Goal: Task Accomplishment & Management: Use online tool/utility

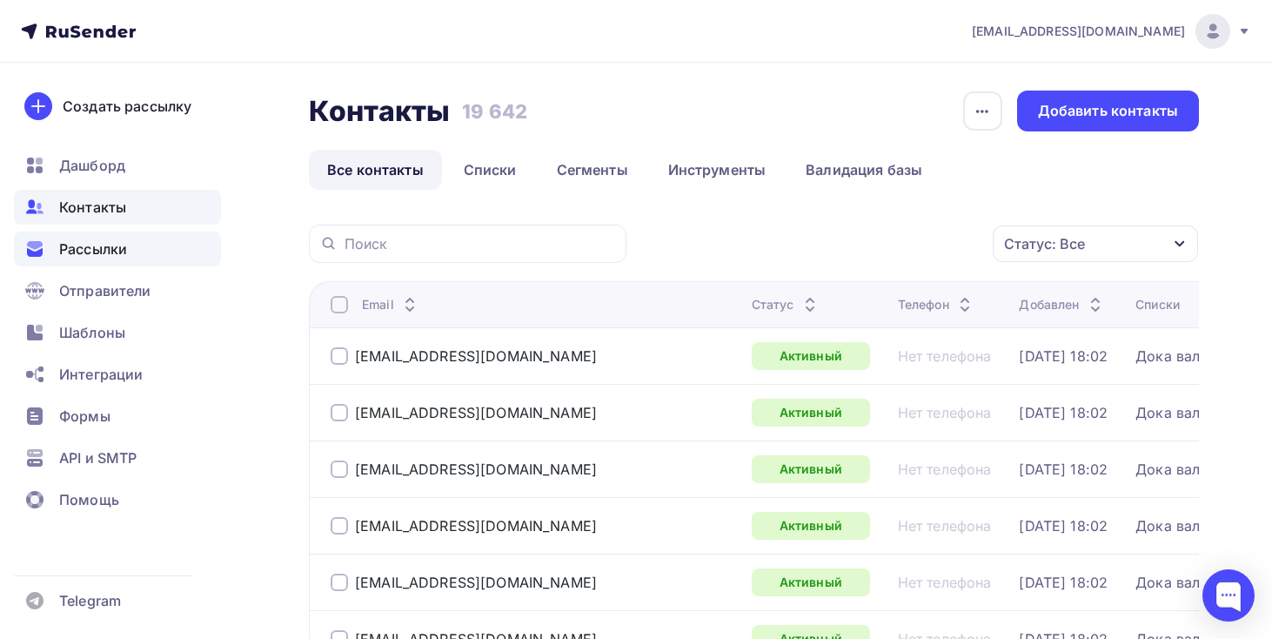
click at [151, 231] on div "Рассылки" at bounding box center [117, 248] width 207 height 35
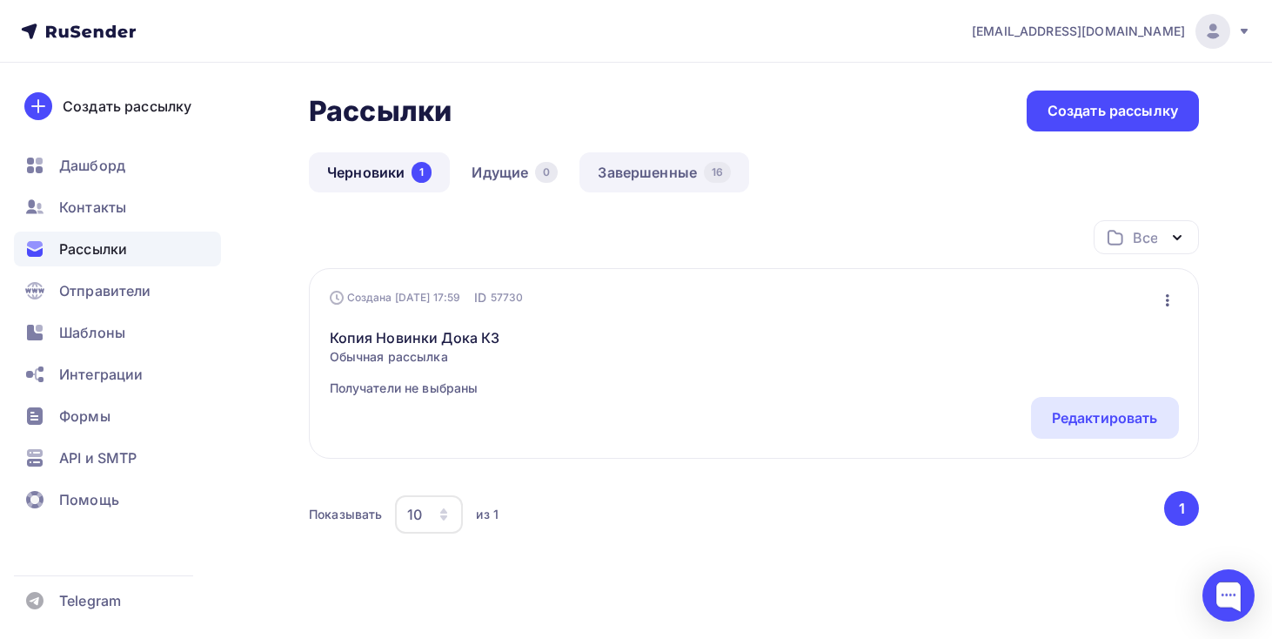
click at [667, 188] on link "Завершенные 16" at bounding box center [665, 172] width 170 height 40
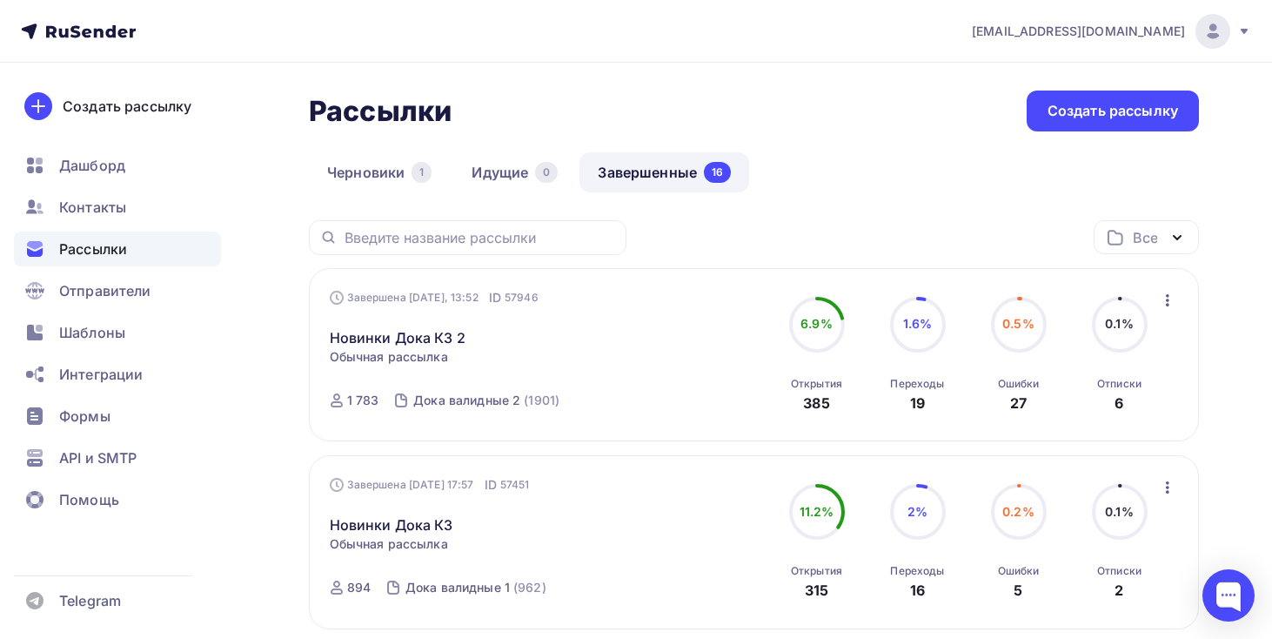
click at [1163, 305] on icon "button" at bounding box center [1167, 300] width 21 height 21
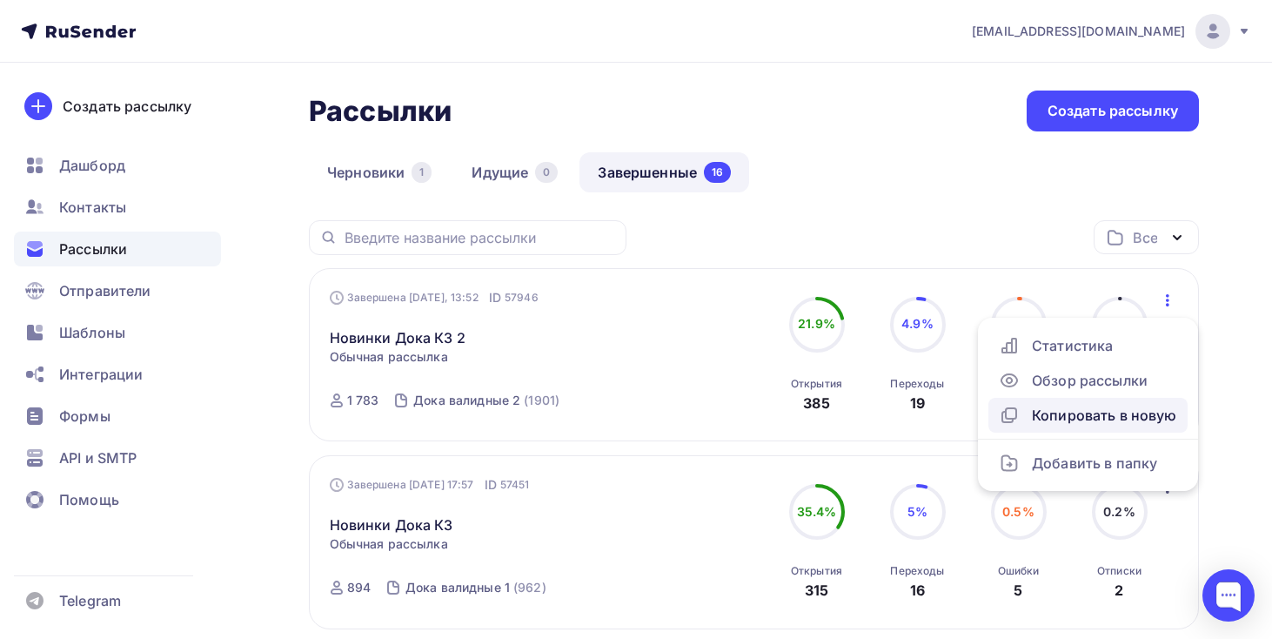
click at [1090, 411] on div "Копировать в новую" at bounding box center [1088, 415] width 178 height 21
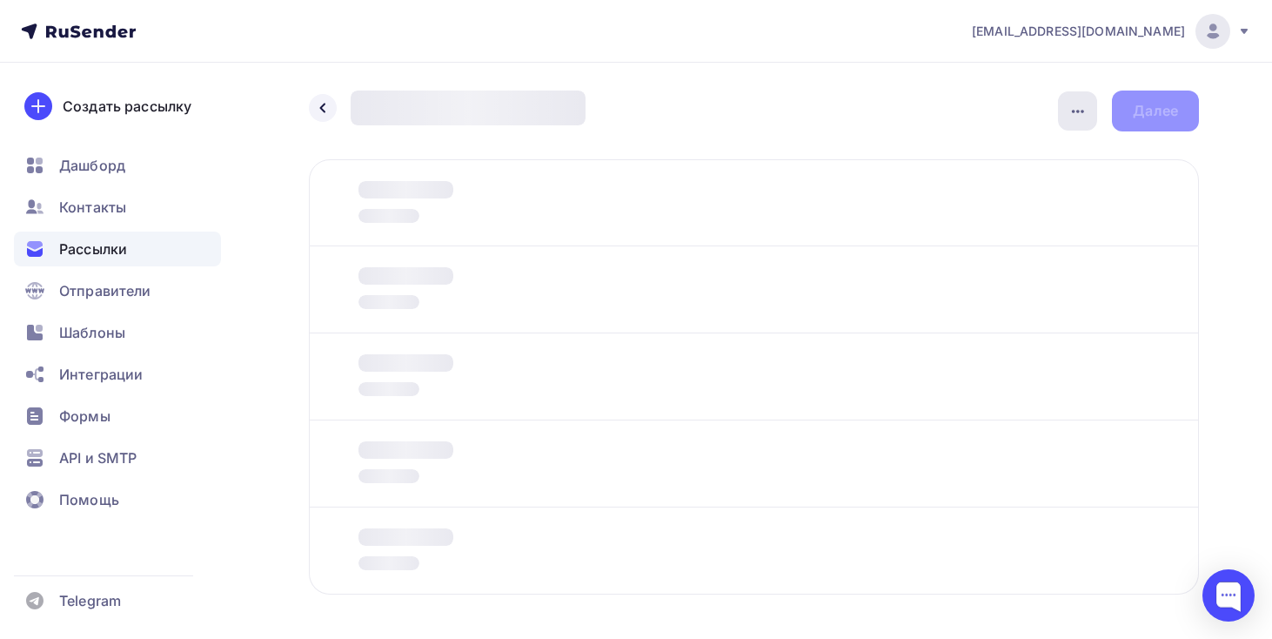
click at [1083, 122] on div "button" at bounding box center [1077, 110] width 39 height 39
click at [997, 210] on div "Переименовать рассылку" at bounding box center [986, 200] width 216 height 21
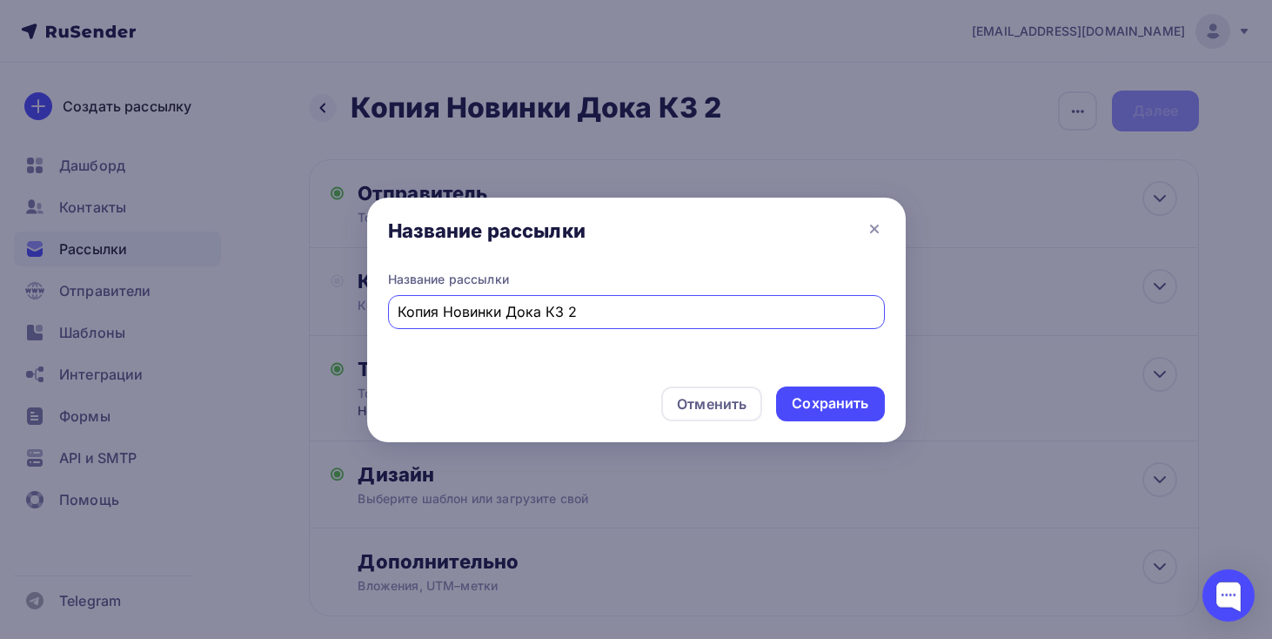
drag, startPoint x: 443, startPoint y: 312, endPoint x: 249, endPoint y: 325, distance: 194.5
click at [249, 325] on div "Название рассылки Название рассылки Копия Новинки Дока КЗ 2 Отменить Сохранить" at bounding box center [636, 319] width 1272 height 639
click at [553, 317] on input "Новинки Дока КЗ 2" at bounding box center [636, 311] width 477 height 21
type input "Новинки Дока КЗ 3"
click at [814, 400] on div "Сохранить" at bounding box center [830, 403] width 77 height 20
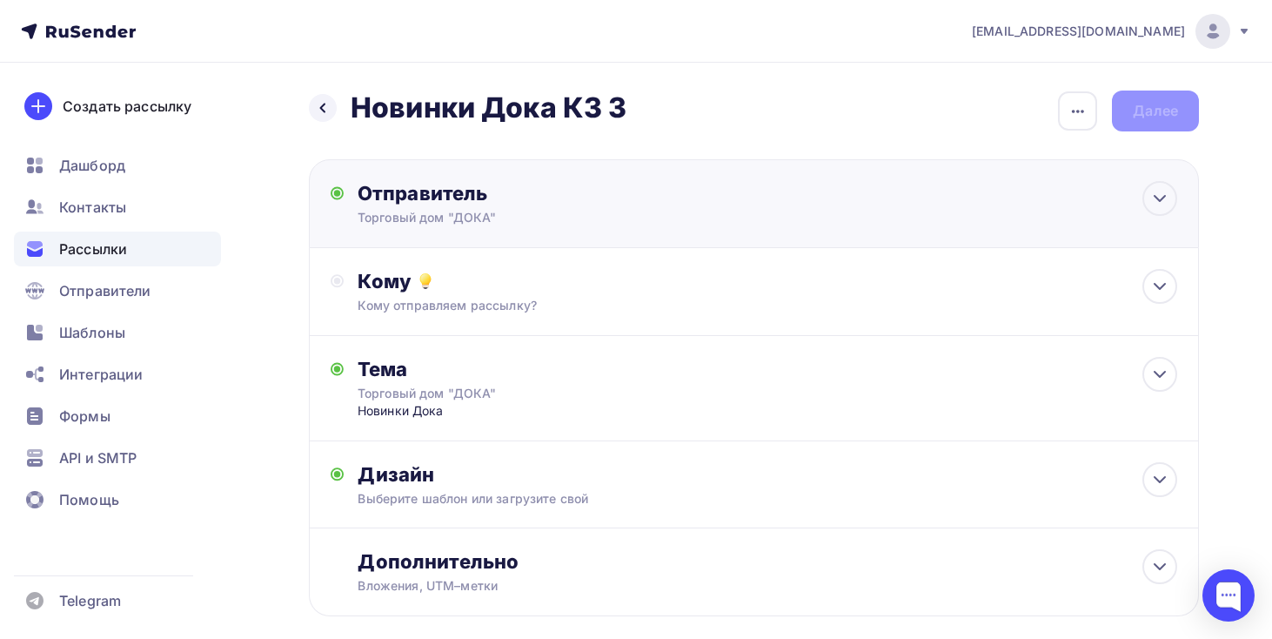
click at [504, 232] on div "Отправитель Торговый дом "ДОКА" Email * Выберите отправителя [EMAIL_ADDRESS][DO…" at bounding box center [754, 203] width 890 height 89
type input "Торговый дом "ДОКА""
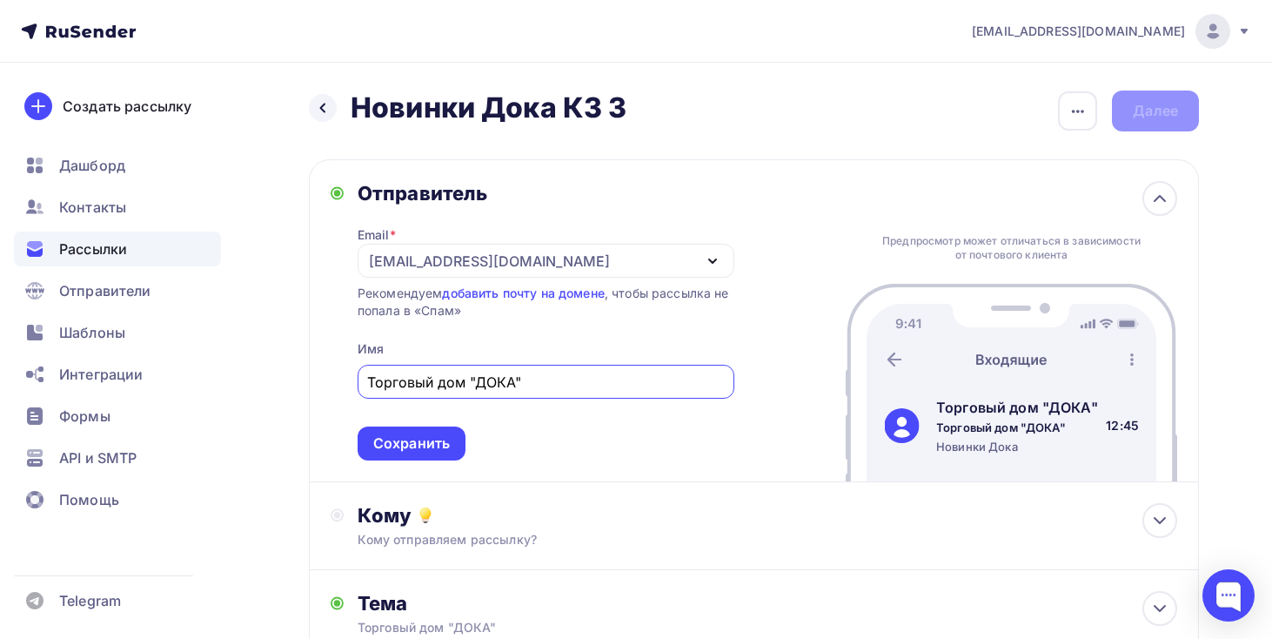
click at [526, 204] on div "Отправитель" at bounding box center [546, 193] width 377 height 24
click at [520, 507] on div "Кому" at bounding box center [768, 515] width 820 height 24
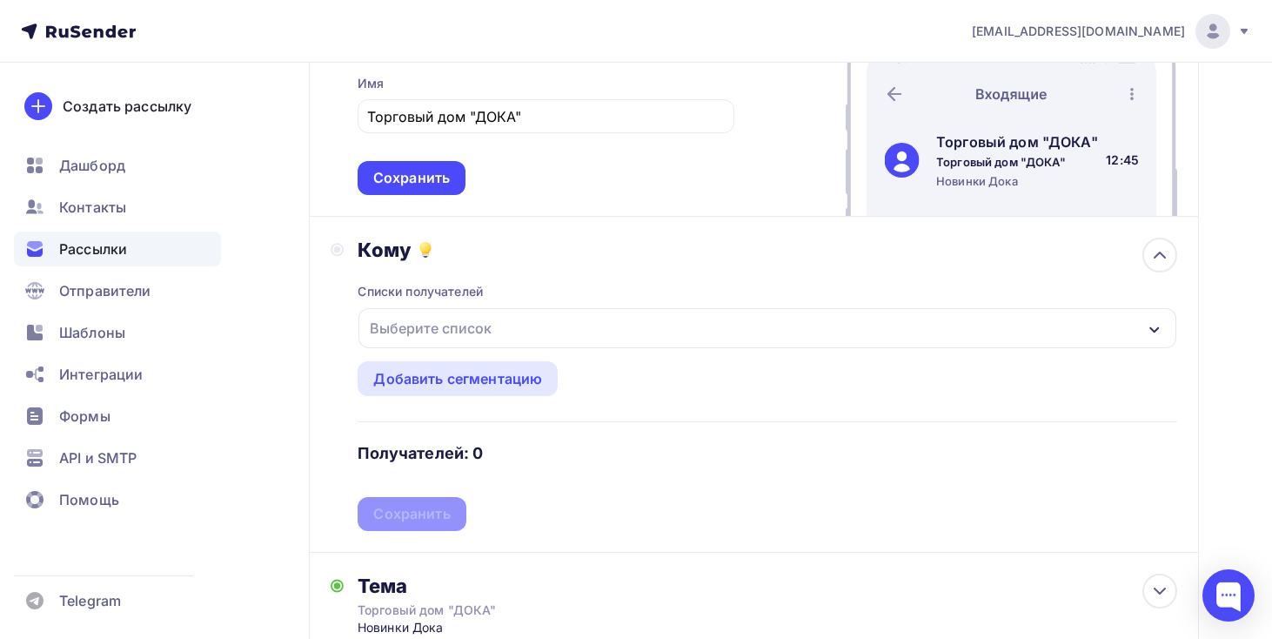
click at [593, 319] on div "Выберите список" at bounding box center [768, 328] width 818 height 40
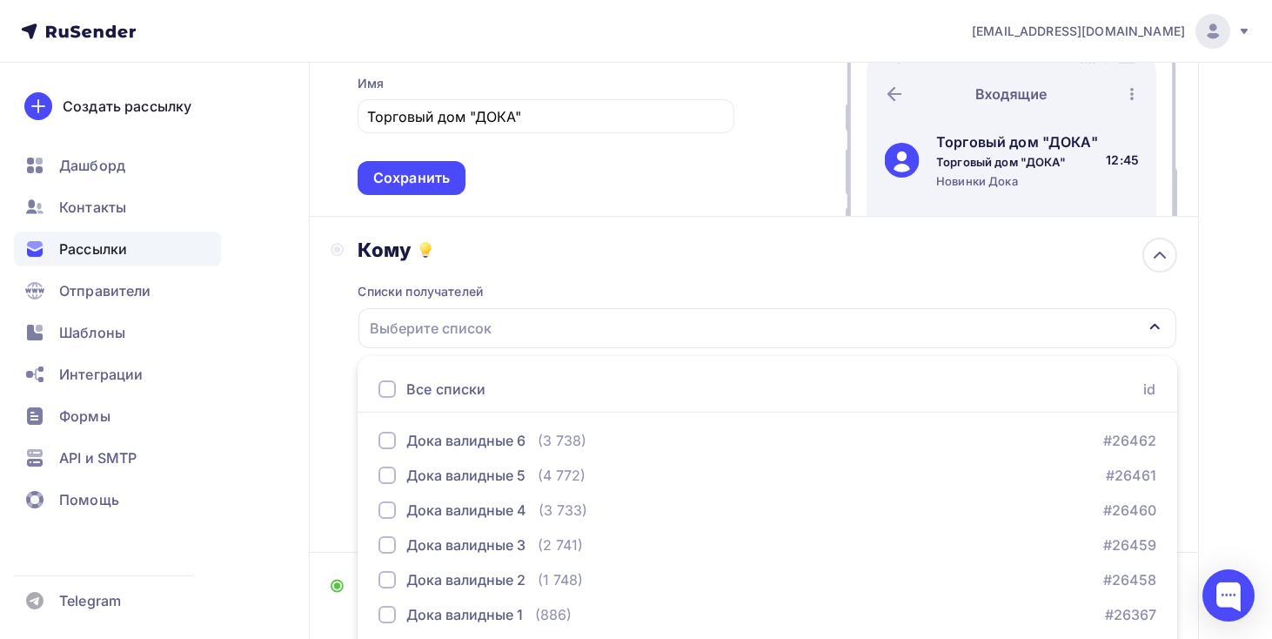
scroll to position [436, 0]
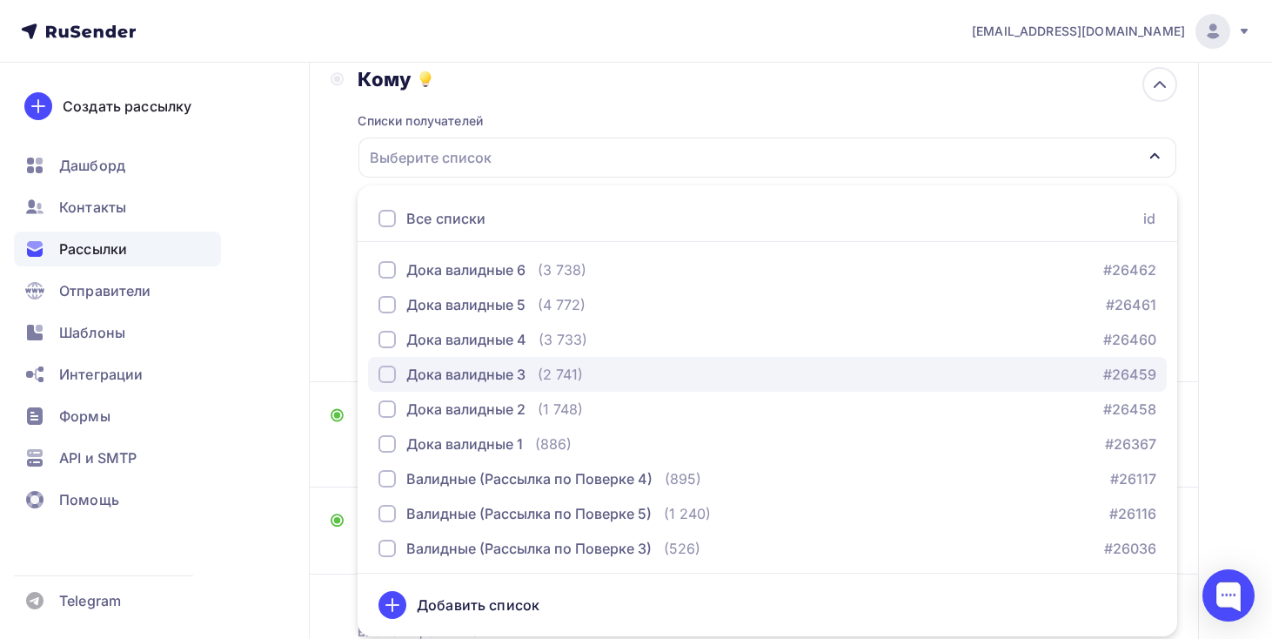
click at [572, 379] on div "(2 741)" at bounding box center [560, 374] width 45 height 21
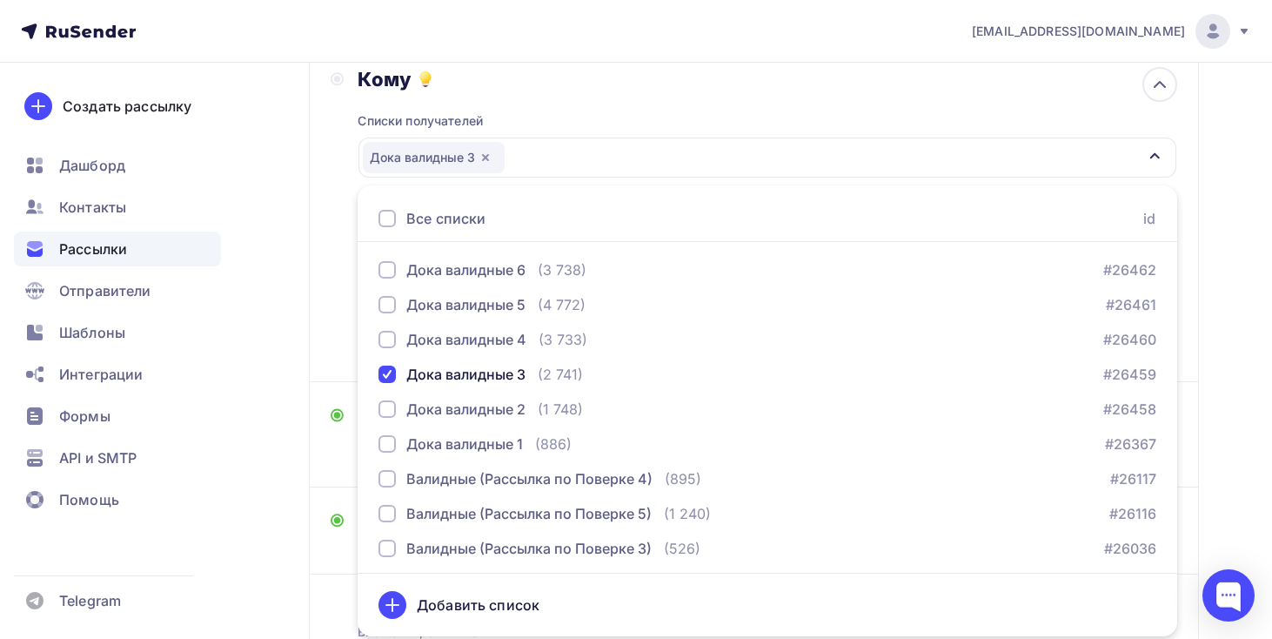
click at [309, 345] on div "Кому Списки получателей Дока валидные 3 Все списки id Дока валидные 6 (3 738) #…" at bounding box center [754, 214] width 890 height 336
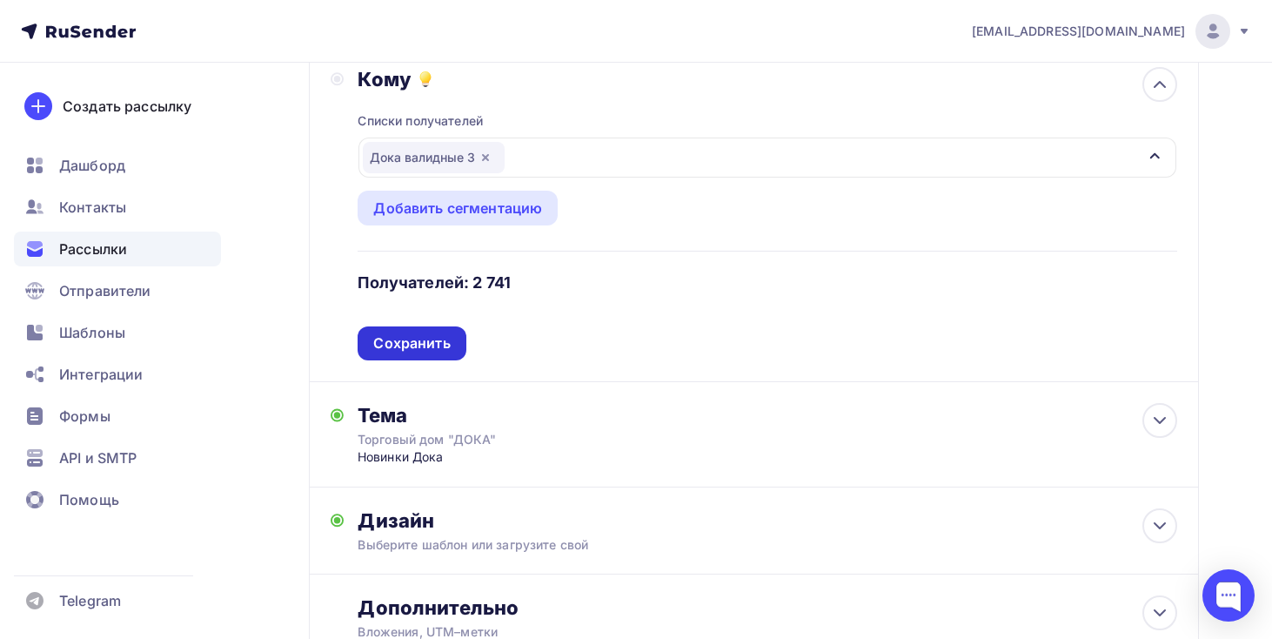
click at [427, 353] on div "Сохранить" at bounding box center [411, 343] width 77 height 20
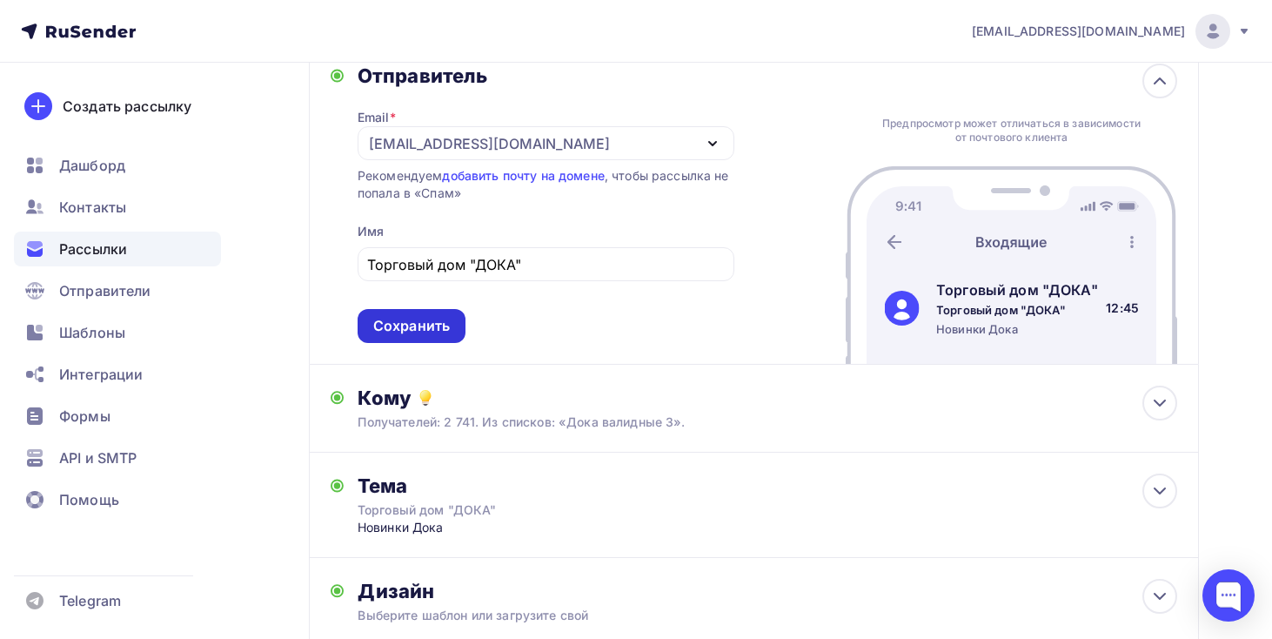
click at [443, 330] on div "Сохранить" at bounding box center [411, 326] width 77 height 20
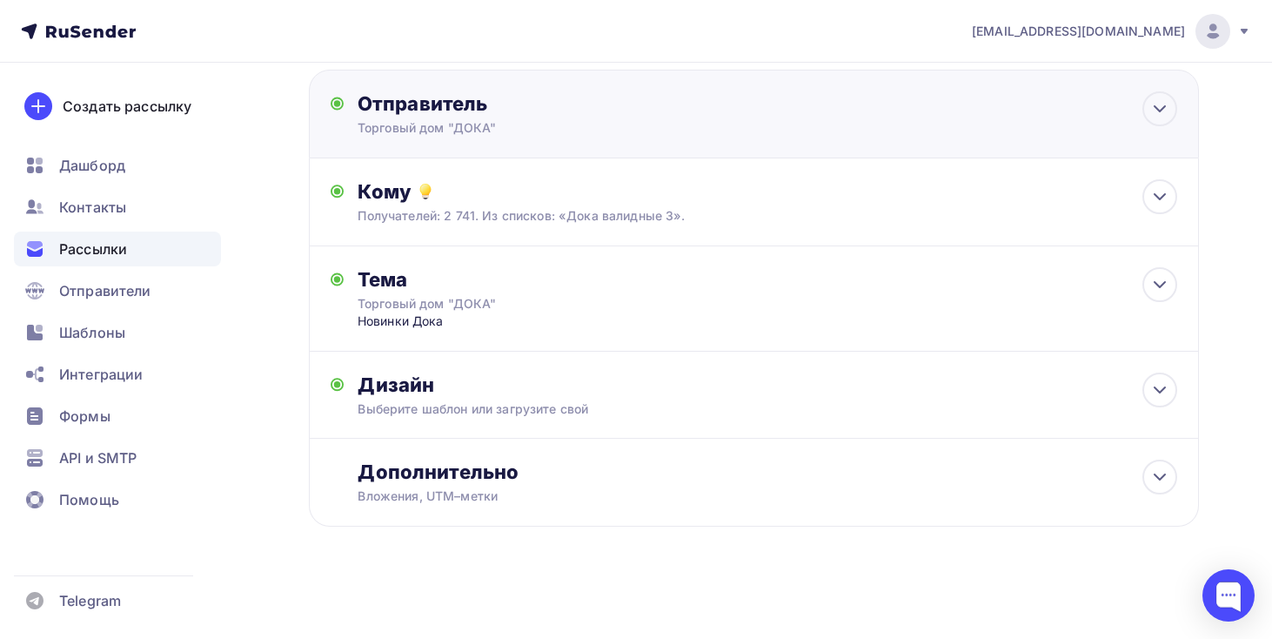
scroll to position [92, 0]
click at [627, 227] on div "Кому Получателей: 2 741. Из списков: «Дока валидные 3». Списки получателей Дока…" at bounding box center [754, 202] width 890 height 88
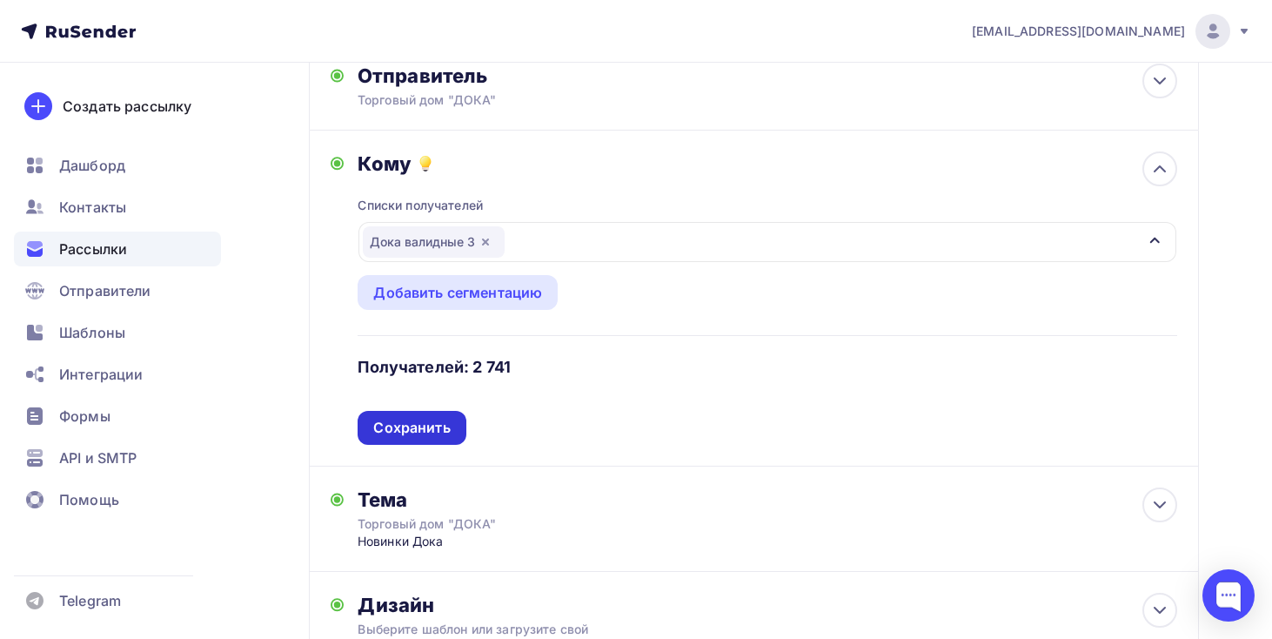
click at [428, 426] on div "Сохранить" at bounding box center [411, 428] width 77 height 20
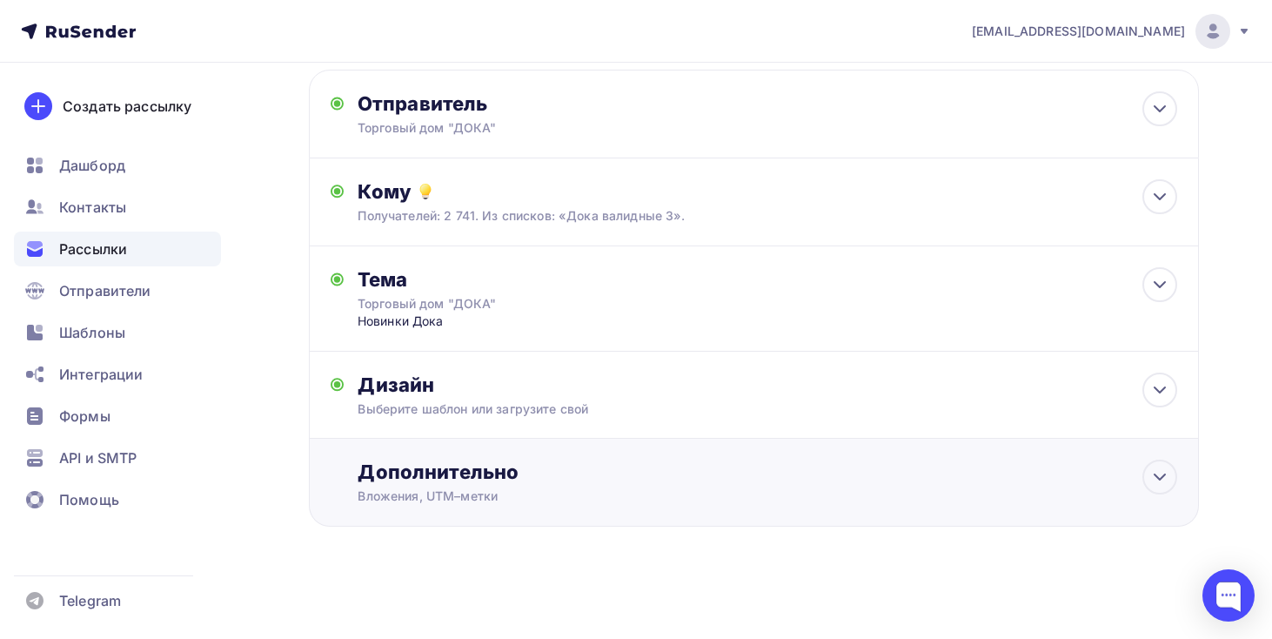
scroll to position [0, 0]
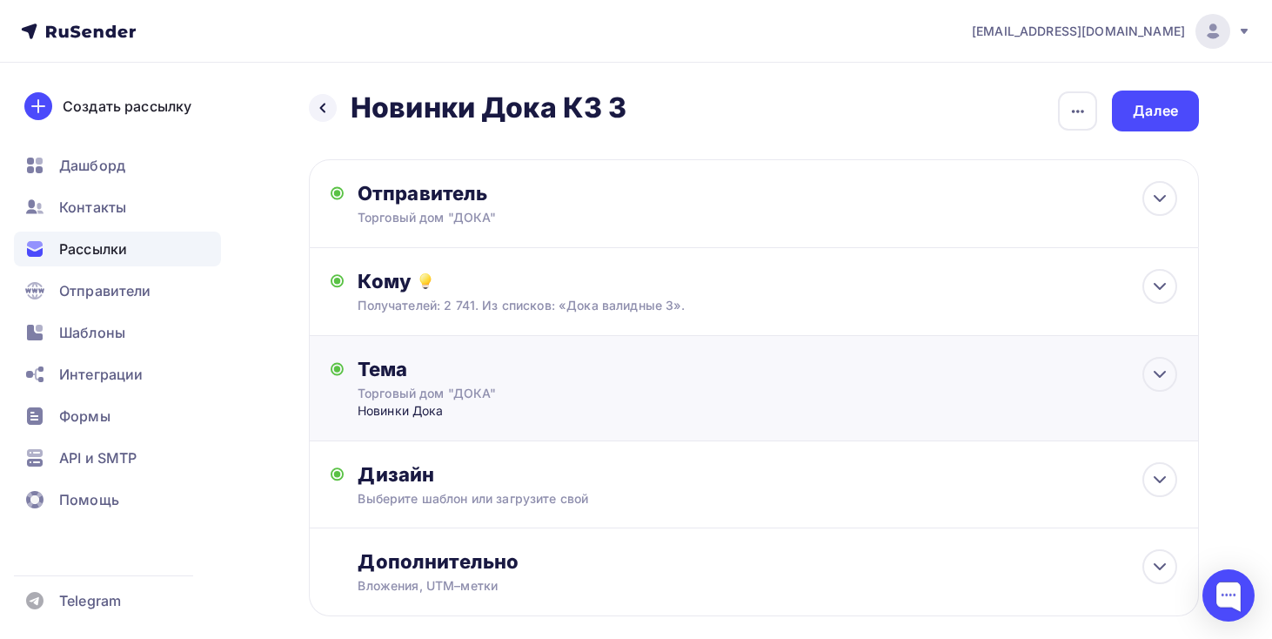
click at [596, 413] on div "Новинки Дока" at bounding box center [530, 410] width 344 height 17
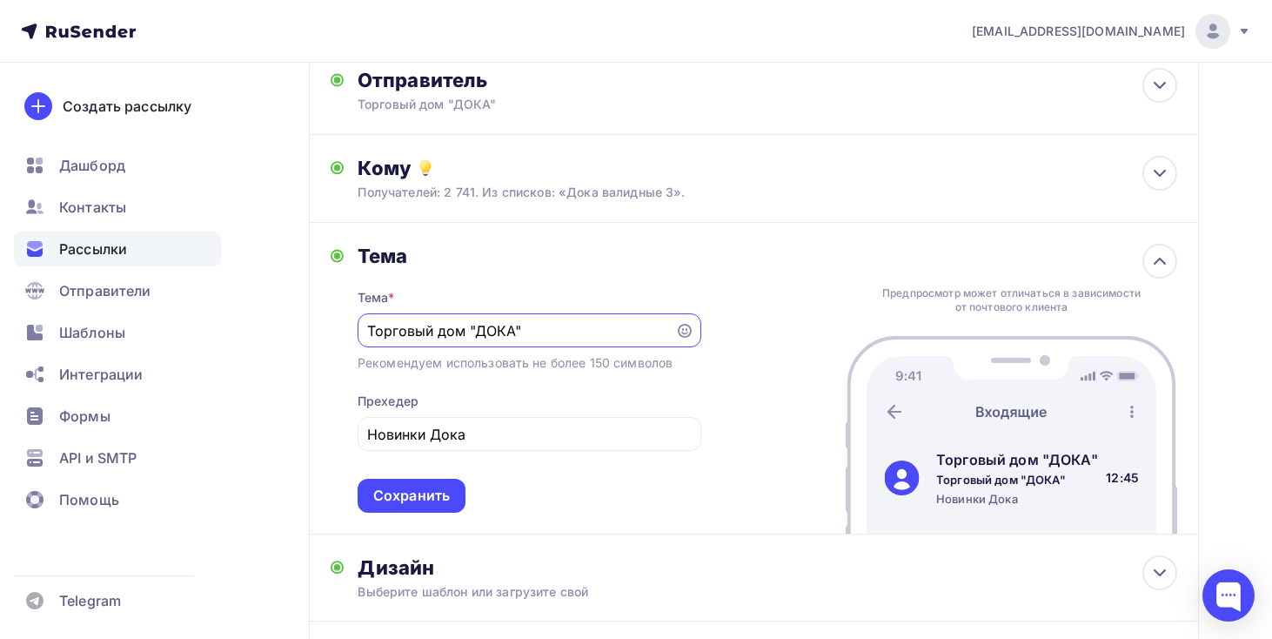
scroll to position [114, 0]
click at [624, 564] on div "Дизайн" at bounding box center [768, 566] width 820 height 24
click at [668, 207] on div "Кому Получателей: 2 741. Из списков: «Дока валидные 3». Списки получателей Дока…" at bounding box center [754, 178] width 890 height 88
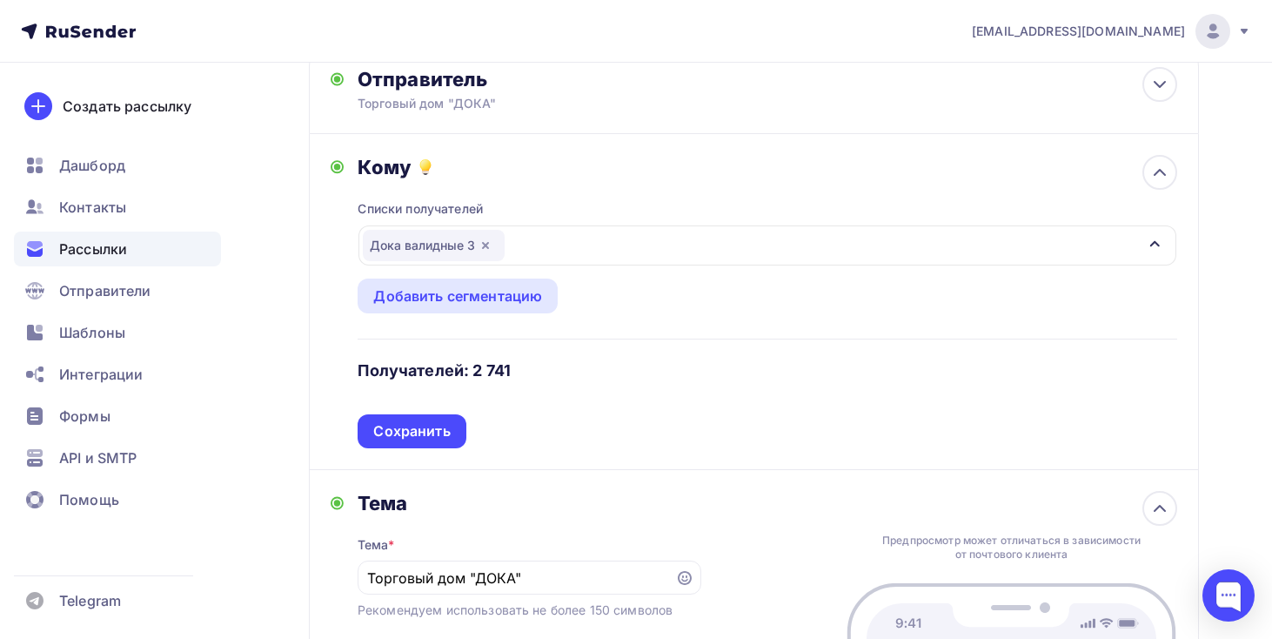
click at [704, 258] on div "Дока валидные 3" at bounding box center [768, 245] width 818 height 40
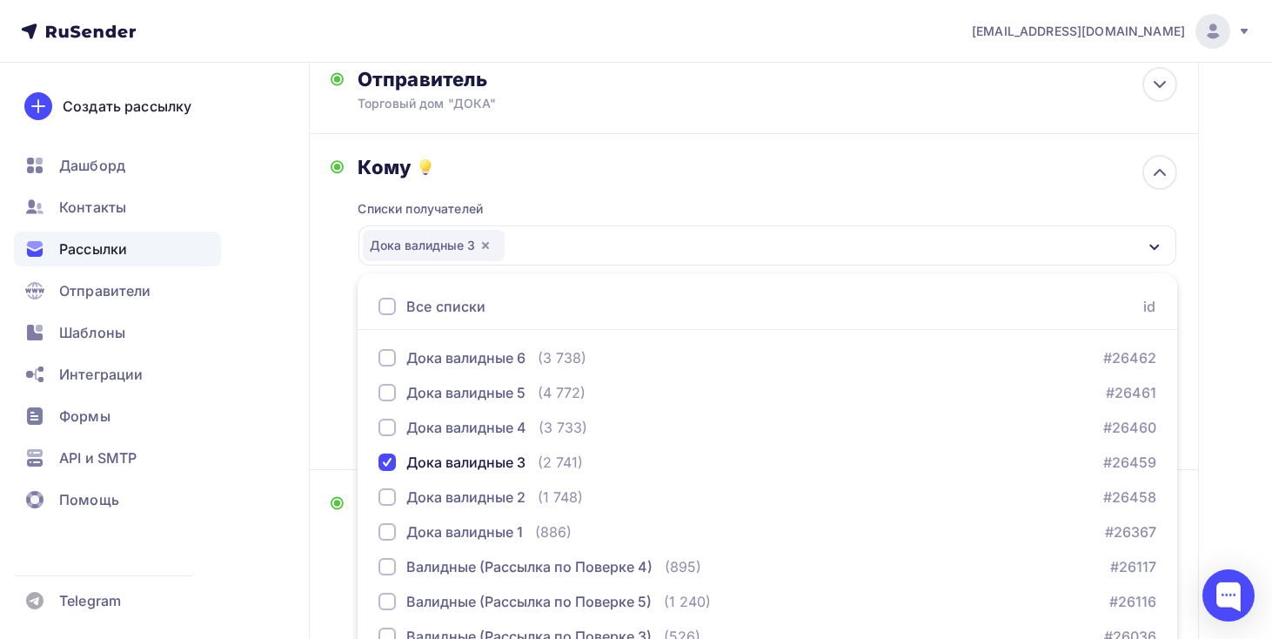
scroll to position [200, 0]
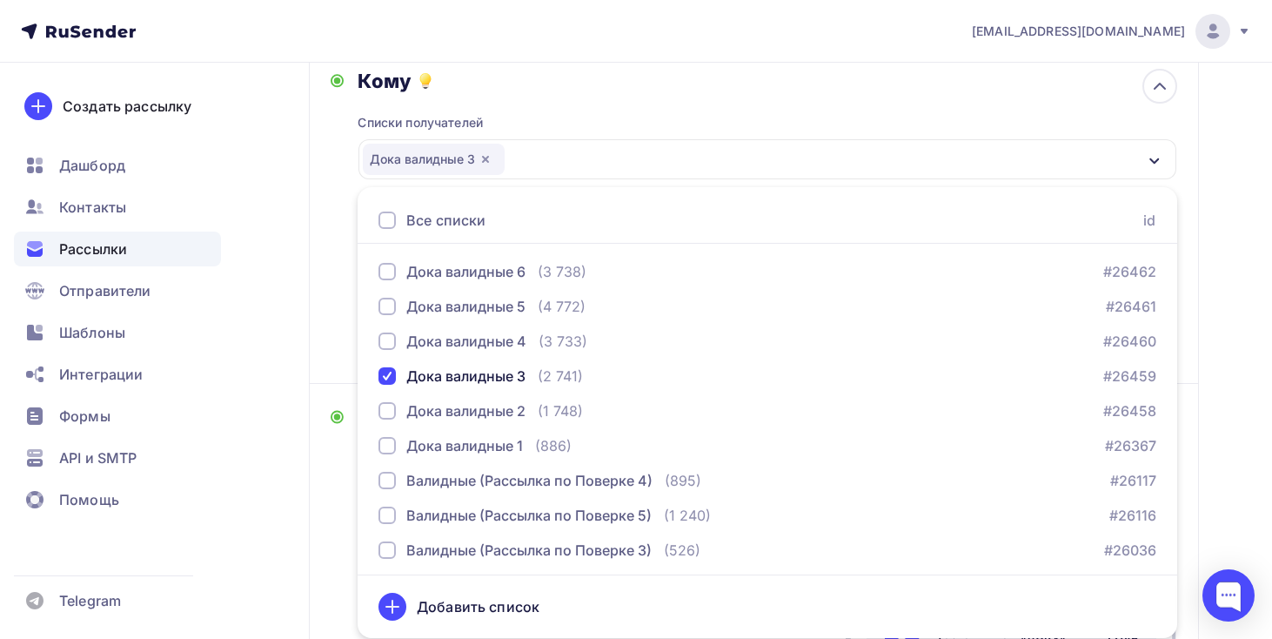
click at [329, 332] on div "Кому Списки получателей Дока валидные 3 Все списки id Дока валидные 6 (3 738) #…" at bounding box center [754, 216] width 890 height 336
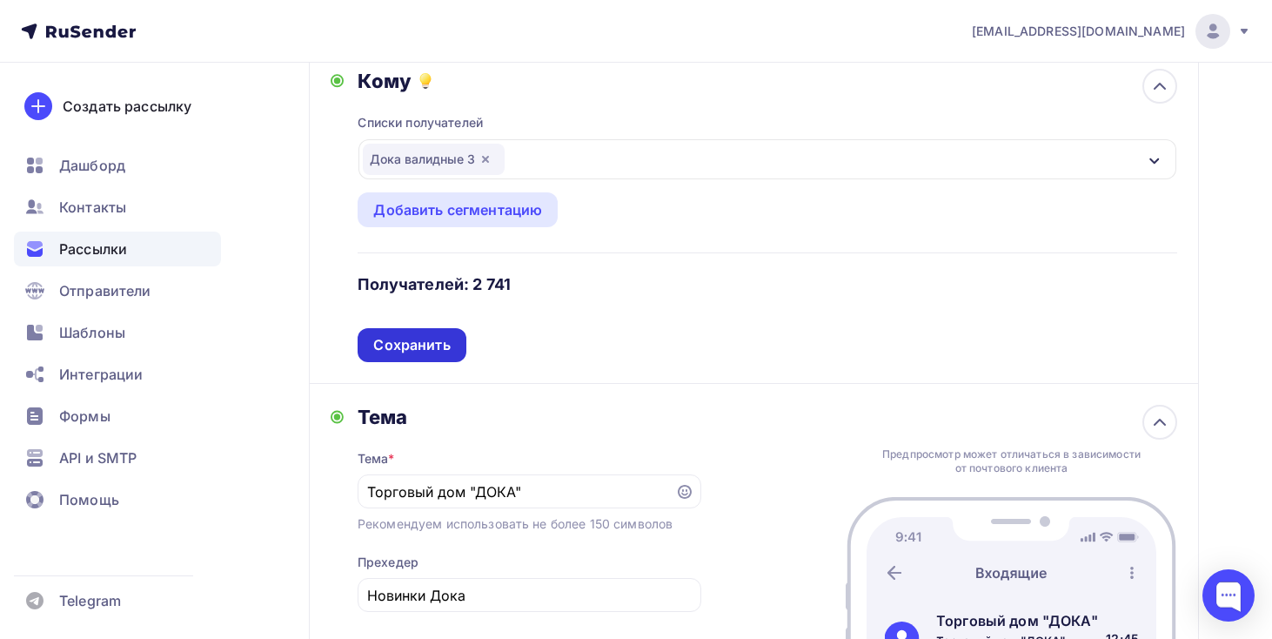
click at [431, 351] on div "Сохранить" at bounding box center [411, 345] width 77 height 20
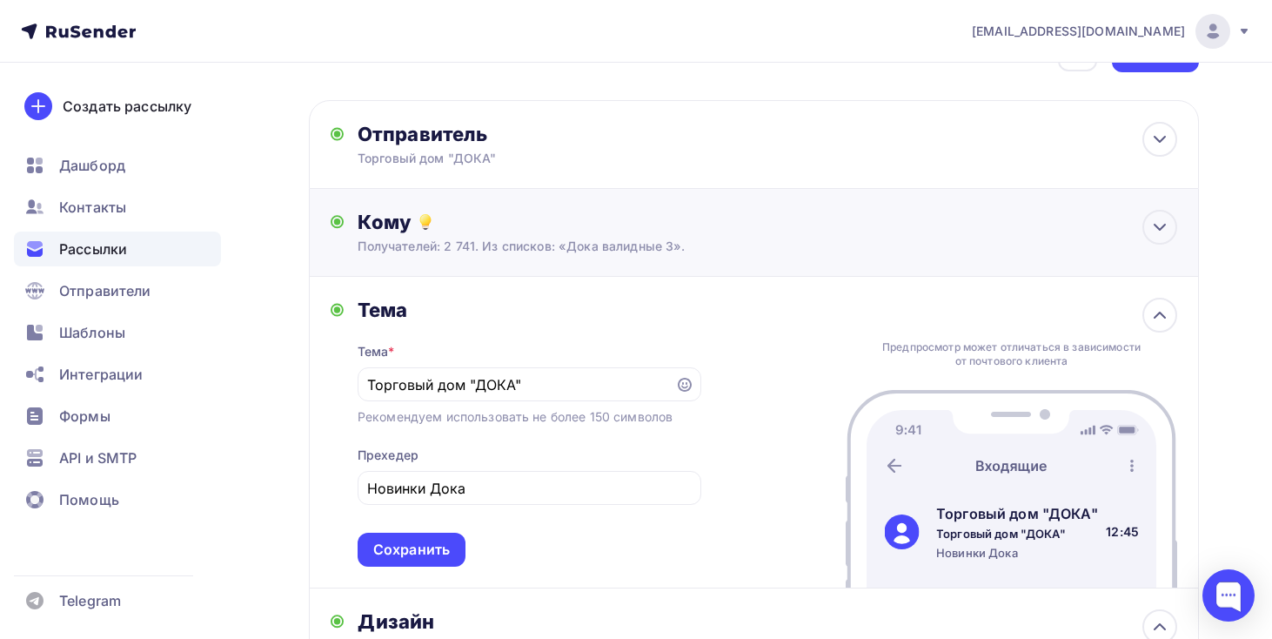
scroll to position [48, 0]
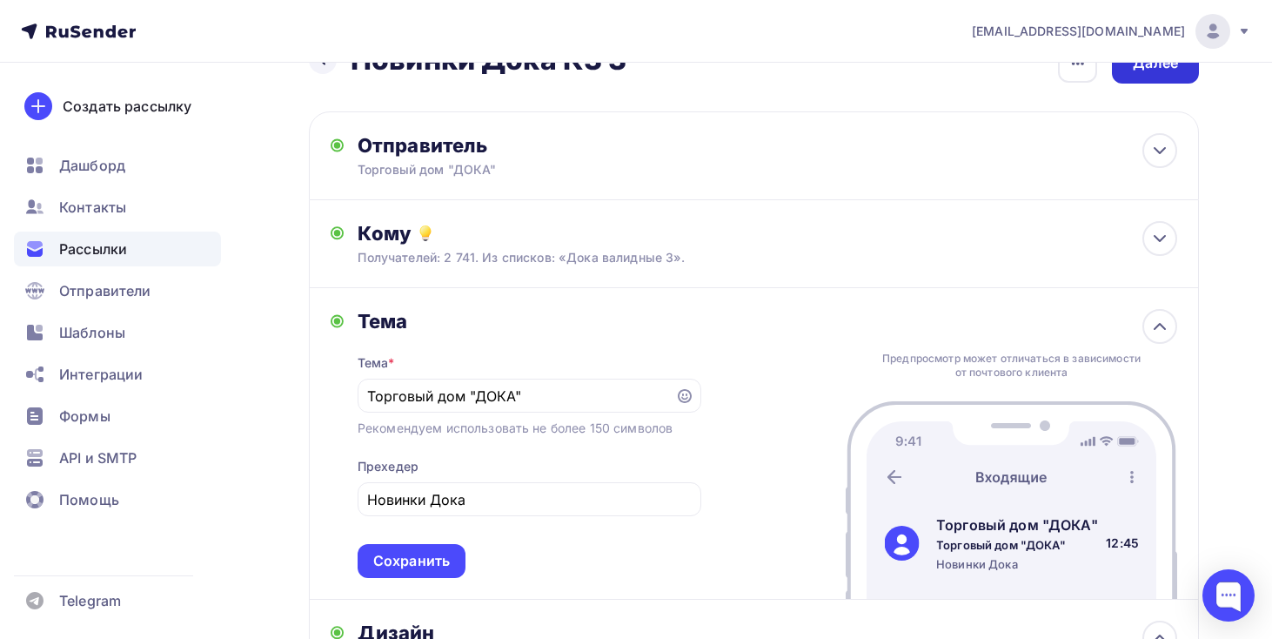
click at [1140, 70] on div "Далее" at bounding box center [1155, 63] width 45 height 20
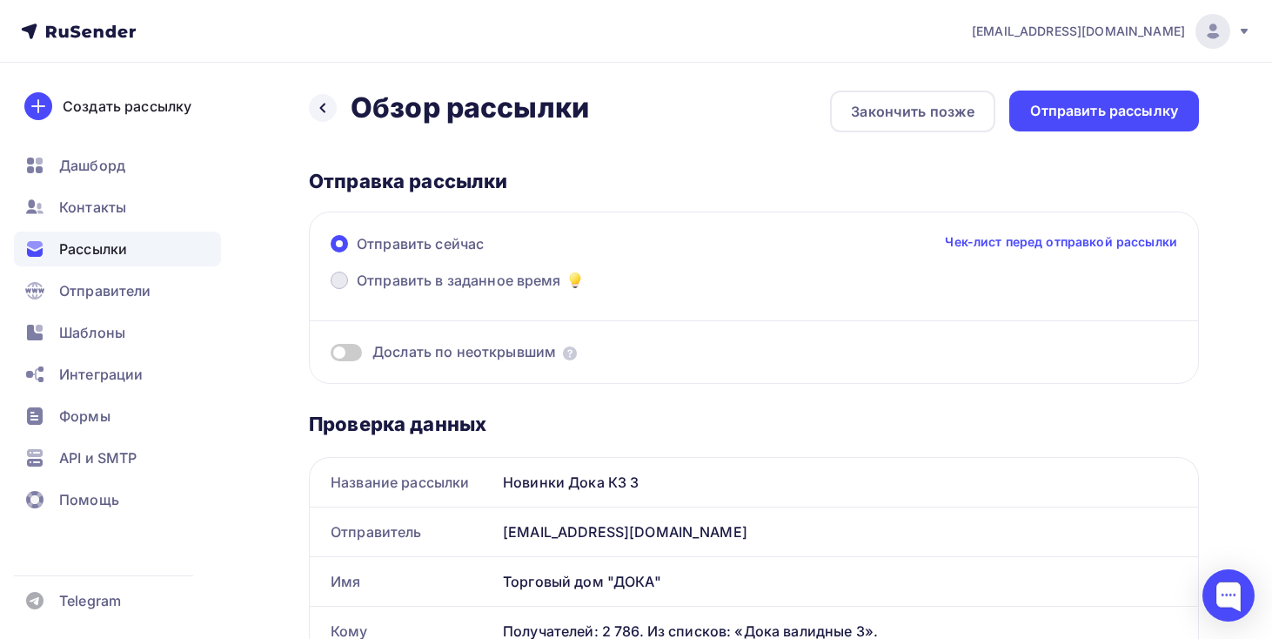
click at [457, 275] on span "Отправить в заданное время" at bounding box center [459, 280] width 204 height 21
click at [357, 291] on input "Отправить в заданное время" at bounding box center [357, 291] width 0 height 0
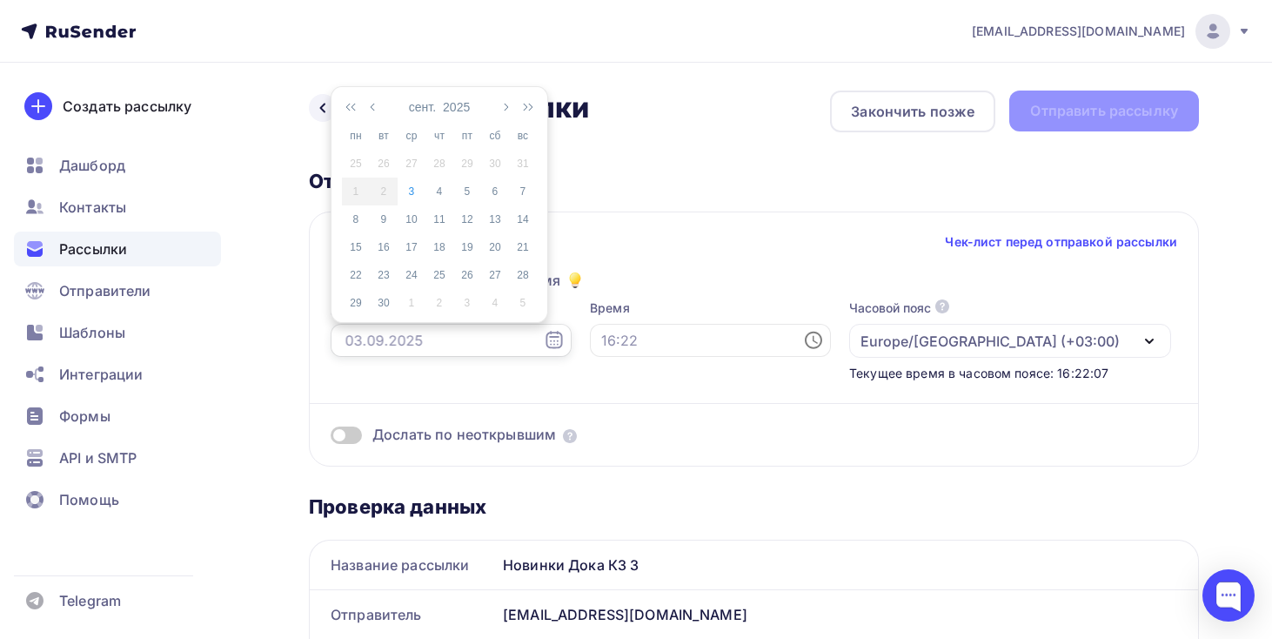
click at [487, 338] on div at bounding box center [451, 340] width 241 height 33
click at [434, 203] on td "4" at bounding box center [440, 192] width 28 height 28
type input "[DATE]"
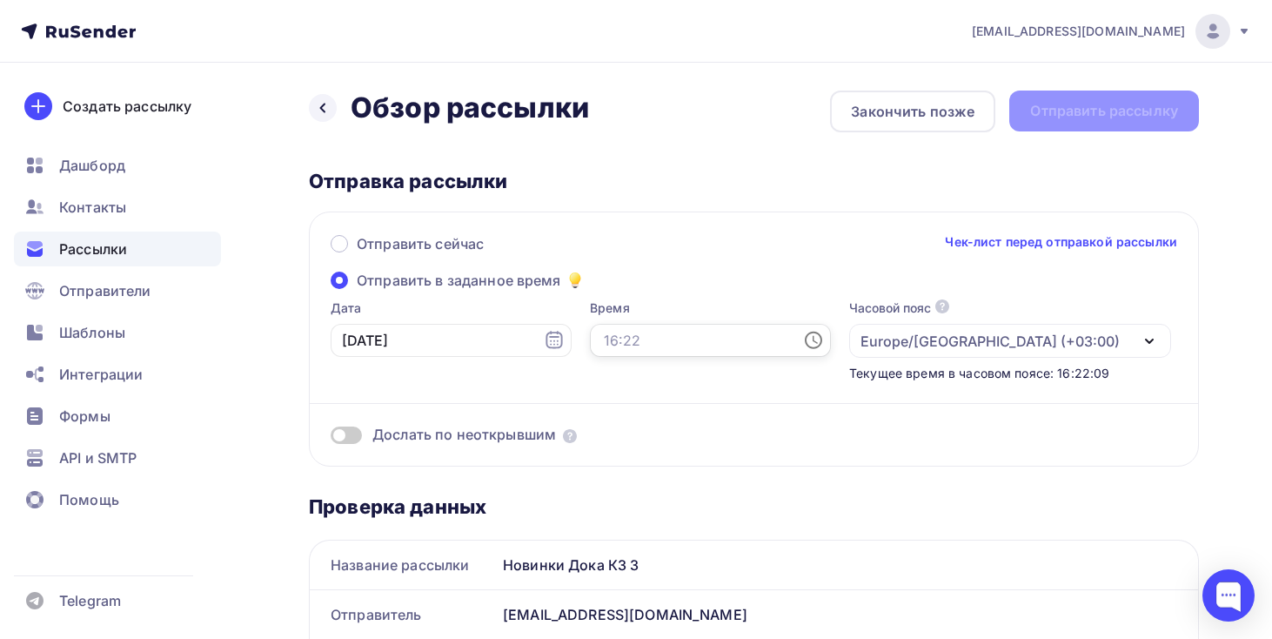
click at [657, 343] on input "text" at bounding box center [710, 340] width 241 height 33
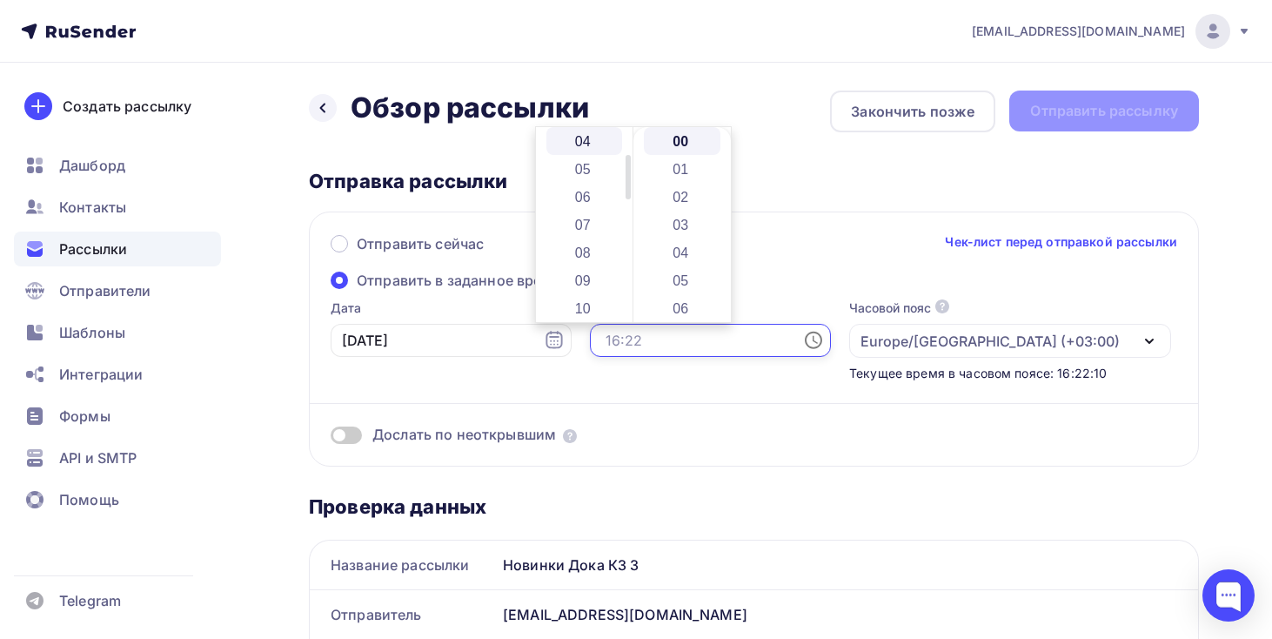
scroll to position [114, 0]
click at [589, 298] on li "10" at bounding box center [584, 306] width 77 height 28
type input "10:00"
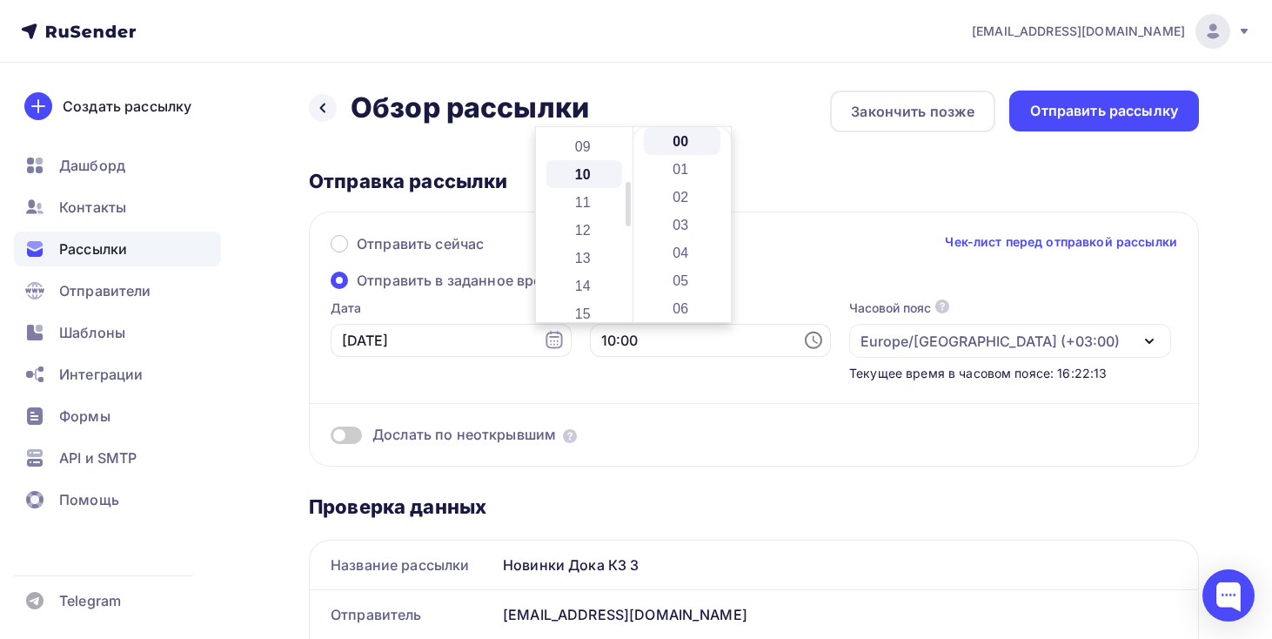
scroll to position [278, 0]
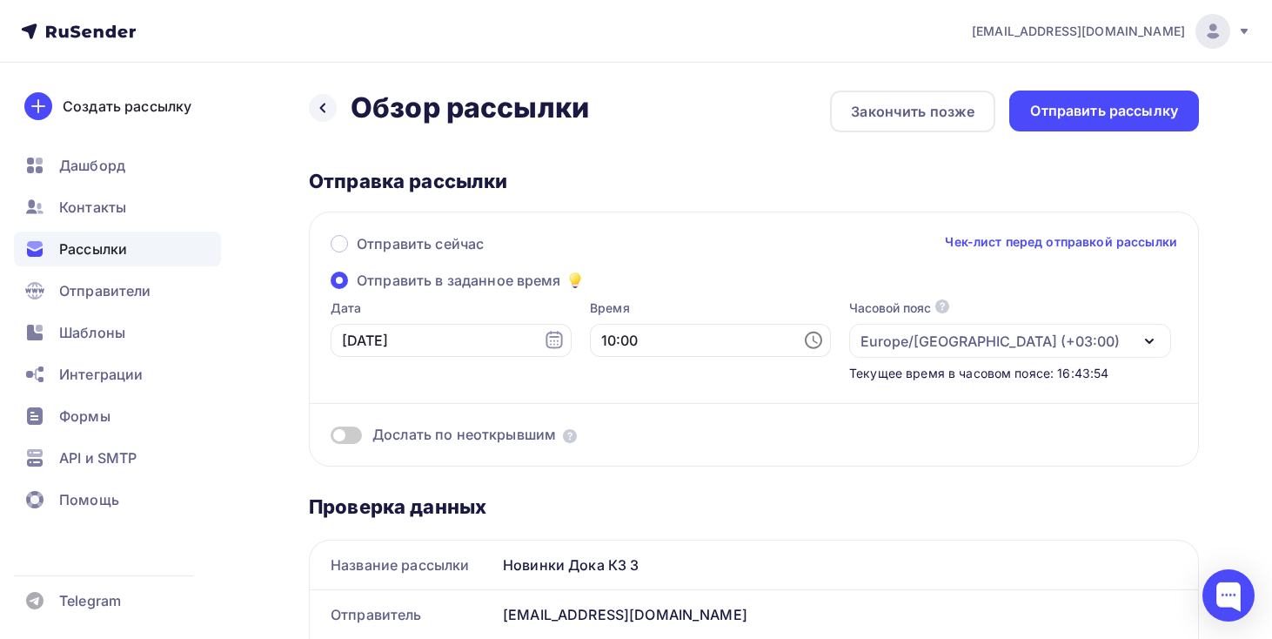
click at [814, 197] on div "Отправка рассылки Отправить сейчас Чек-лист перед отправкой рассылки Отправить …" at bounding box center [754, 318] width 890 height 298
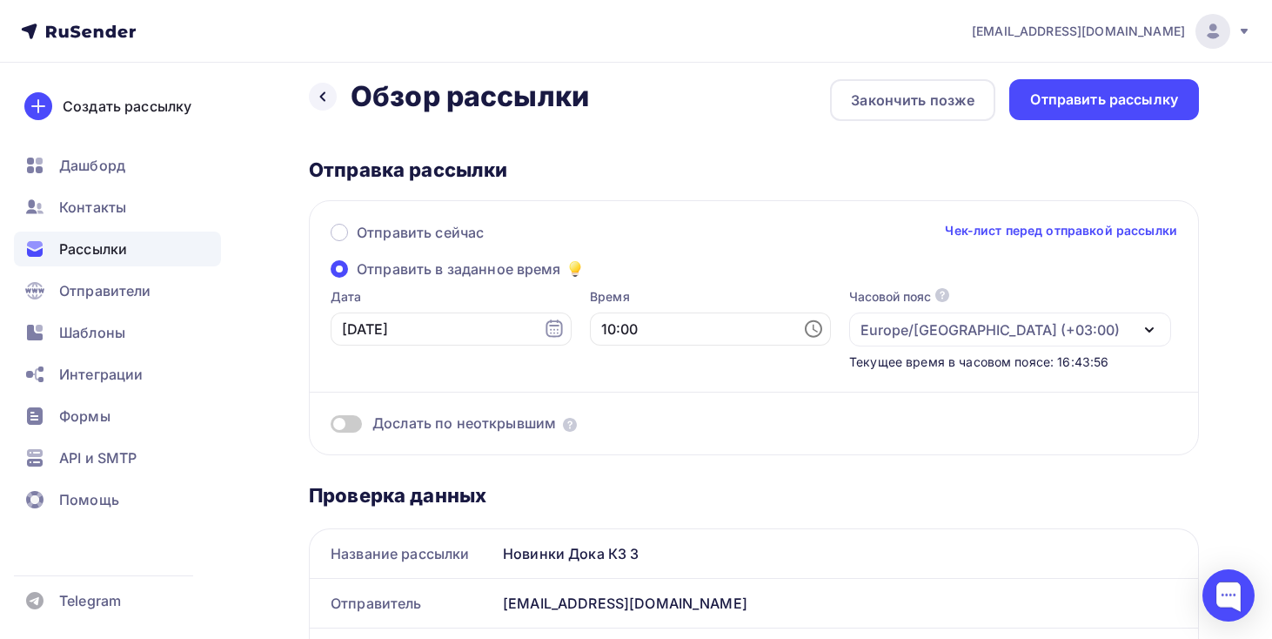
scroll to position [0, 0]
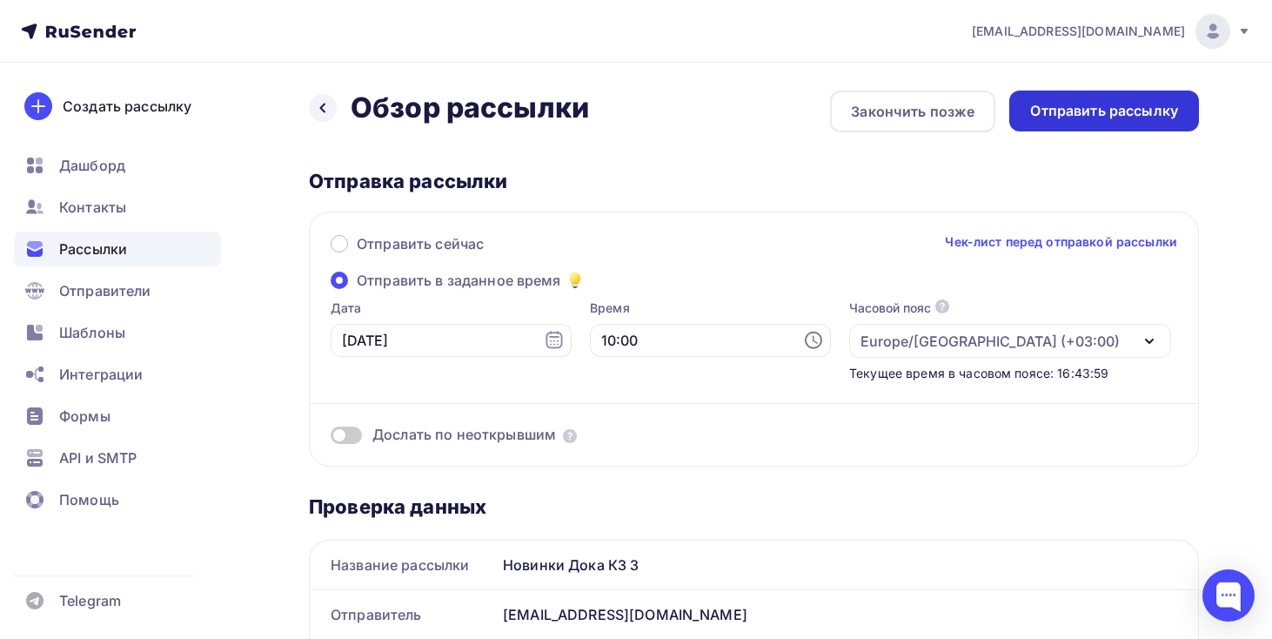
click at [1100, 111] on div "Отправить рассылку" at bounding box center [1104, 111] width 148 height 20
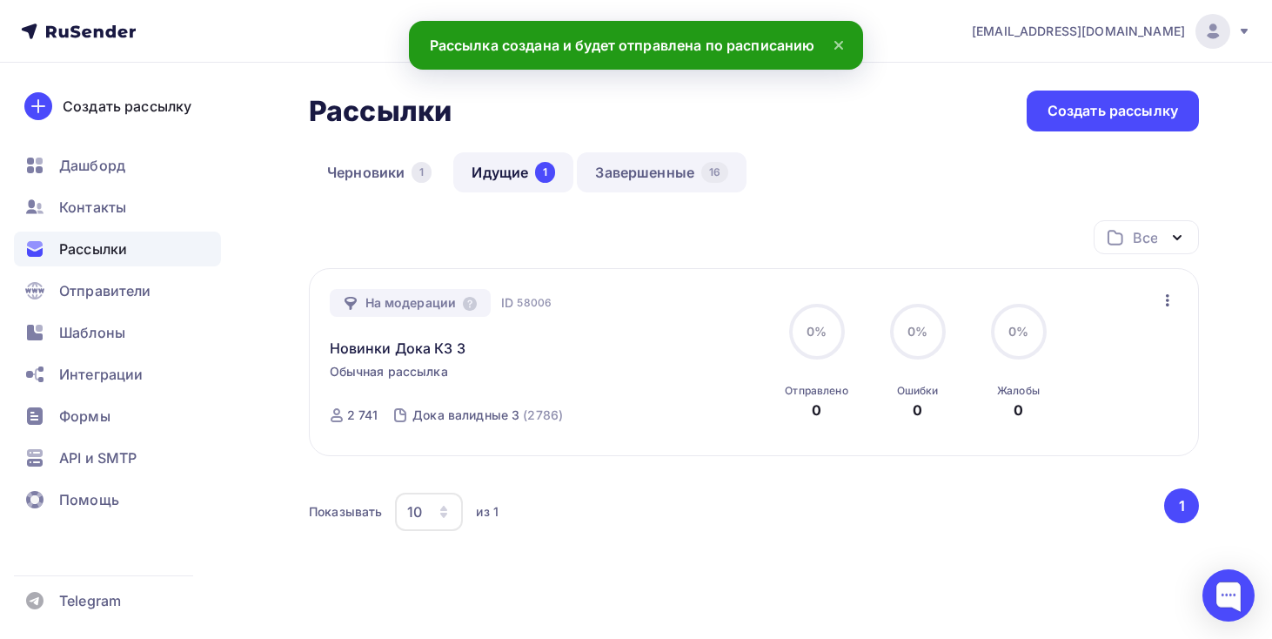
click at [638, 174] on link "Завершенные 16" at bounding box center [662, 172] width 170 height 40
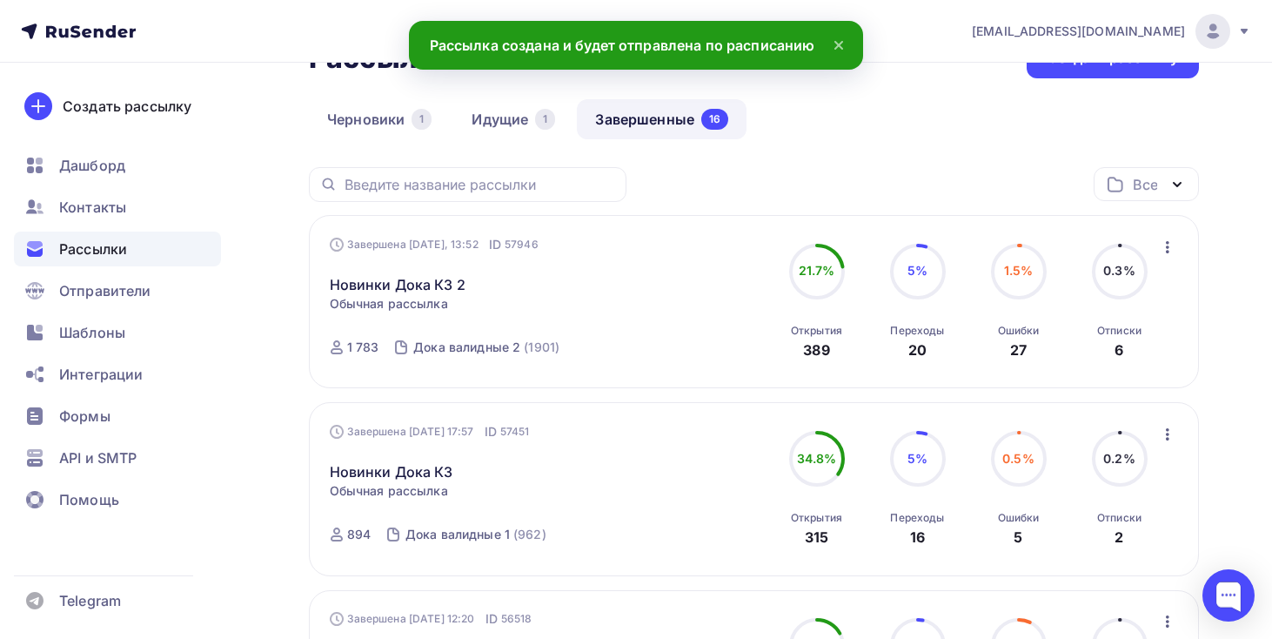
scroll to position [57, 0]
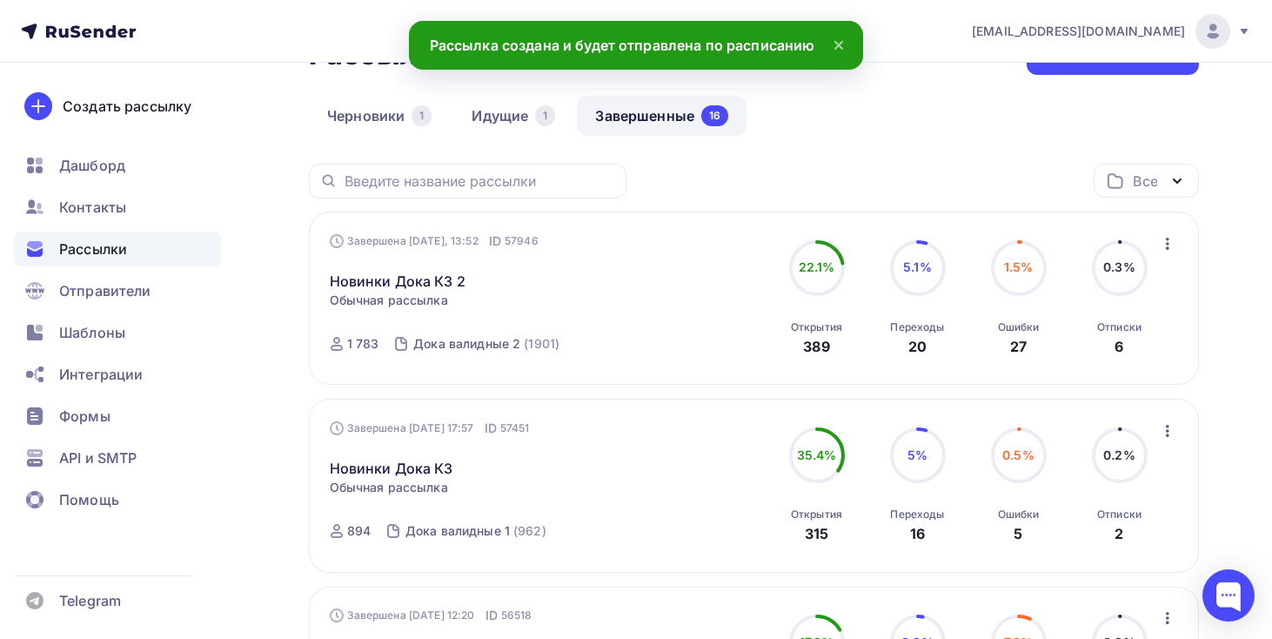
click at [1169, 234] on icon "button" at bounding box center [1167, 243] width 21 height 21
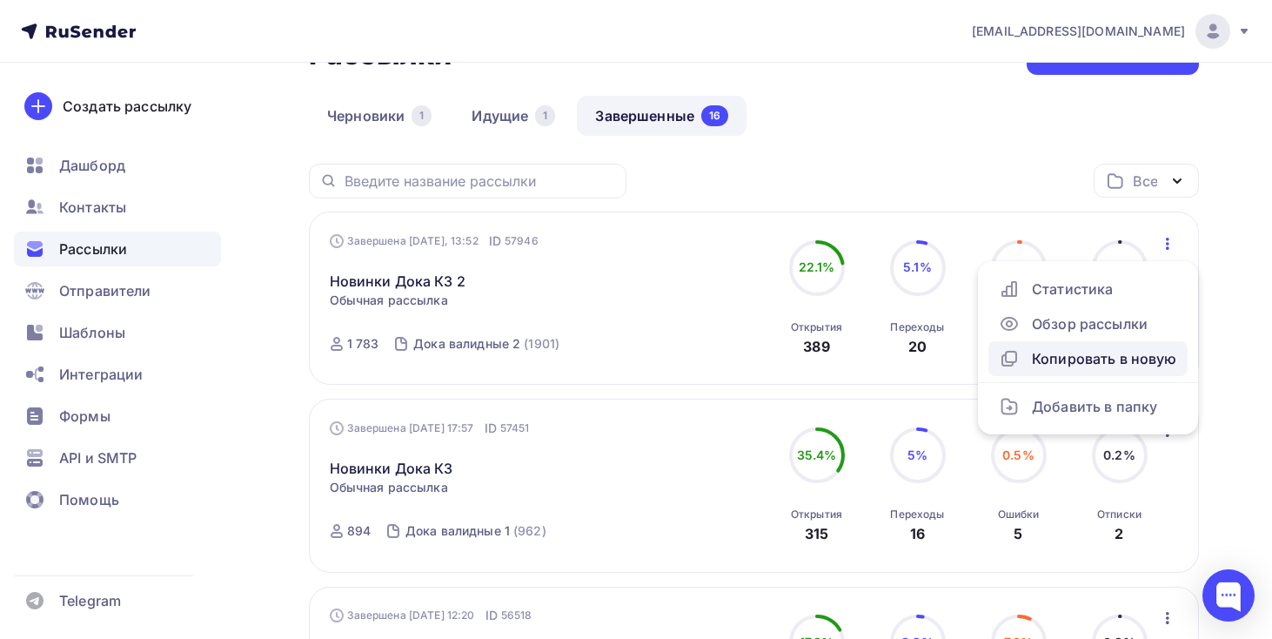
click at [1115, 360] on div "Копировать в новую" at bounding box center [1088, 358] width 178 height 21
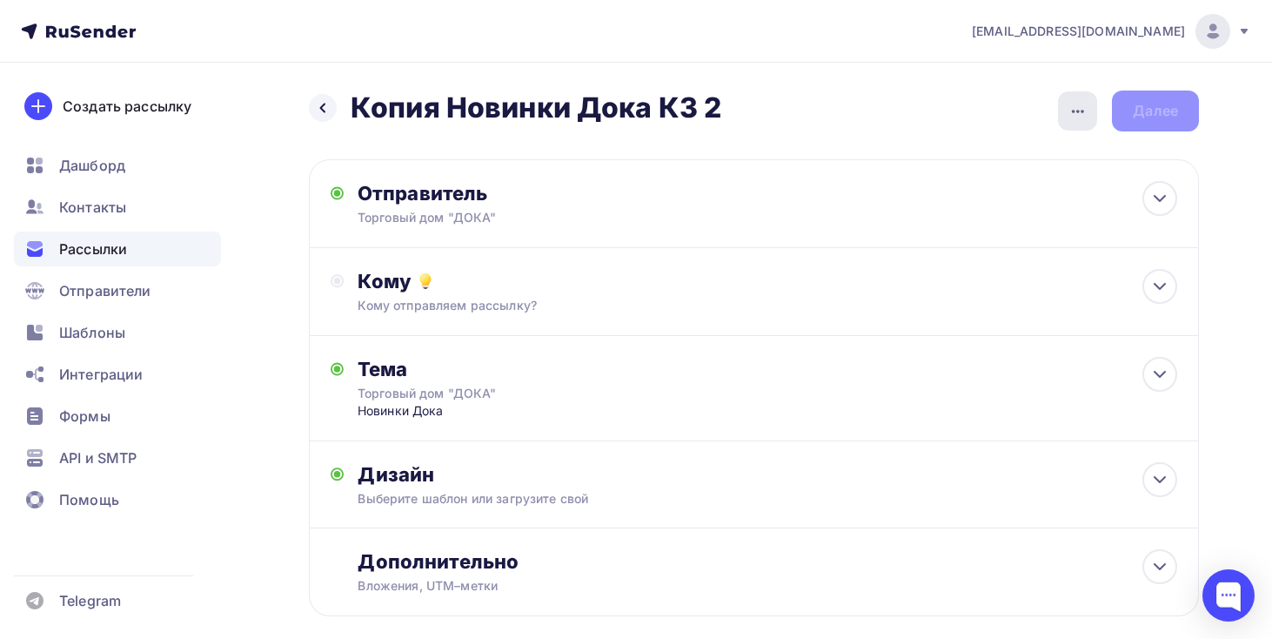
click at [1073, 101] on icon "button" at bounding box center [1078, 111] width 21 height 21
click at [1034, 190] on div "Переименовать рассылку" at bounding box center [986, 200] width 216 height 21
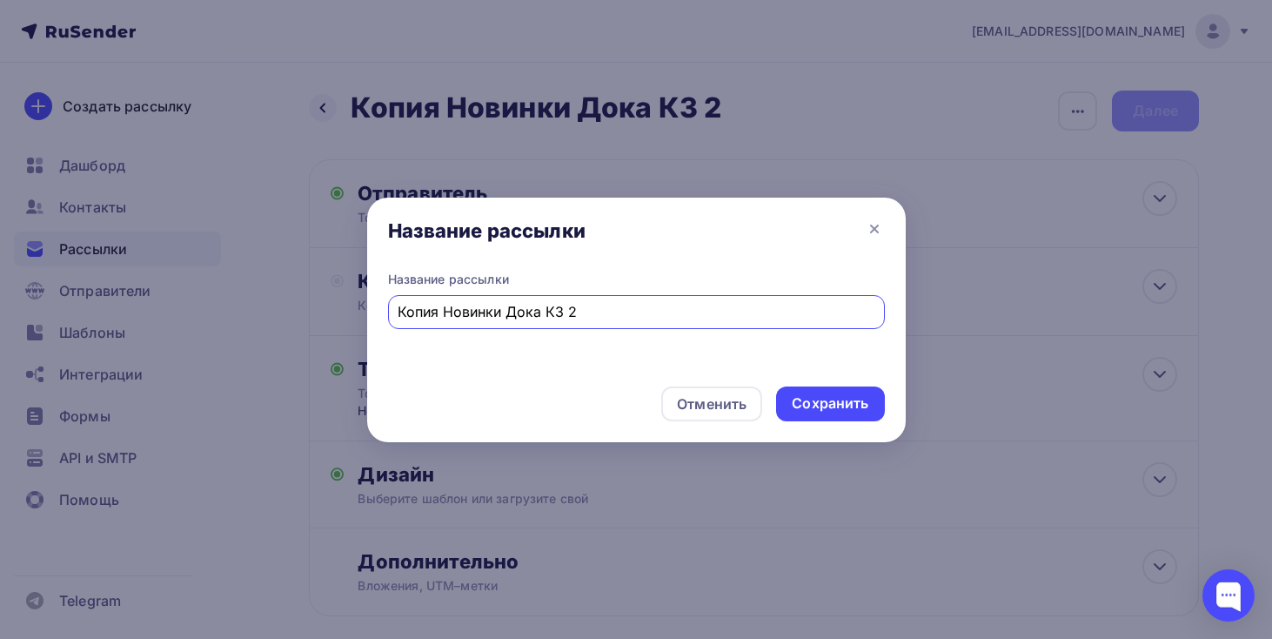
drag, startPoint x: 445, startPoint y: 314, endPoint x: 219, endPoint y: 338, distance: 226.6
click at [219, 338] on div "Название рассылки Название рассылки Копия Новинки Дока КЗ 2 Отменить Сохранить" at bounding box center [636, 319] width 1272 height 639
click at [556, 314] on input "Новинки Дока КЗ 2" at bounding box center [636, 311] width 477 height 21
type input "Новинки Дока КЗ 4"
click at [848, 398] on div "Сохранить" at bounding box center [830, 403] width 77 height 20
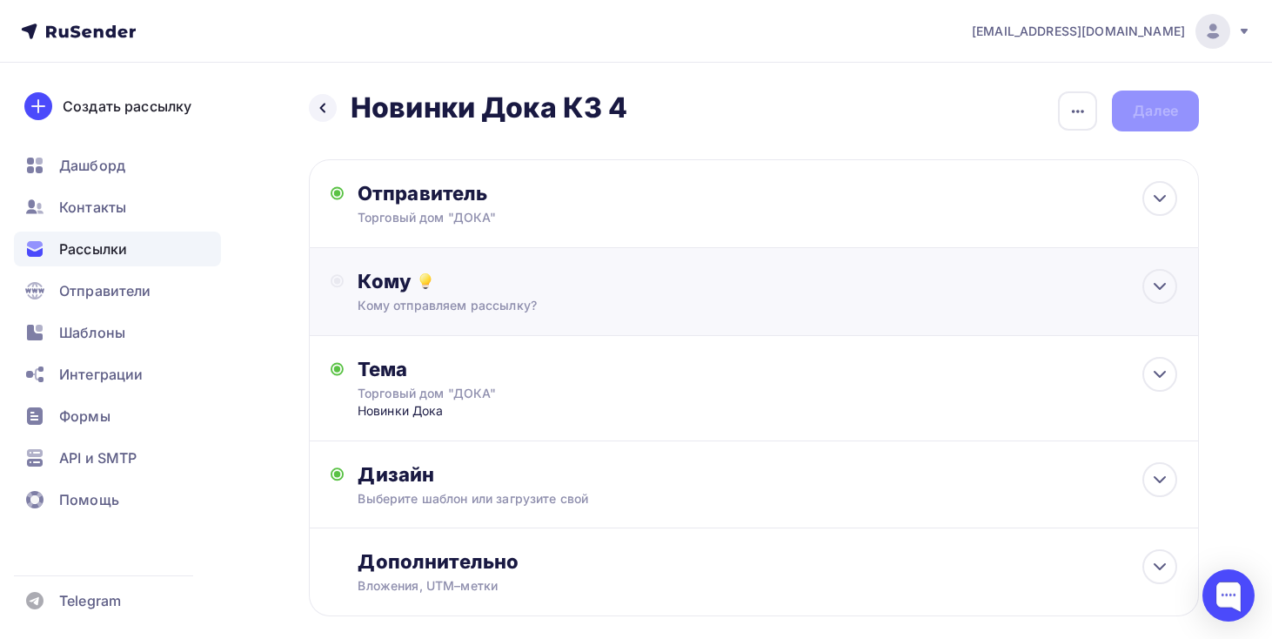
click at [766, 276] on div "Кому" at bounding box center [768, 281] width 820 height 24
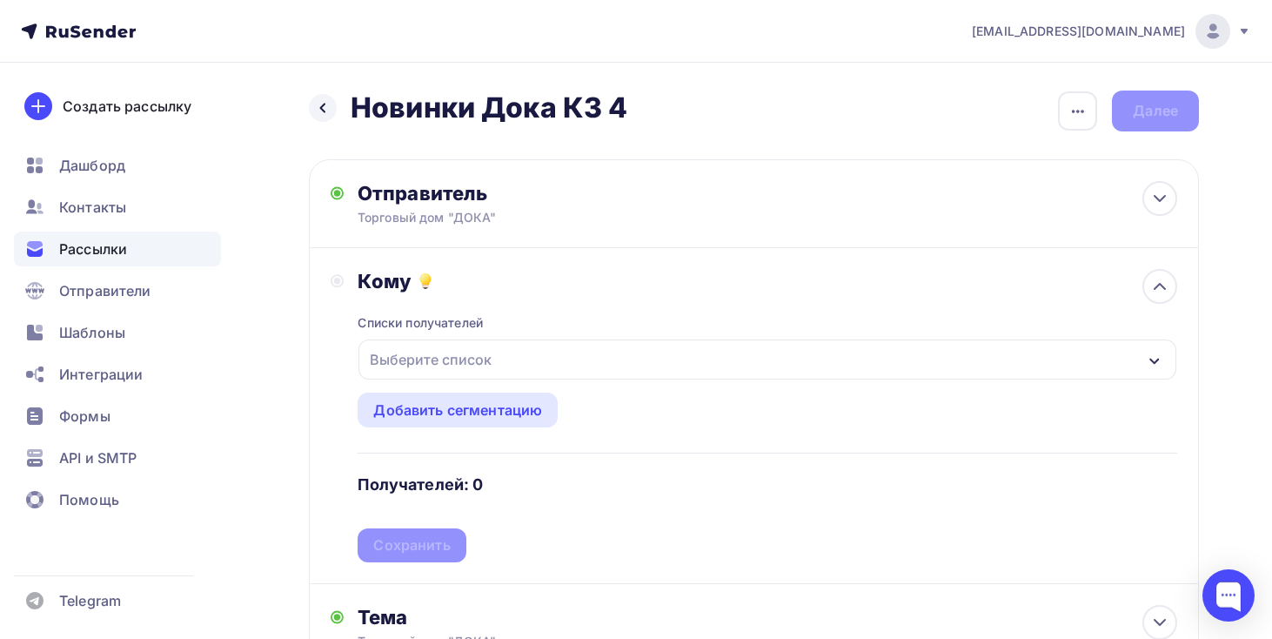
click at [633, 359] on div "Выберите список" at bounding box center [768, 359] width 818 height 40
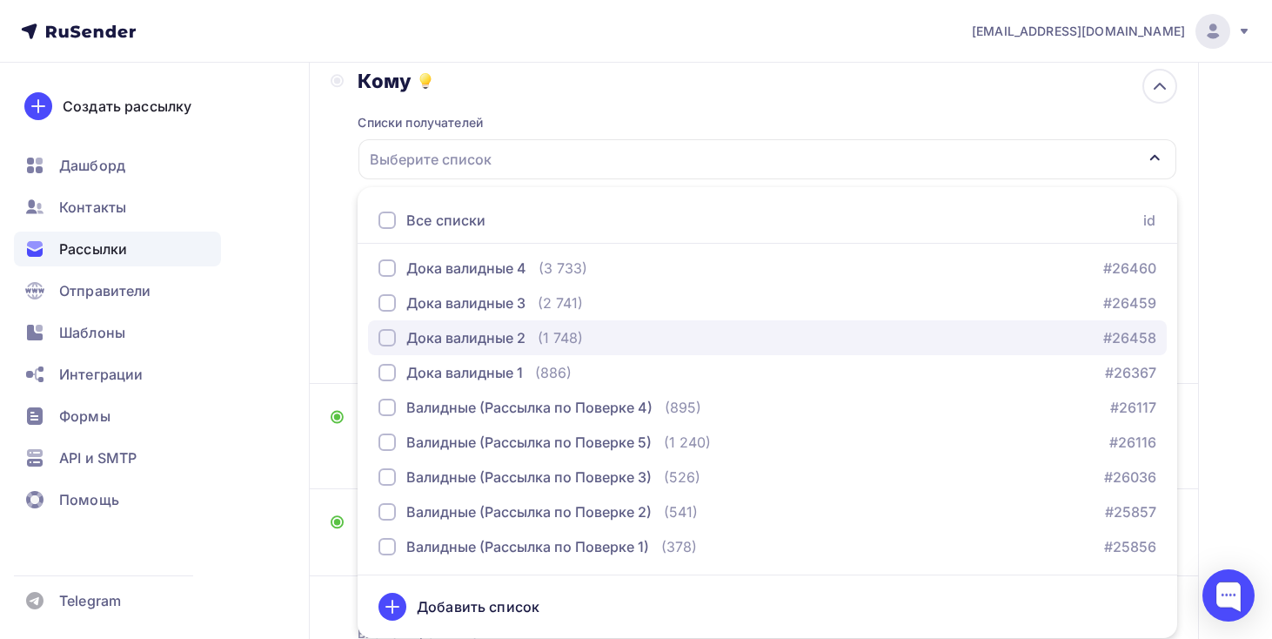
scroll to position [23, 0]
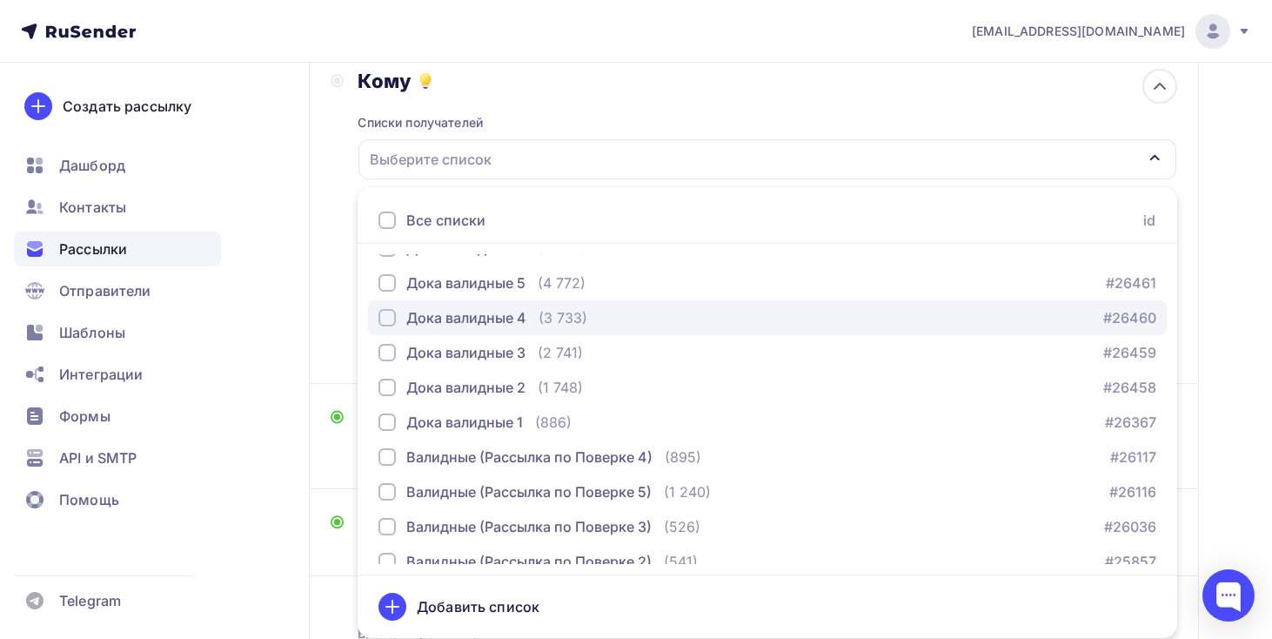
click at [646, 318] on div "Дока валидные 4 (3 733) #26460" at bounding box center [768, 317] width 778 height 21
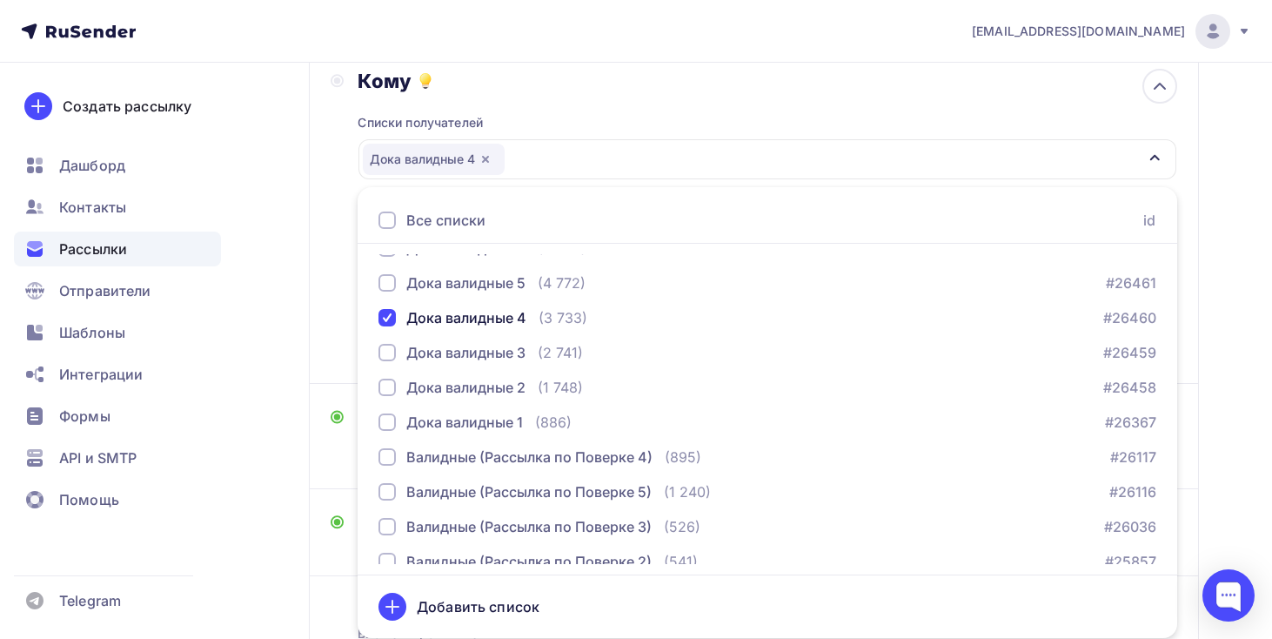
click at [265, 365] on div "Назад Новинки Дока КЗ 4 Новинки Дока КЗ 4 Закончить позже Переименовать рассылк…" at bounding box center [636, 320] width 1272 height 914
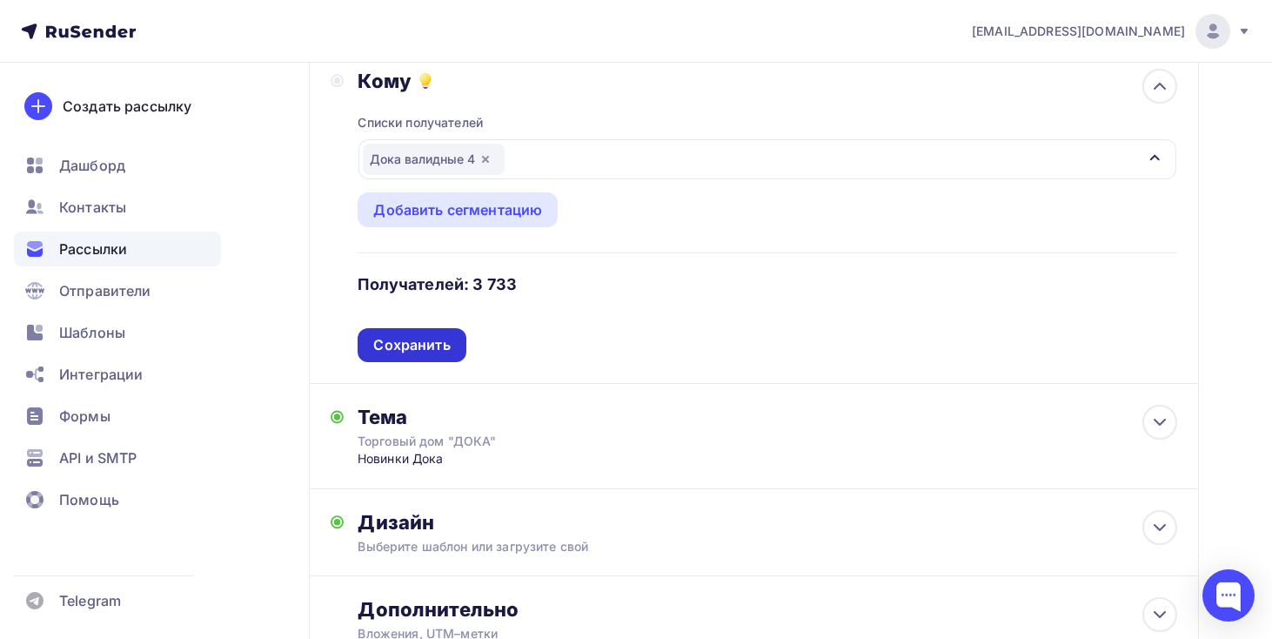
click at [418, 338] on div "Сохранить" at bounding box center [411, 345] width 77 height 20
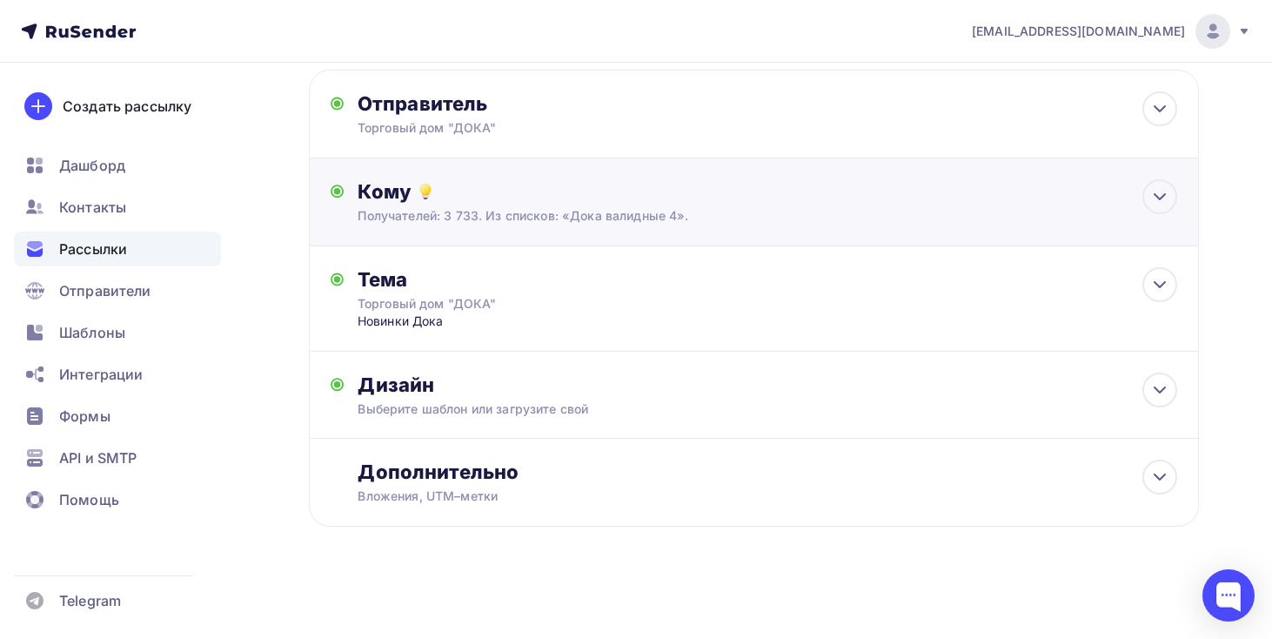
scroll to position [0, 0]
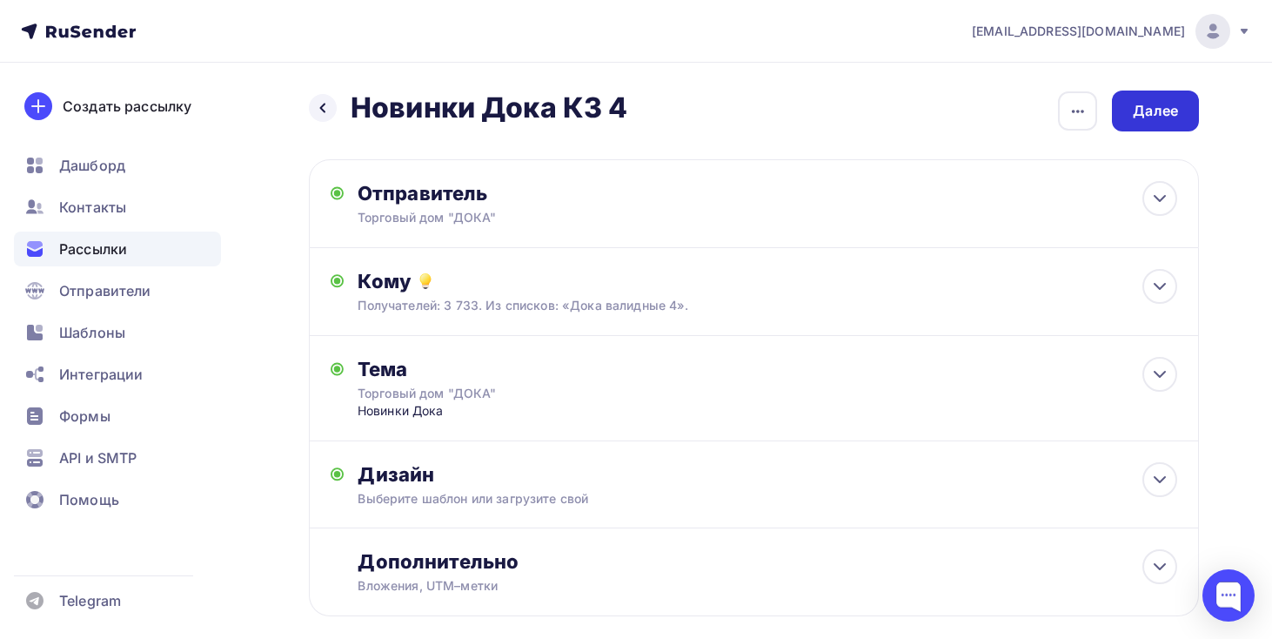
click at [1175, 104] on div "Далее" at bounding box center [1155, 111] width 45 height 20
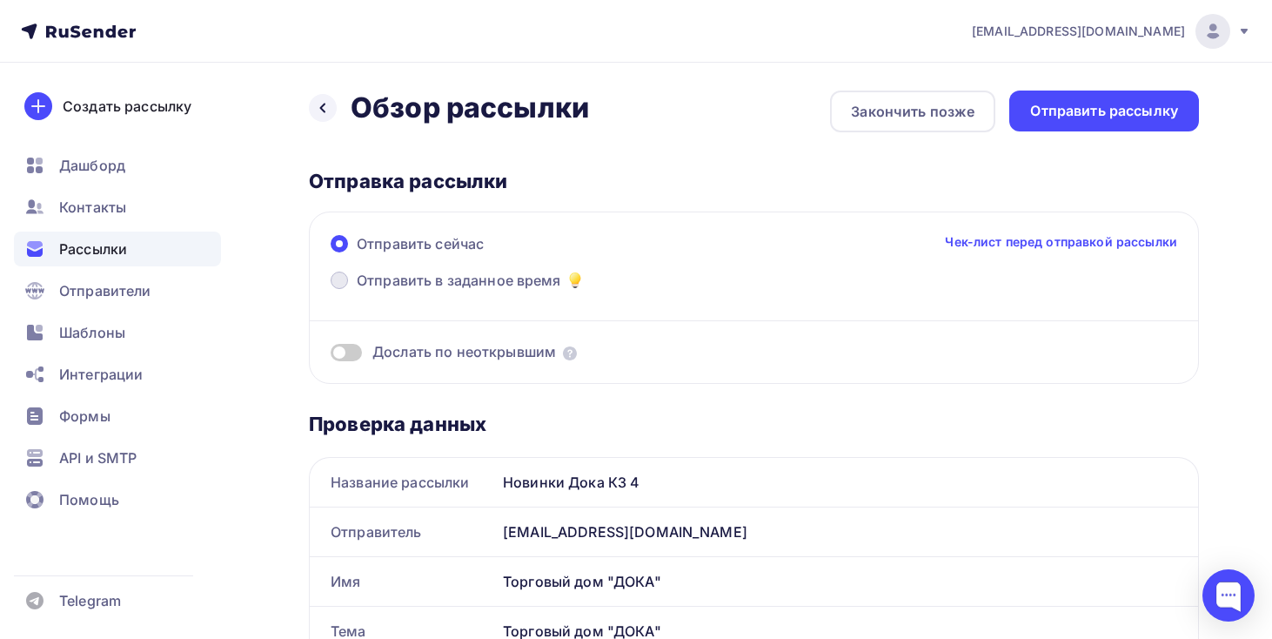
click at [533, 277] on span "Отправить в заданное время" at bounding box center [459, 280] width 204 height 21
click at [357, 291] on input "Отправить в заданное время" at bounding box center [357, 291] width 0 height 0
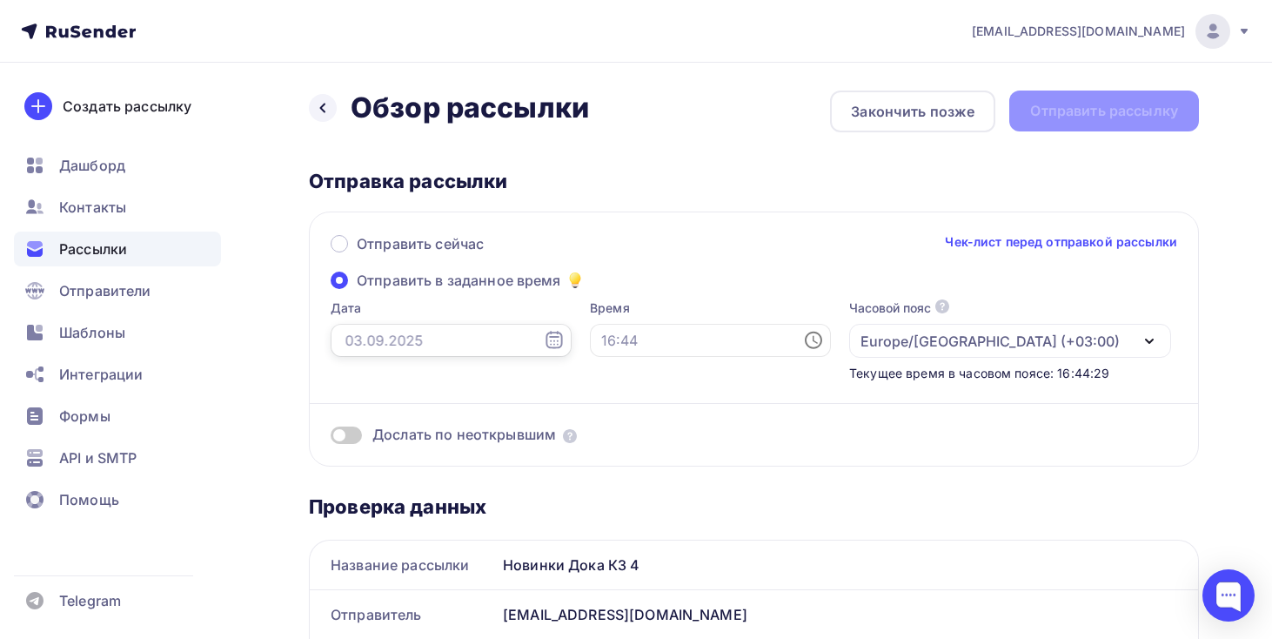
click at [456, 336] on input "text" at bounding box center [451, 340] width 241 height 33
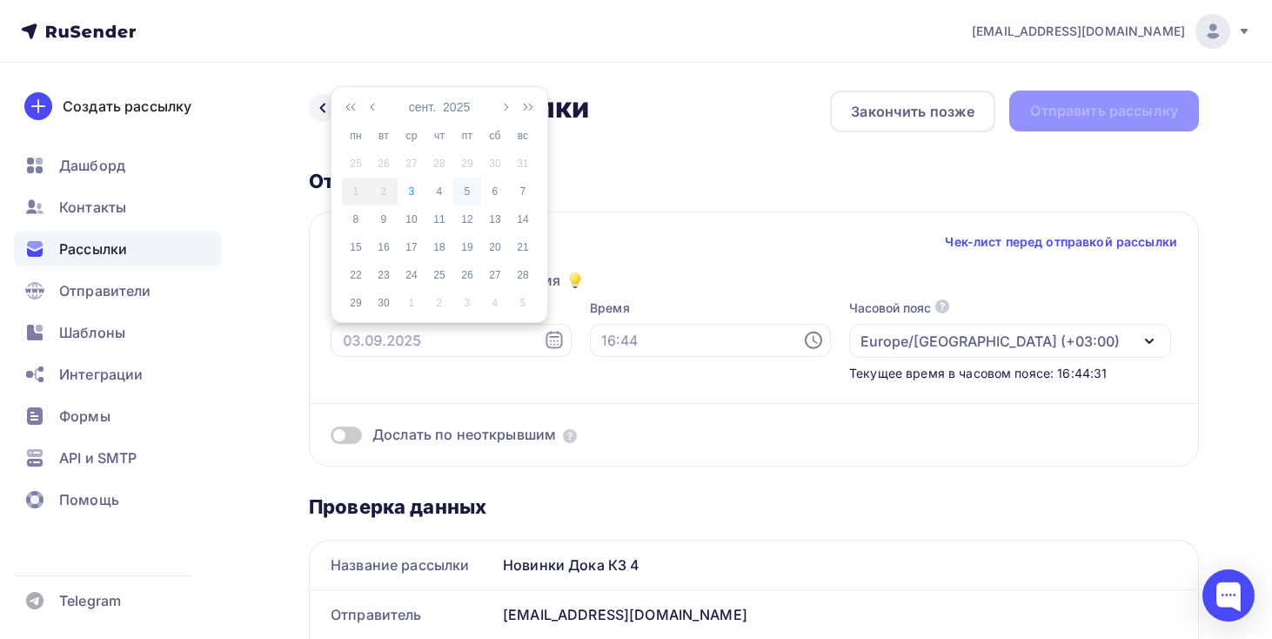
click at [468, 198] on div "5" at bounding box center [467, 192] width 28 height 16
type input "[DATE]"
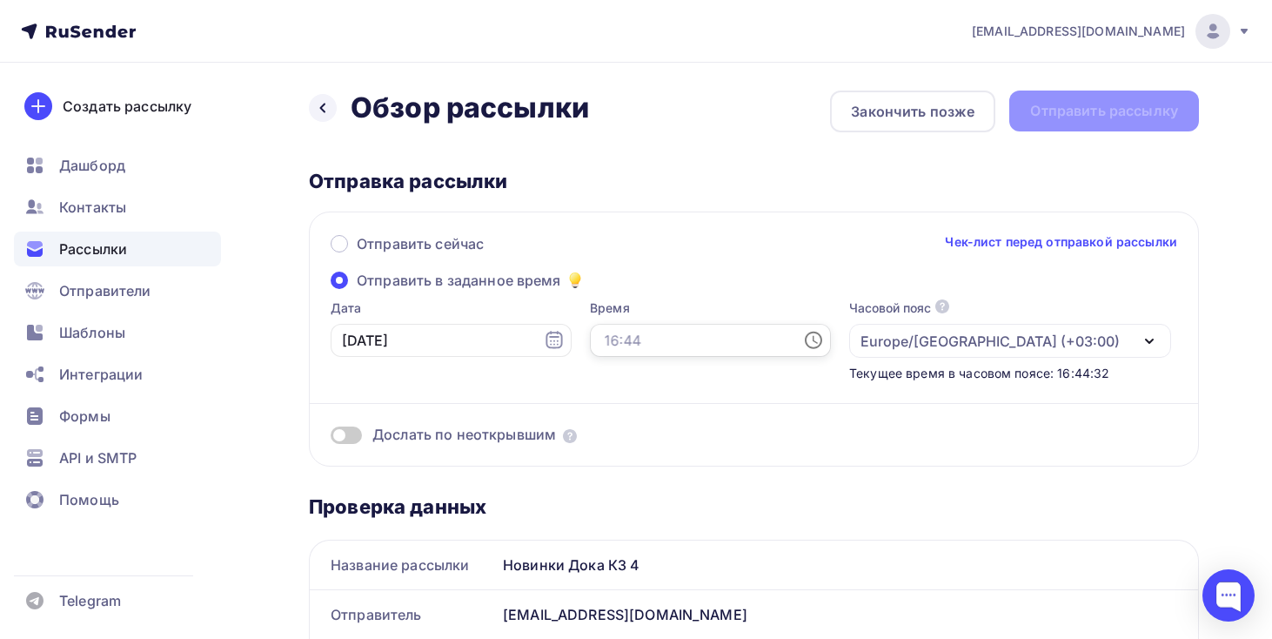
click at [632, 341] on input "text" at bounding box center [710, 340] width 241 height 33
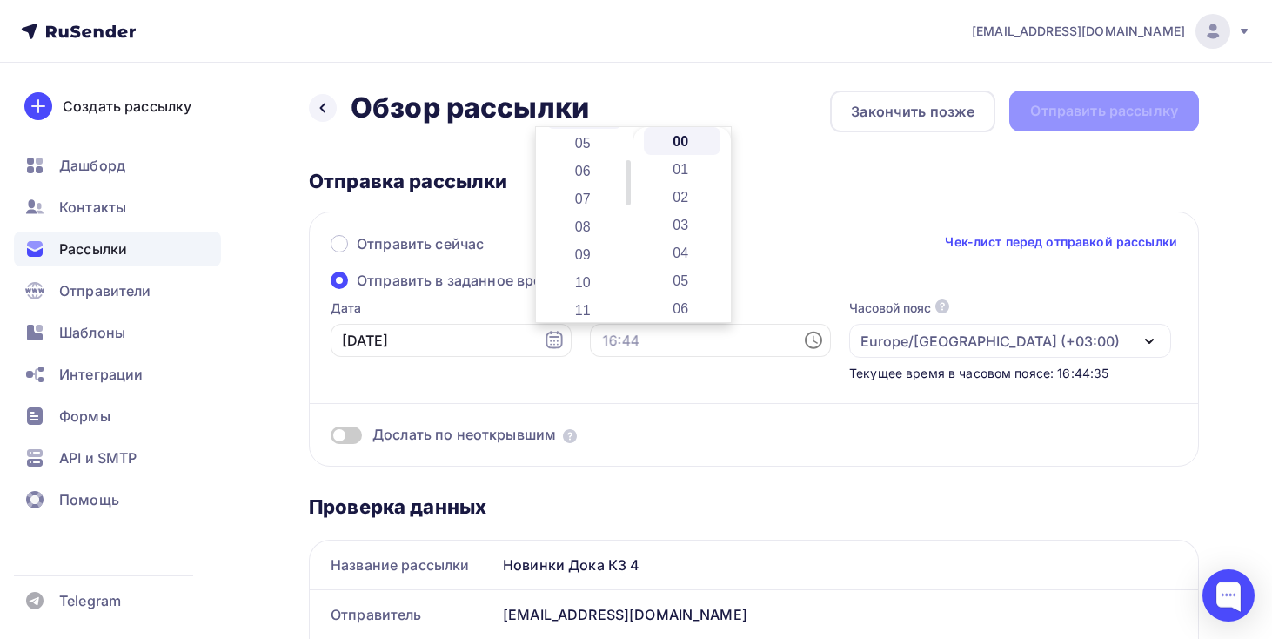
click at [600, 246] on li "09" at bounding box center [584, 254] width 77 height 28
type input "09:00"
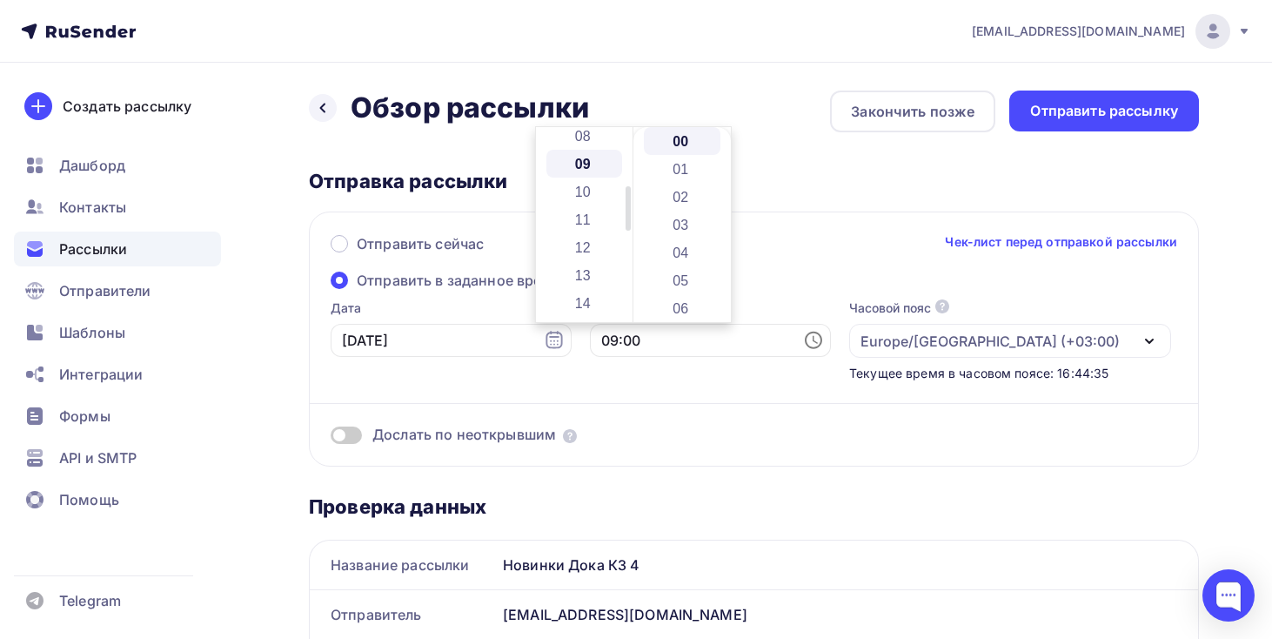
scroll to position [251, 0]
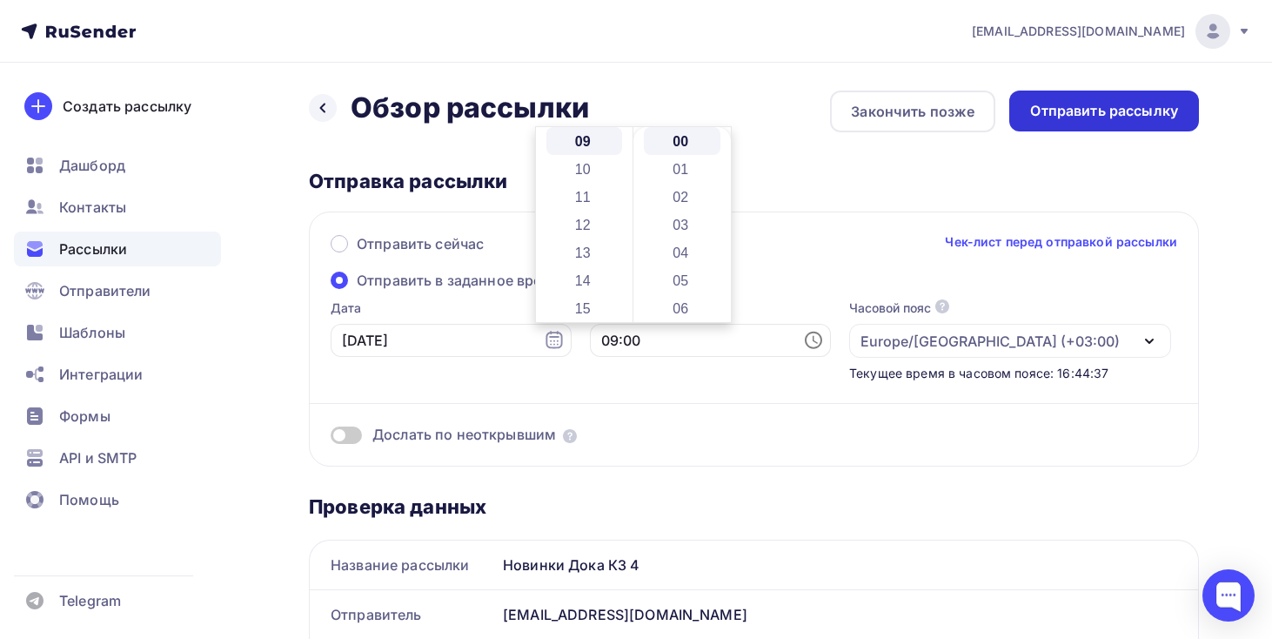
click at [1054, 116] on div "Отправить рассылку" at bounding box center [1104, 111] width 148 height 20
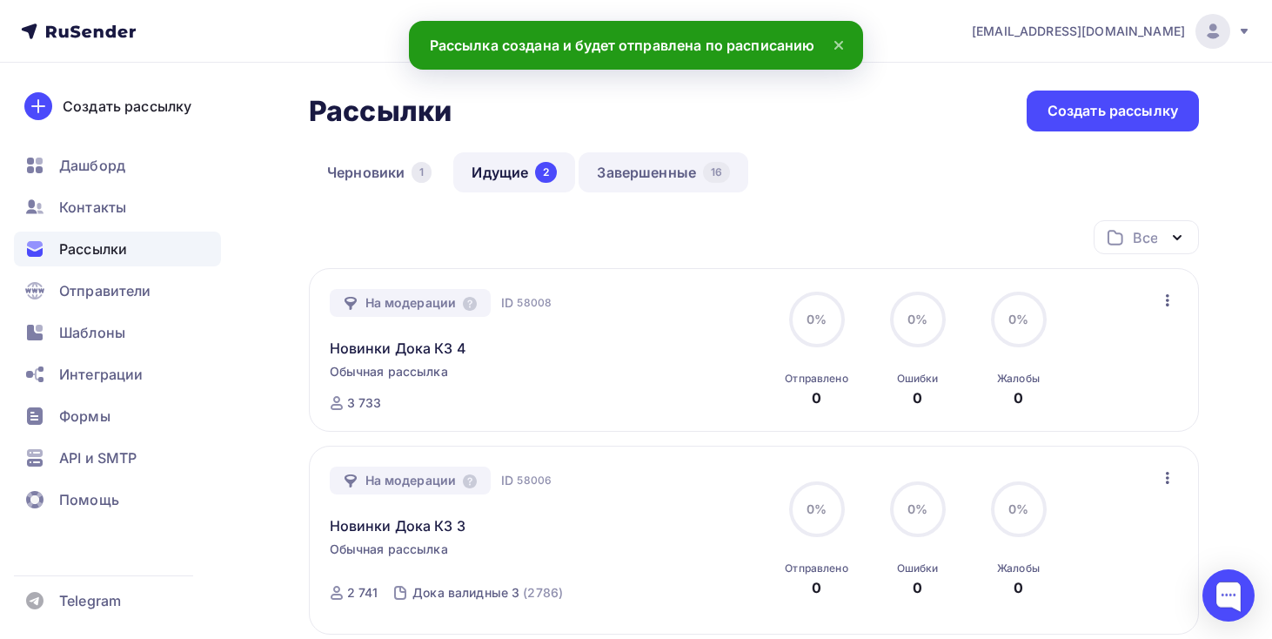
click at [681, 178] on link "Завершенные 16" at bounding box center [664, 172] width 170 height 40
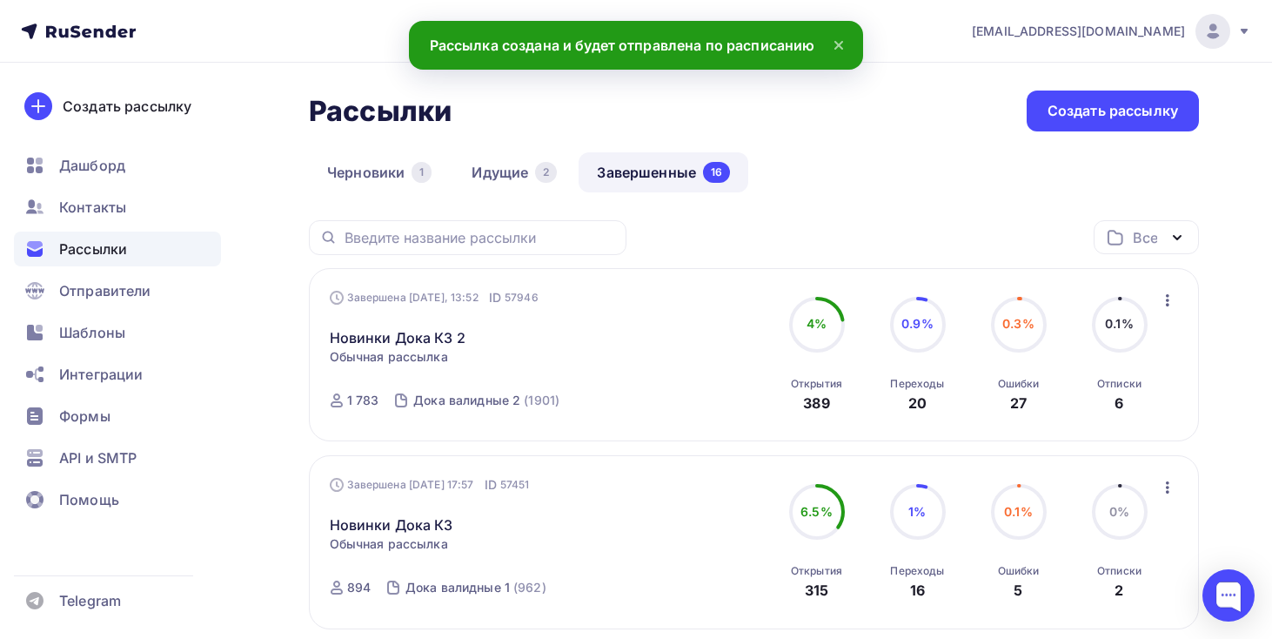
click at [1164, 293] on icon "button" at bounding box center [1167, 300] width 21 height 21
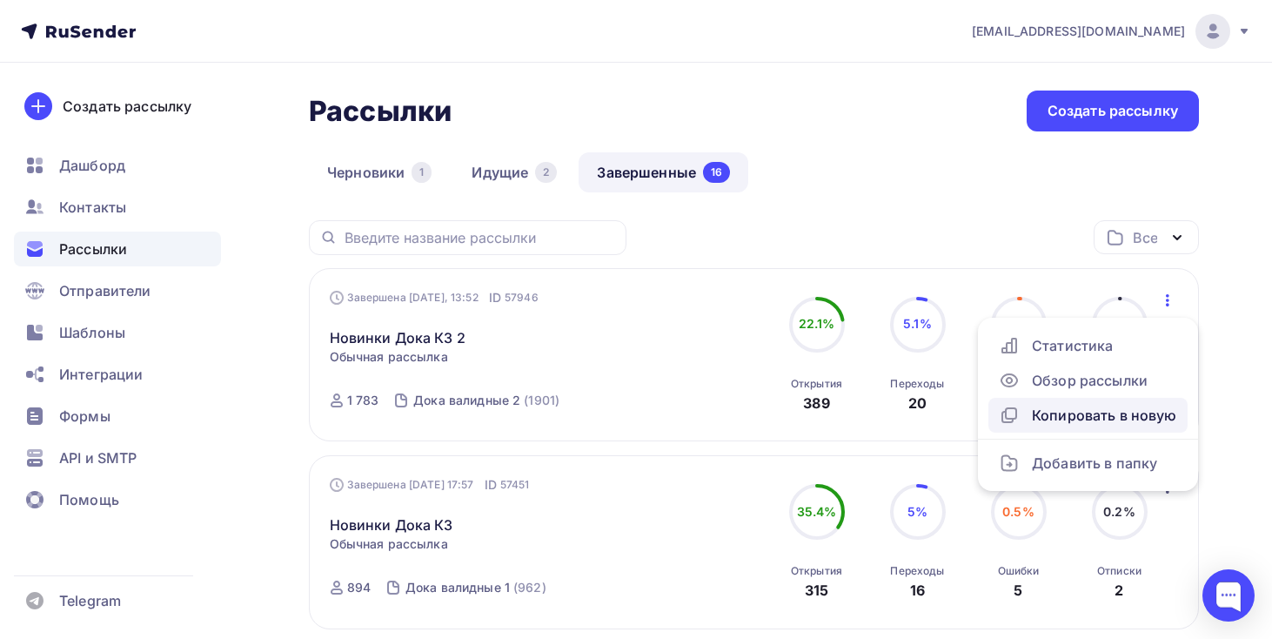
click at [1104, 420] on div "Копировать в новую" at bounding box center [1088, 415] width 178 height 21
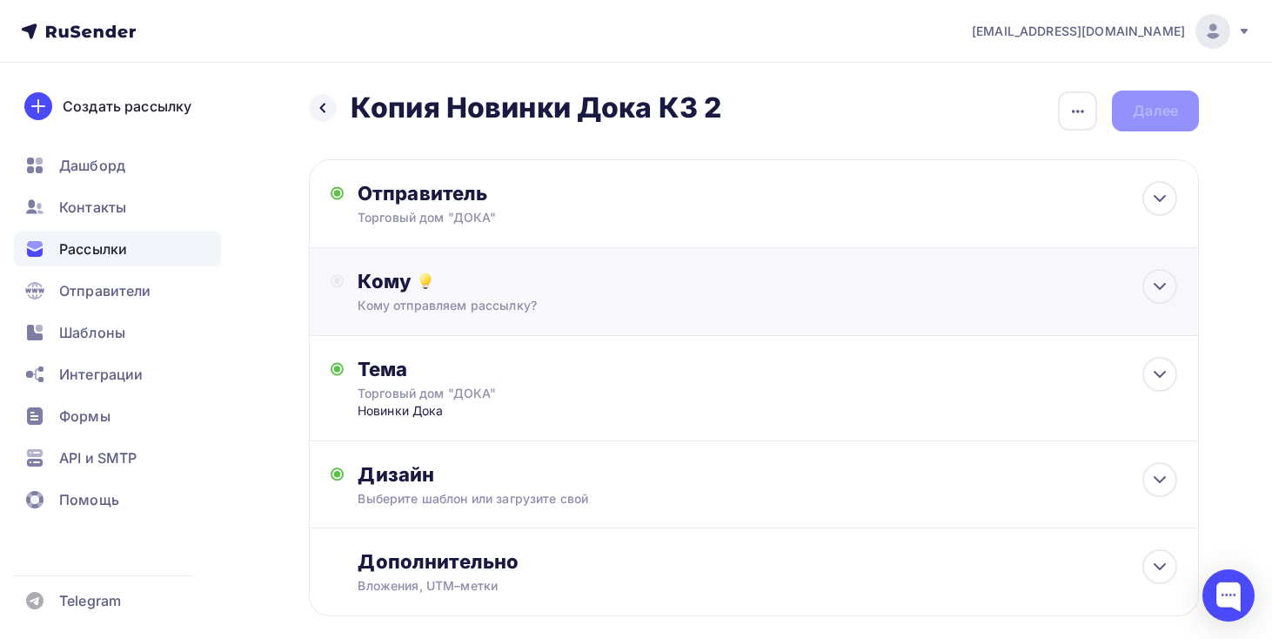
click at [576, 299] on div "Кому отправляем рассылку?" at bounding box center [726, 305] width 737 height 17
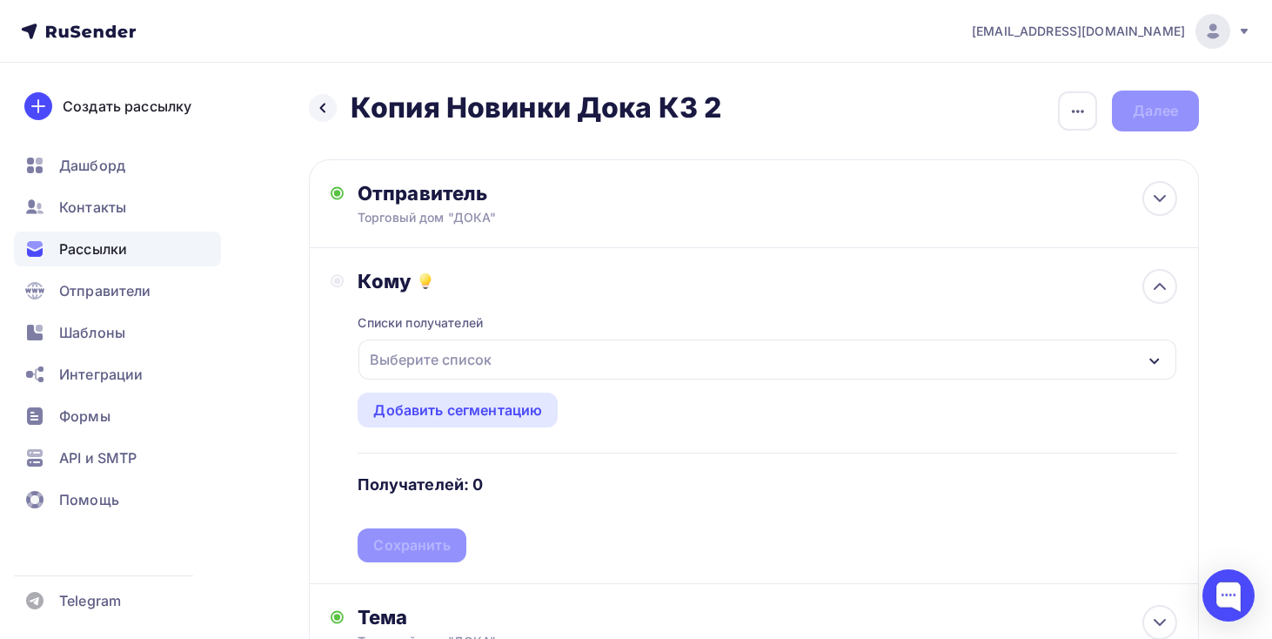
click at [576, 361] on div "Выберите список" at bounding box center [768, 359] width 818 height 40
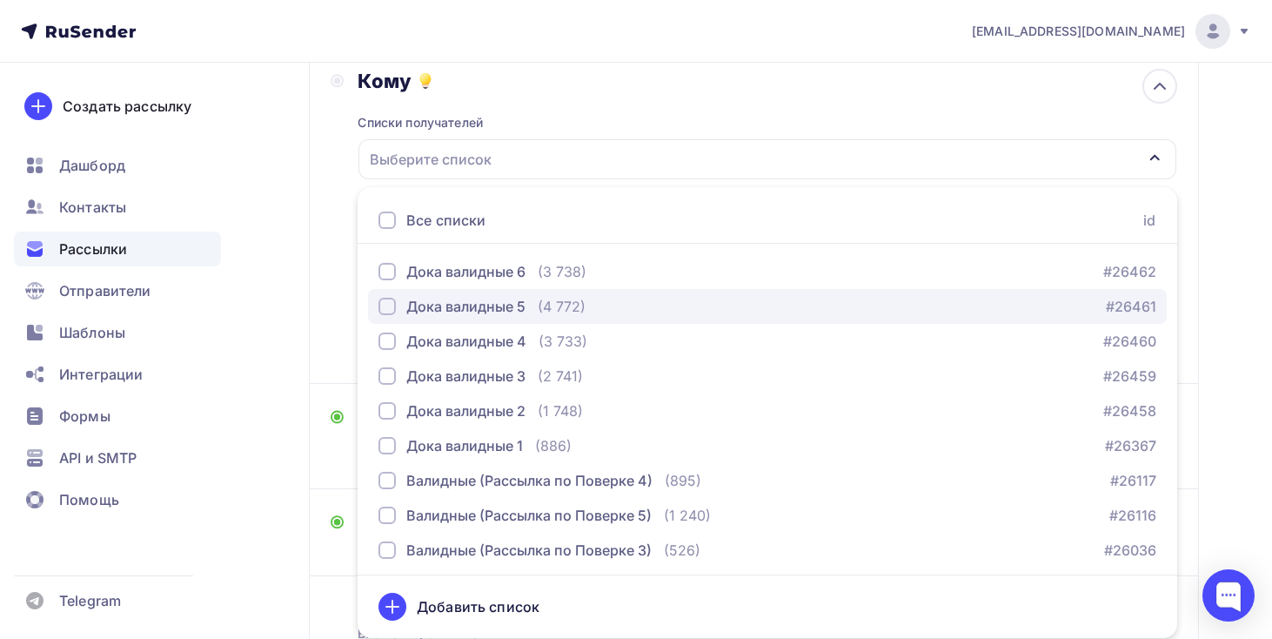
click at [628, 312] on div "Дока валидные 5 (4 772) #26461" at bounding box center [768, 306] width 778 height 21
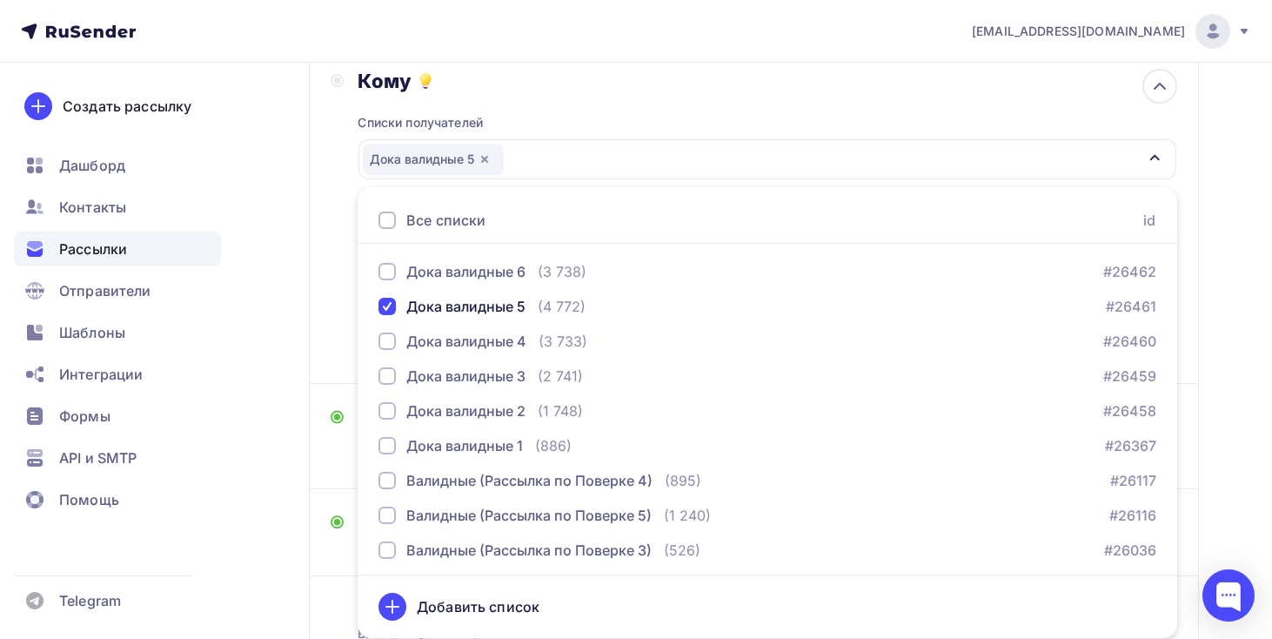
click at [338, 241] on div "Кому Списки получателей Дока валидные 5 Все списки id Дока валидные 6 (3 738) #…" at bounding box center [754, 215] width 847 height 293
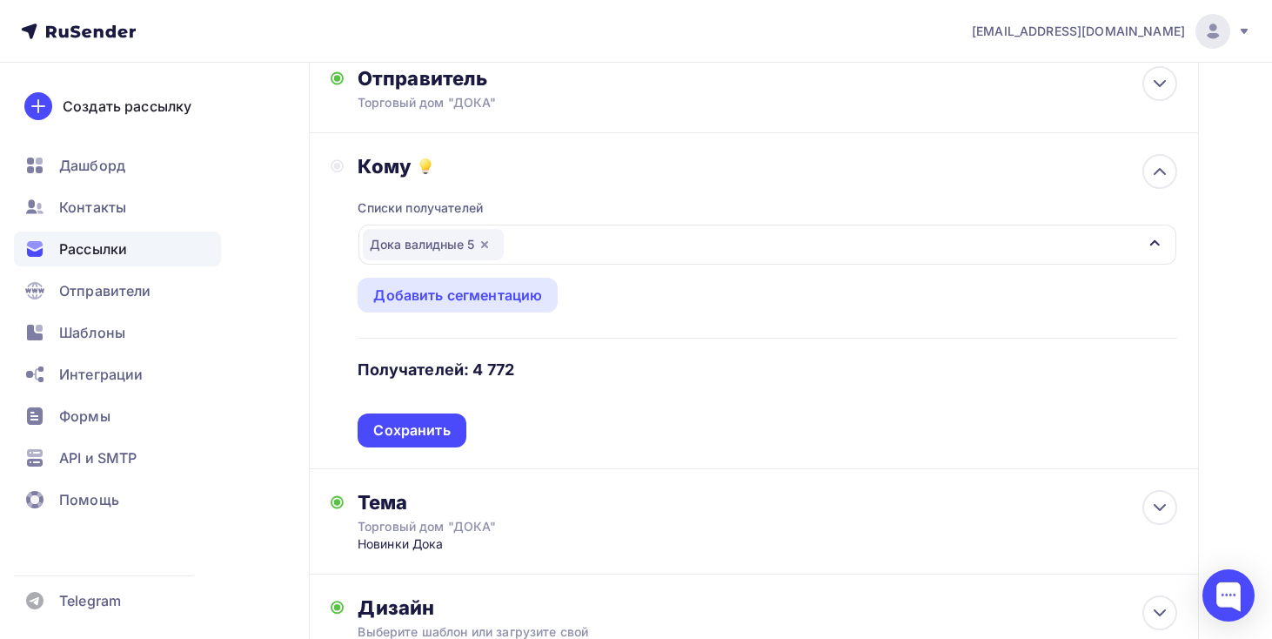
scroll to position [85, 0]
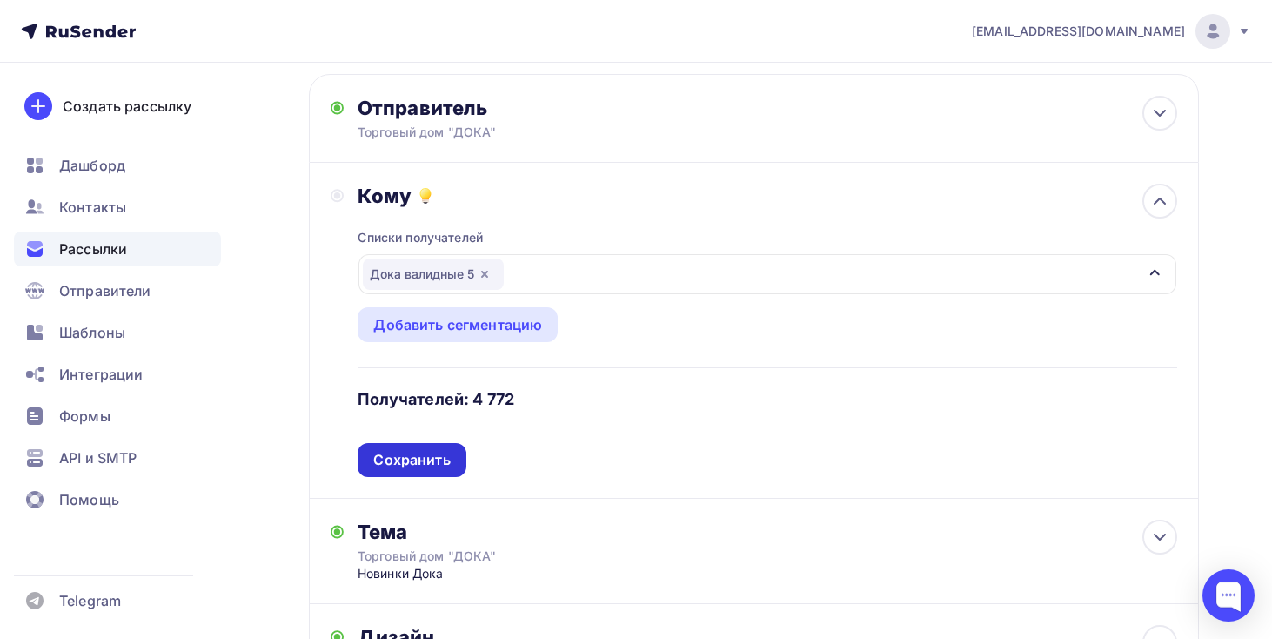
click at [436, 454] on div "Сохранить" at bounding box center [411, 460] width 77 height 20
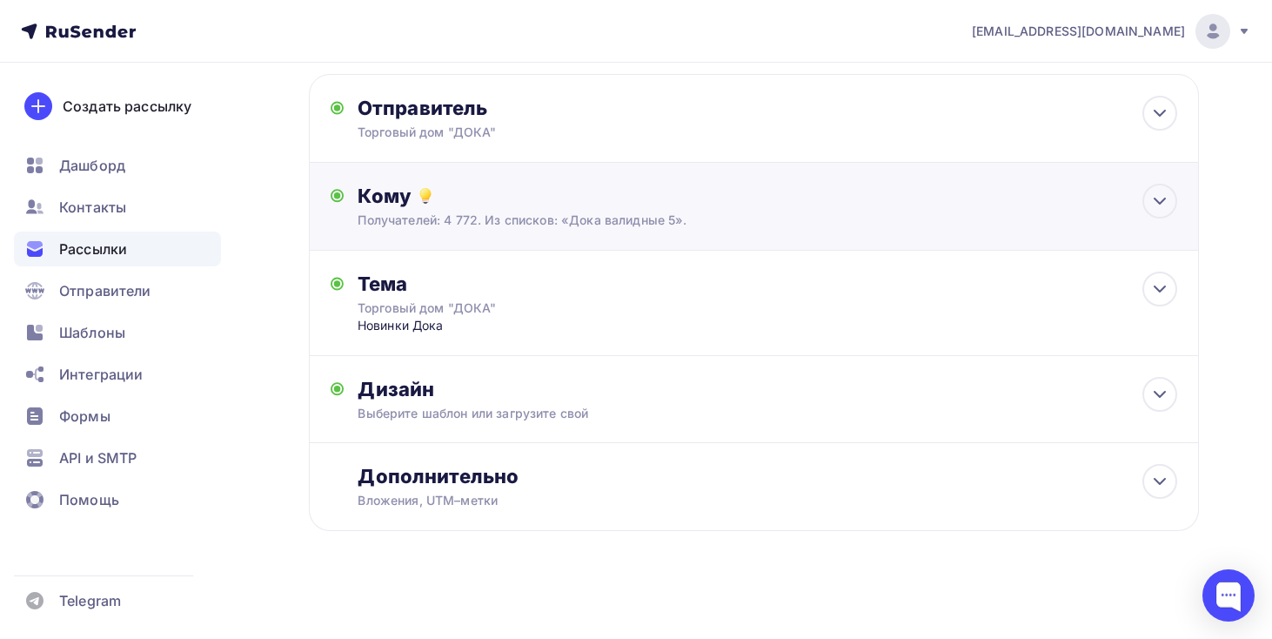
scroll to position [0, 0]
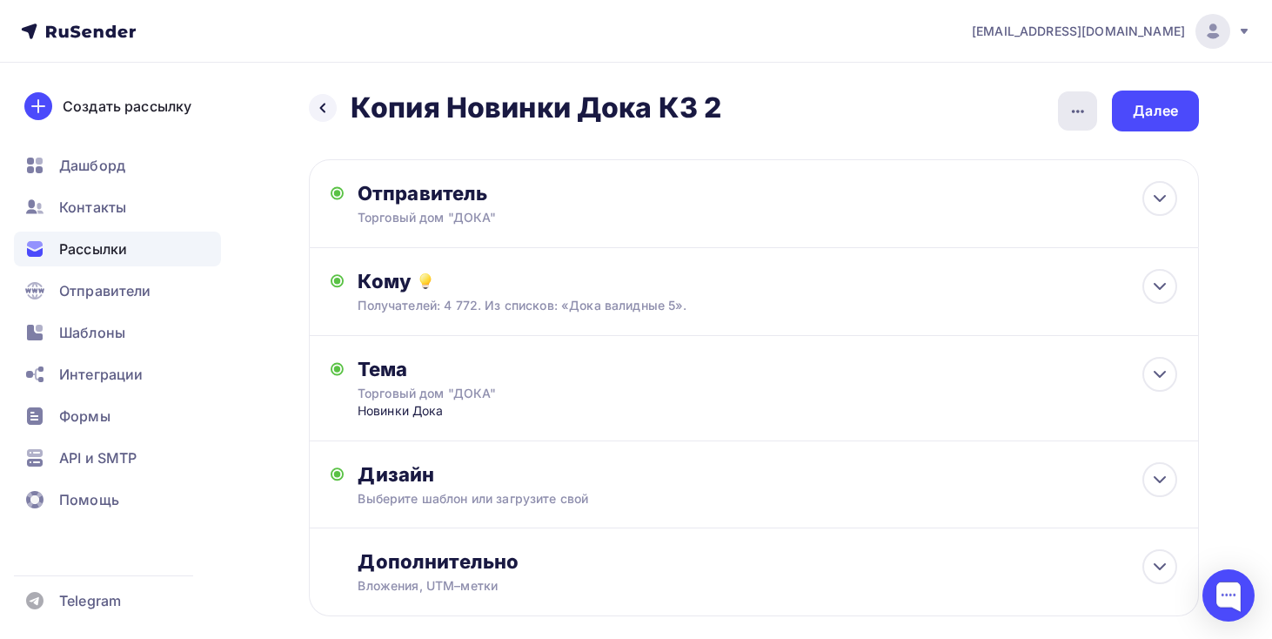
click at [1077, 108] on icon "button" at bounding box center [1078, 111] width 21 height 21
click at [1003, 193] on div "Переименовать рассылку" at bounding box center [986, 200] width 216 height 21
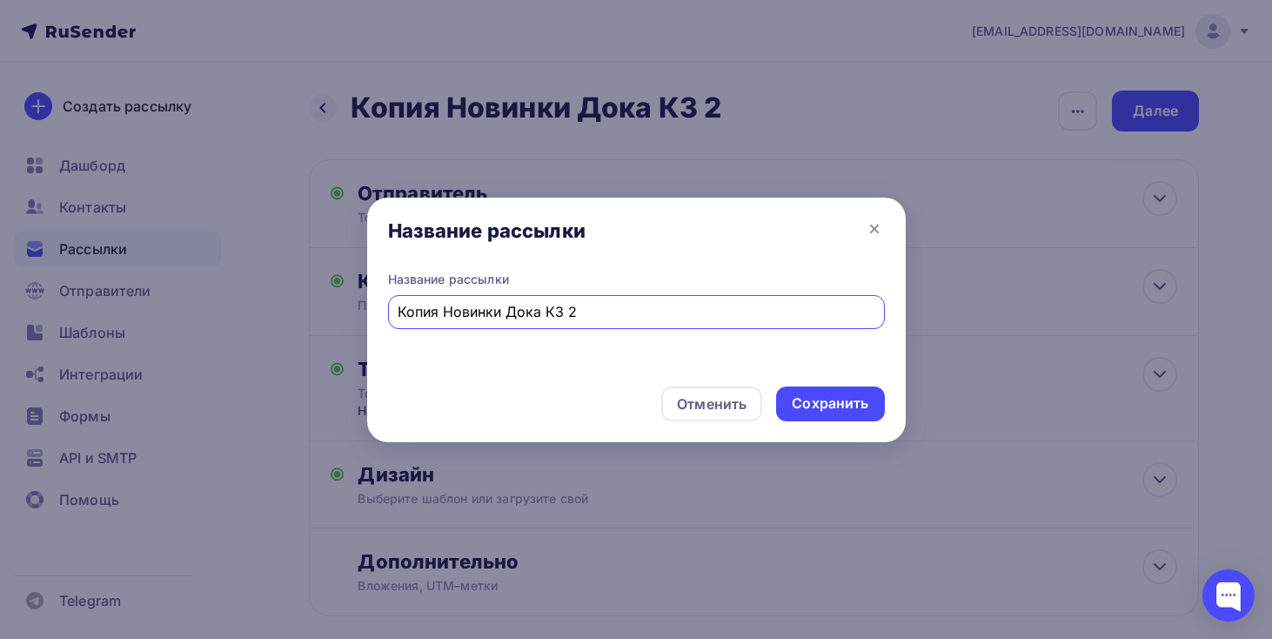
drag, startPoint x: 446, startPoint y: 312, endPoint x: 375, endPoint y: 312, distance: 70.5
click at [375, 312] on div "Название рассылки Копия Новинки Дока КЗ 2" at bounding box center [636, 322] width 539 height 102
click at [563, 305] on input "Новинки Дока КЗ 2" at bounding box center [636, 311] width 477 height 21
type input "Новинки Дока КЗ 5"
click at [831, 402] on div "Сохранить" at bounding box center [830, 403] width 77 height 20
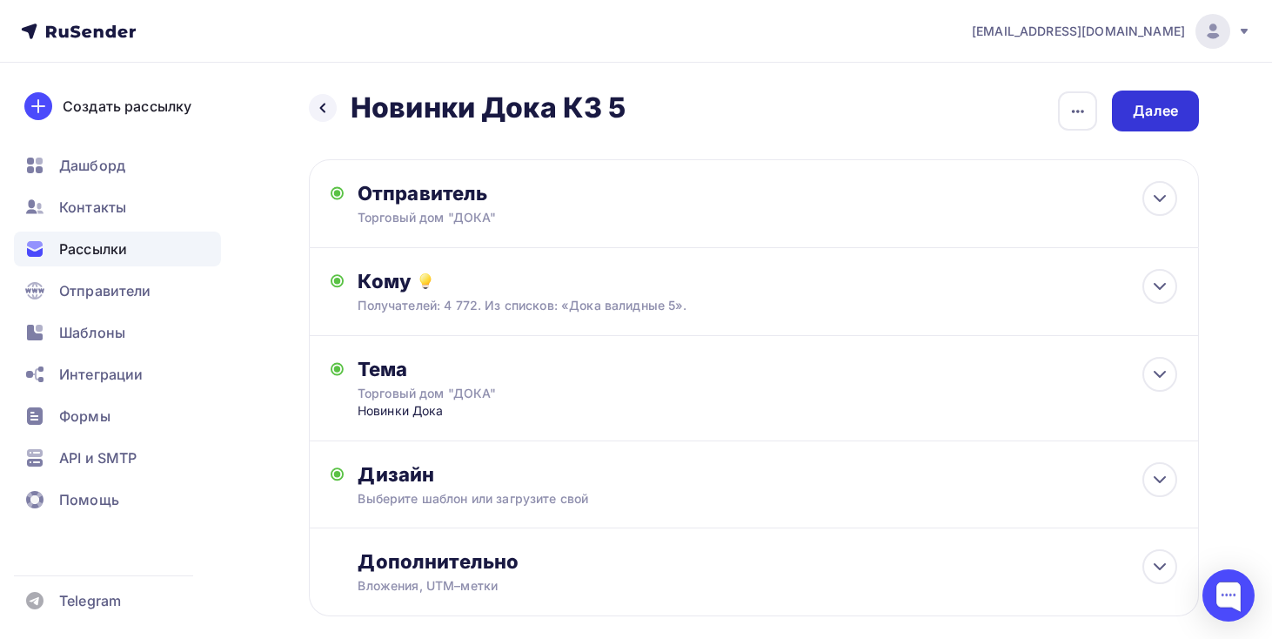
click at [1156, 106] on div "Далее" at bounding box center [1155, 111] width 45 height 20
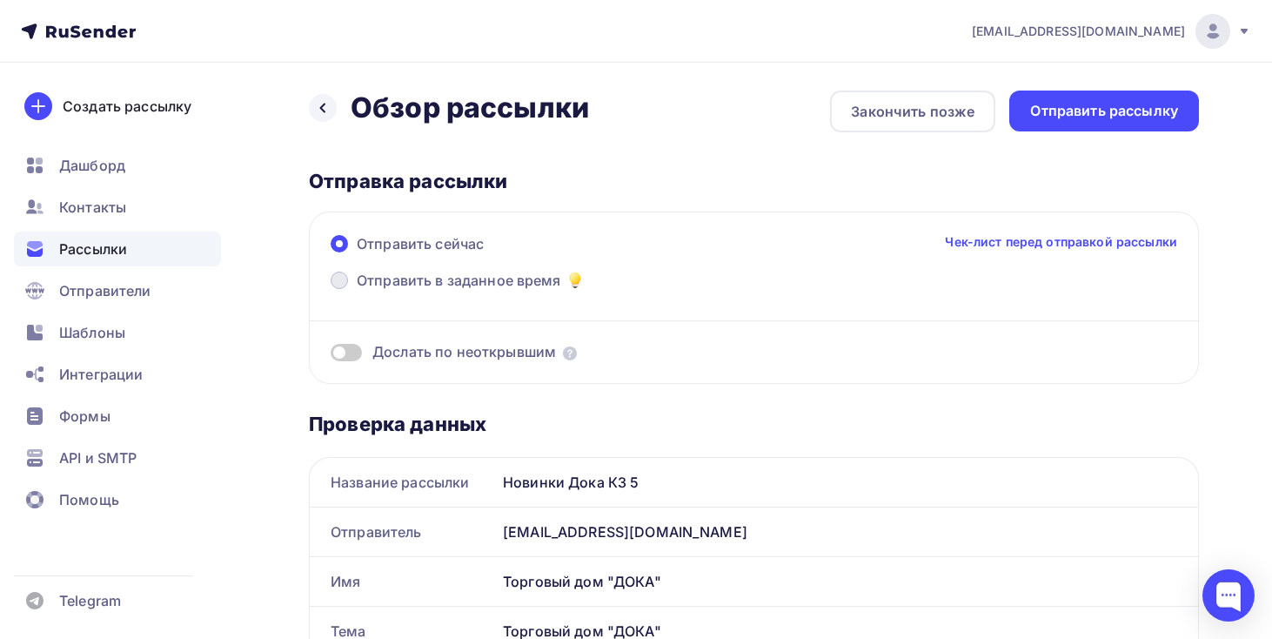
click at [526, 286] on span "Отправить в заданное время" at bounding box center [459, 280] width 204 height 21
click at [357, 291] on input "Отправить в заданное время" at bounding box center [357, 291] width 0 height 0
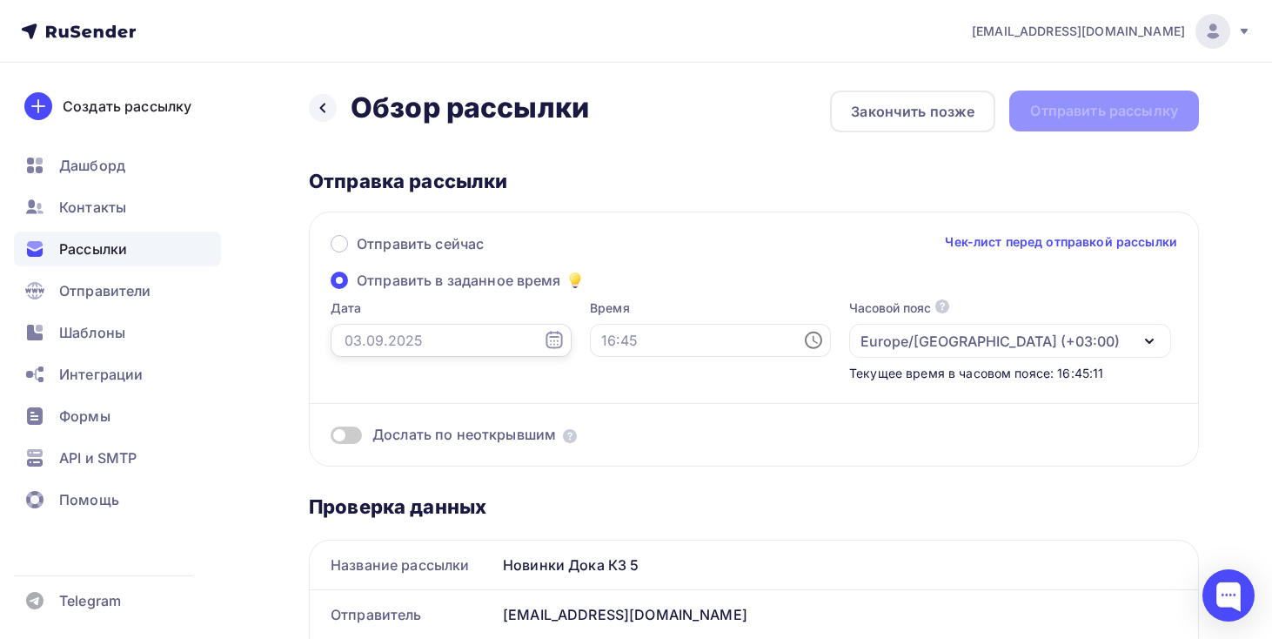
click at [475, 325] on input "text" at bounding box center [451, 340] width 241 height 33
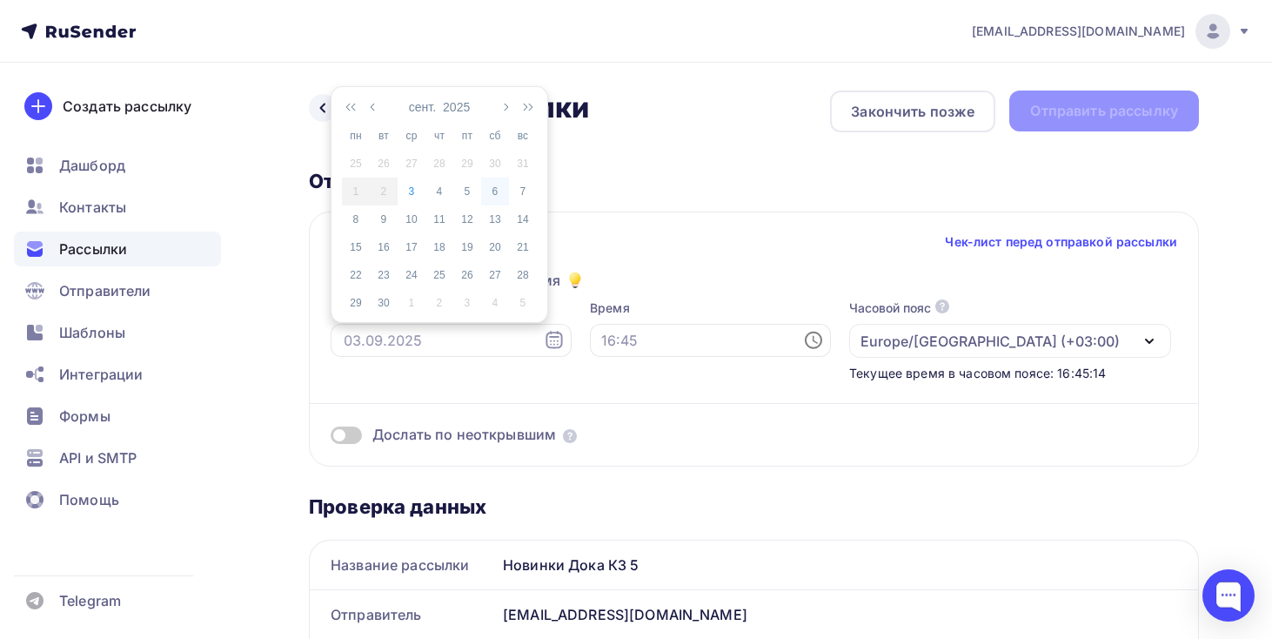
click at [491, 201] on td "6" at bounding box center [495, 192] width 28 height 28
type input "[DATE]"
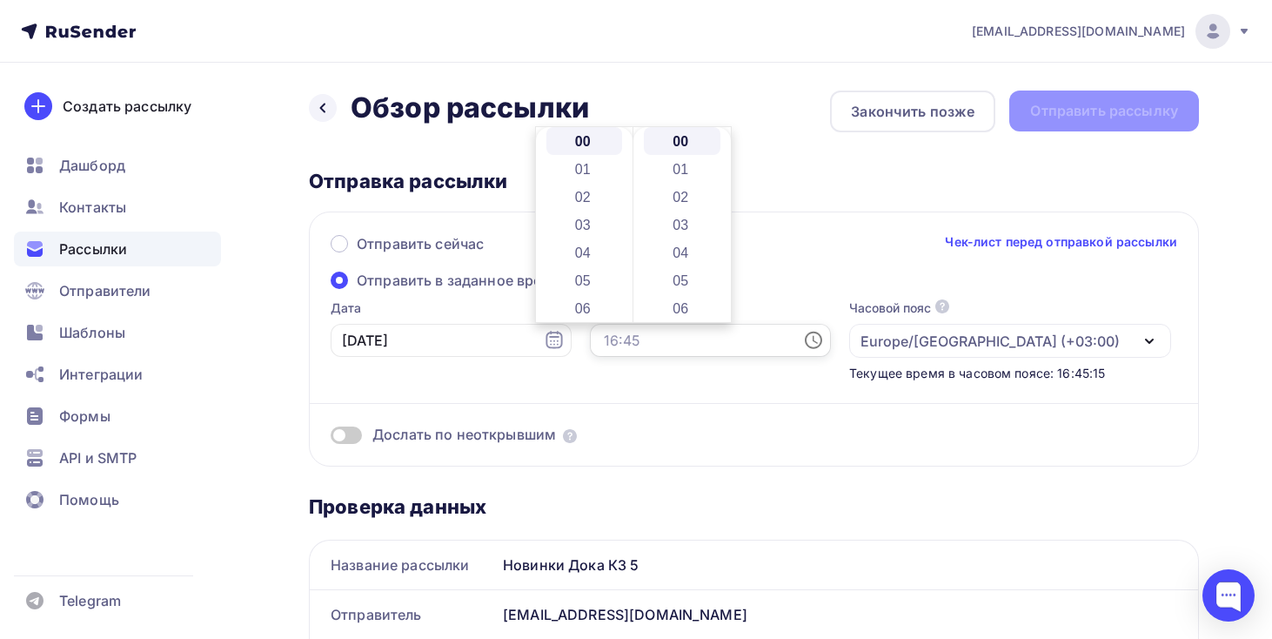
click at [593, 337] on input "text" at bounding box center [710, 340] width 241 height 33
click at [609, 276] on li "10" at bounding box center [584, 272] width 77 height 28
type input "10:00"
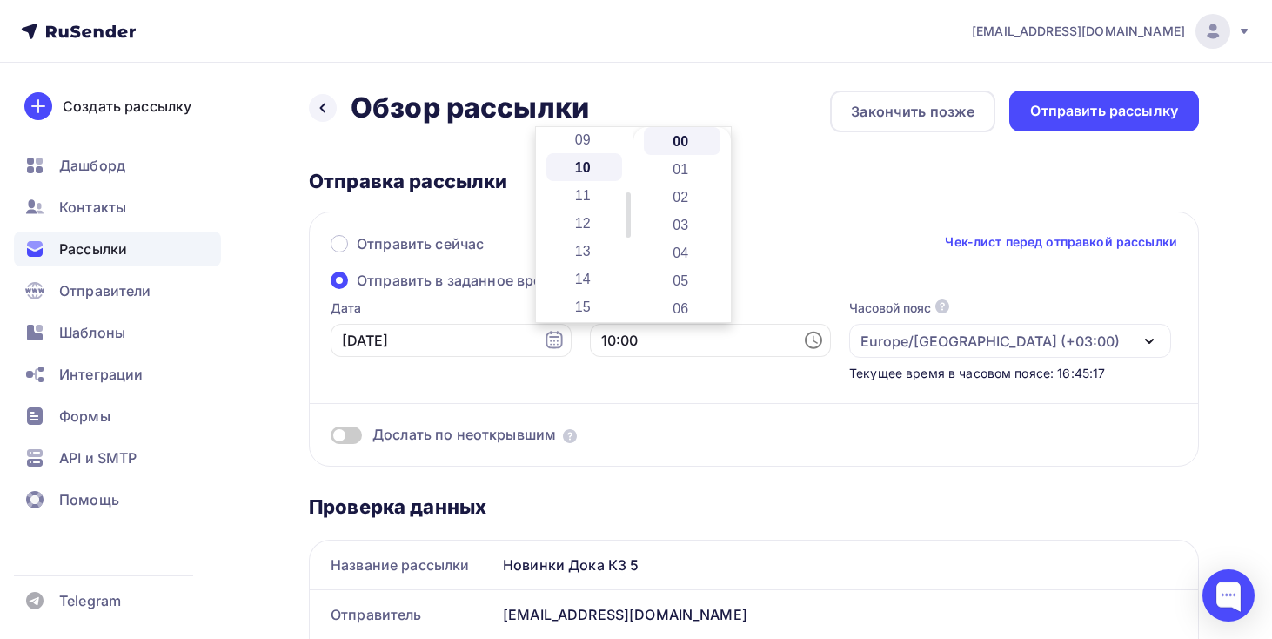
scroll to position [278, 0]
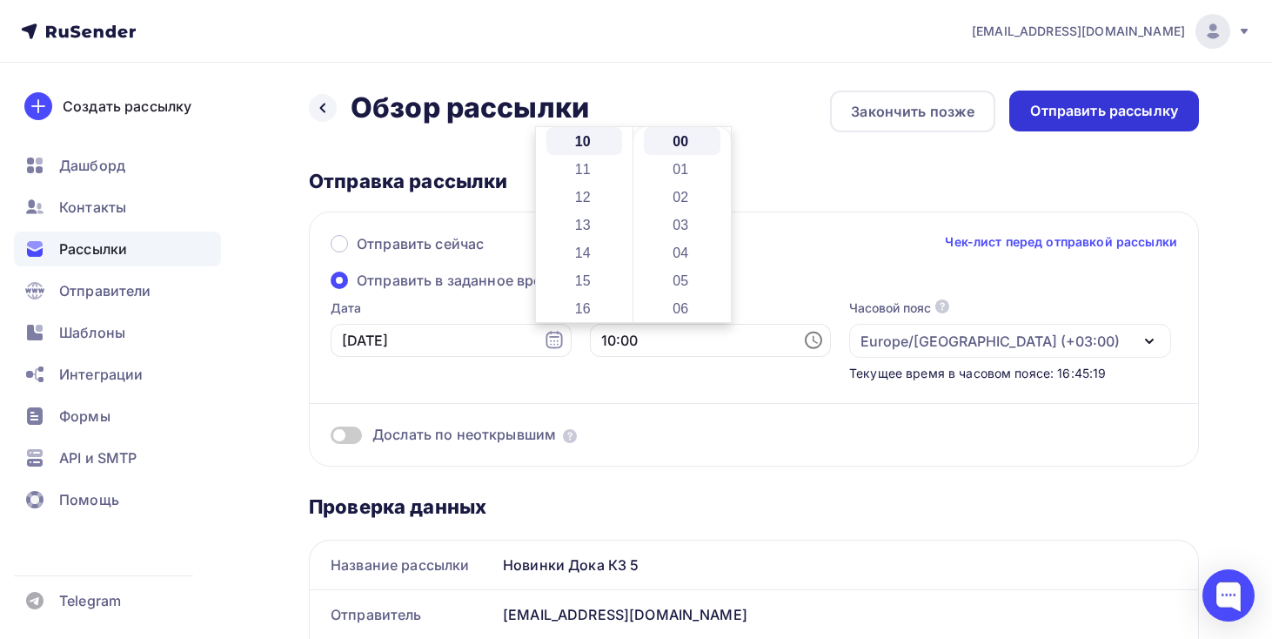
click at [1099, 114] on div "Отправить рассылку" at bounding box center [1104, 111] width 148 height 20
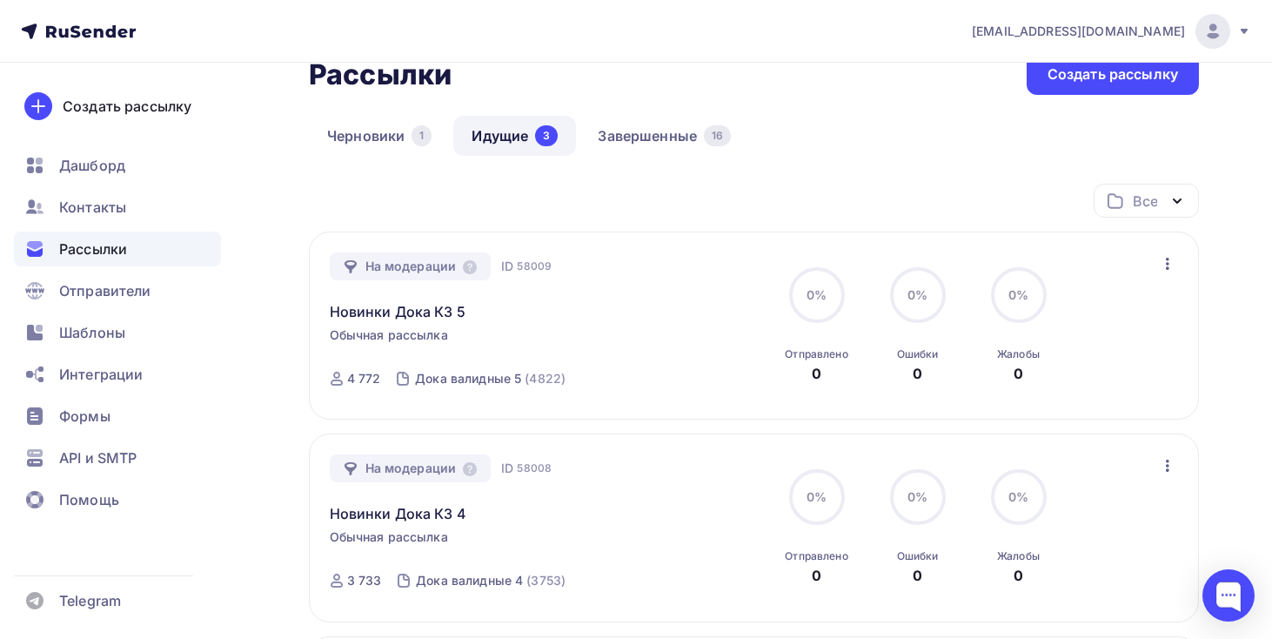
scroll to position [15, 0]
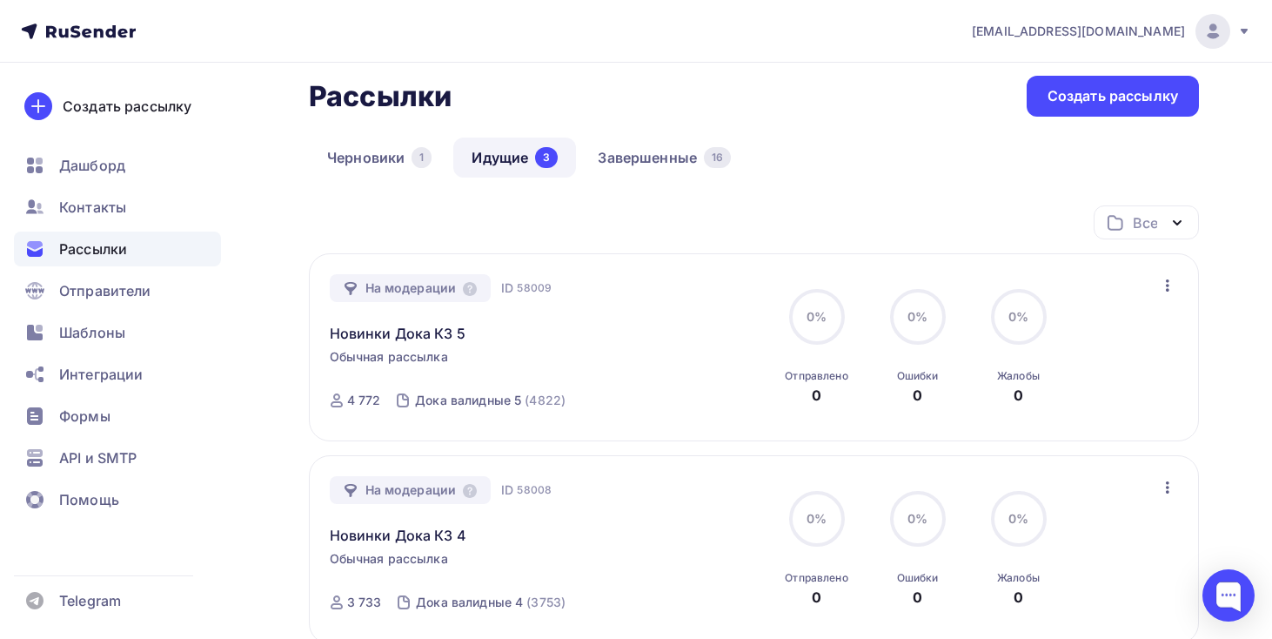
click at [635, 136] on div "Рассылки Рассылки Создать рассылку [GEOGRAPHIC_DATA] 1 Идущие 3 Завершенные 16 …" at bounding box center [754, 552] width 890 height 953
click at [642, 154] on link "Завершенные 16" at bounding box center [665, 157] width 170 height 40
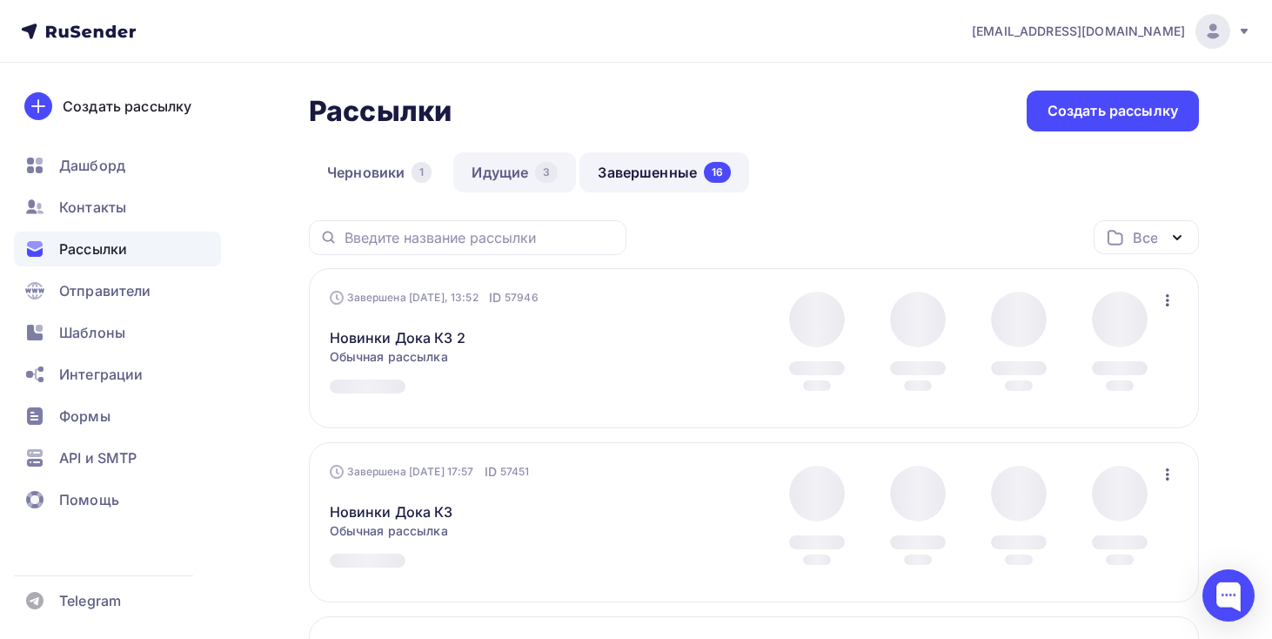
click at [512, 158] on link "Идущие 3" at bounding box center [514, 172] width 123 height 40
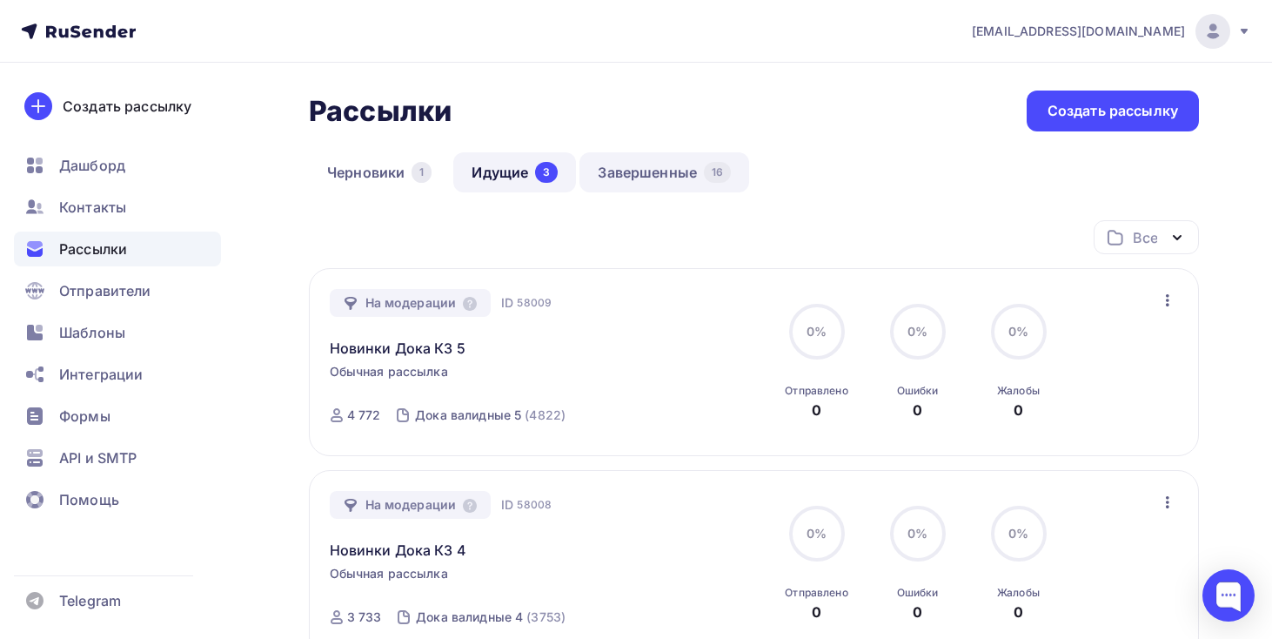
click at [626, 189] on link "Завершенные 16" at bounding box center [665, 172] width 170 height 40
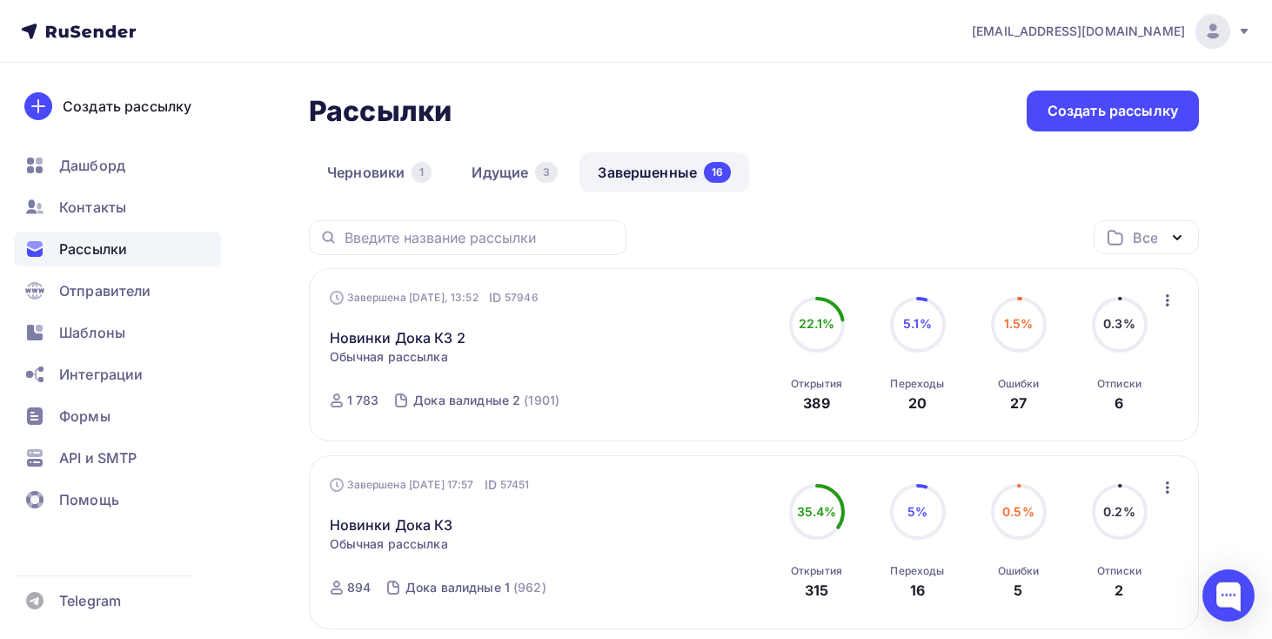
click at [1167, 306] on icon "button" at bounding box center [1167, 300] width 21 height 21
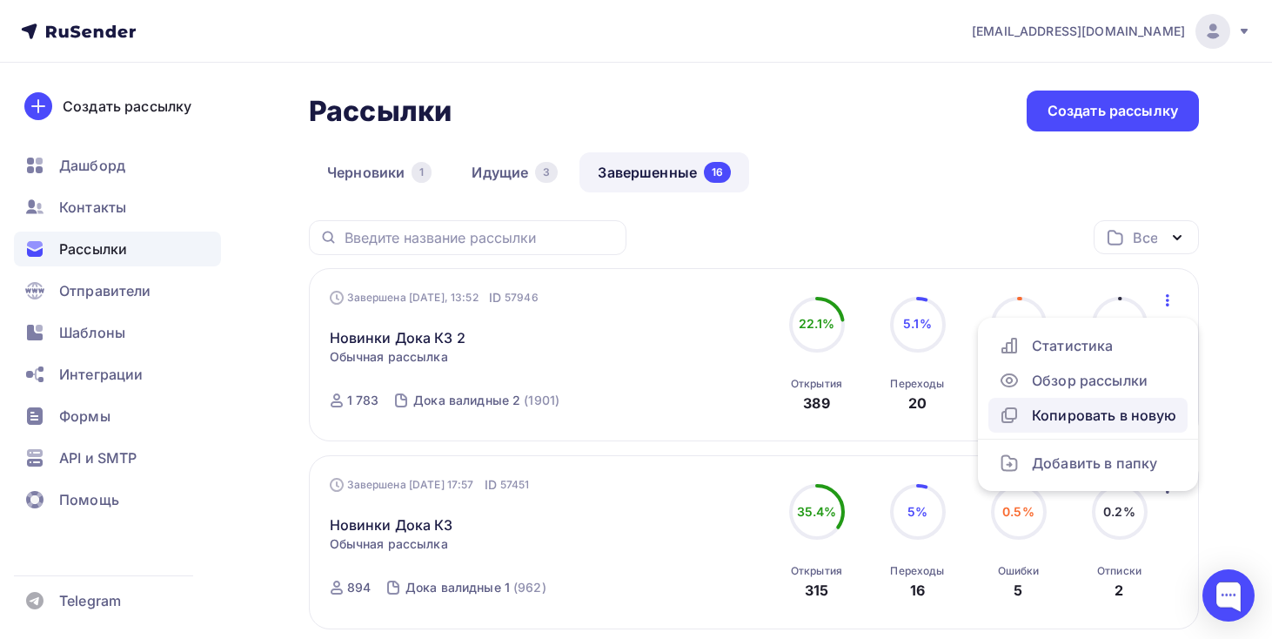
click at [1106, 413] on div "Копировать в новую" at bounding box center [1088, 415] width 178 height 21
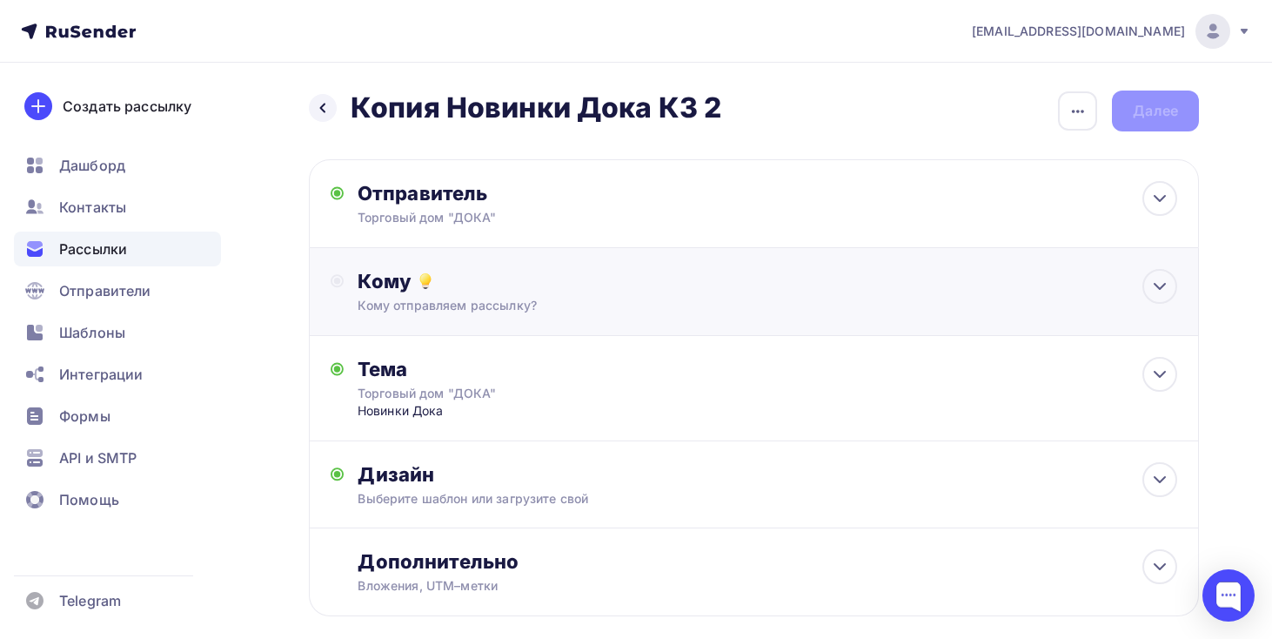
click at [594, 293] on div "Кому" at bounding box center [768, 281] width 820 height 24
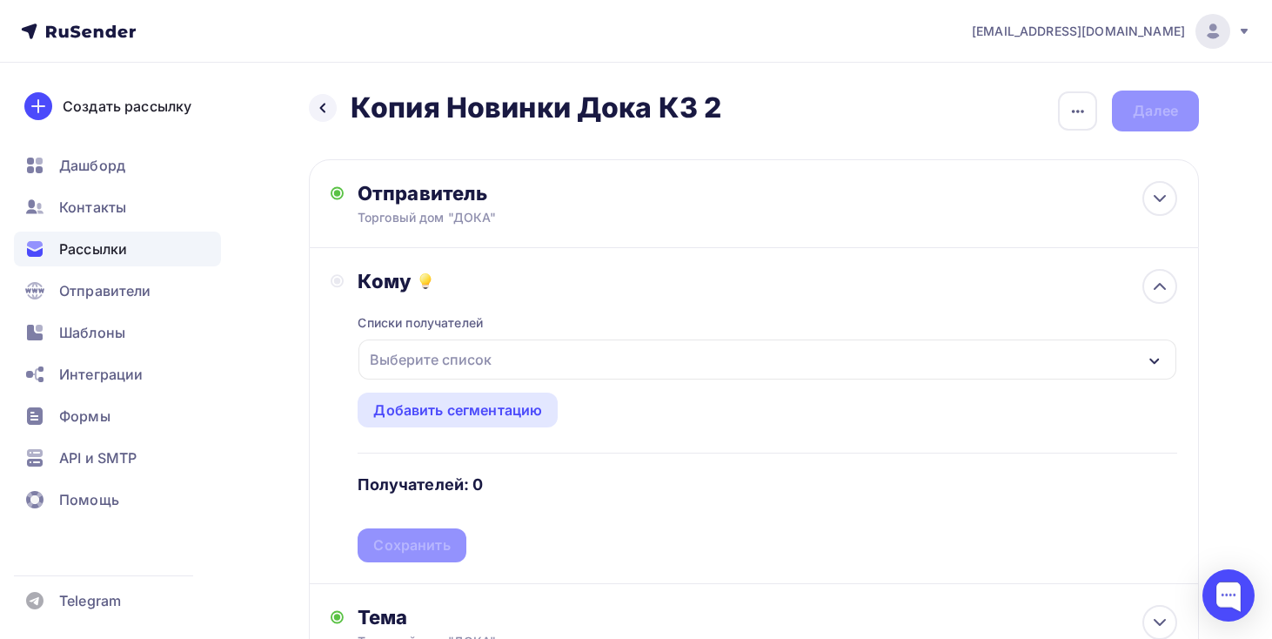
click at [544, 376] on div "Выберите список" at bounding box center [768, 359] width 818 height 40
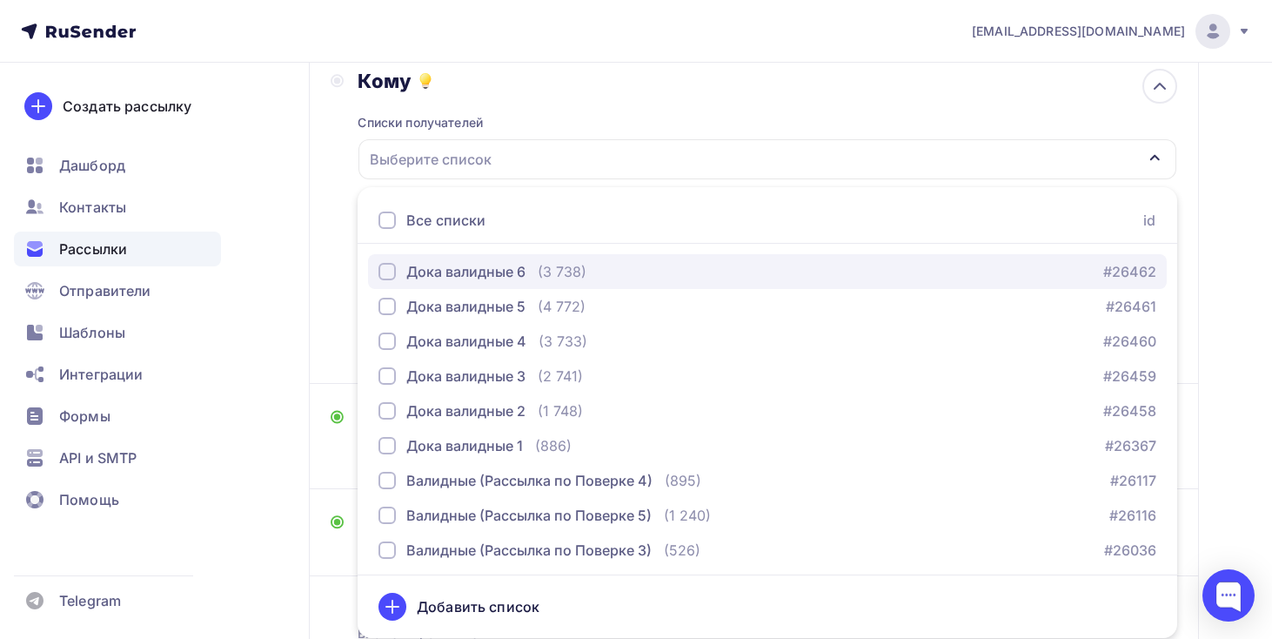
click at [614, 273] on div "Дока валидные 6 (3 738) #26462" at bounding box center [768, 271] width 778 height 21
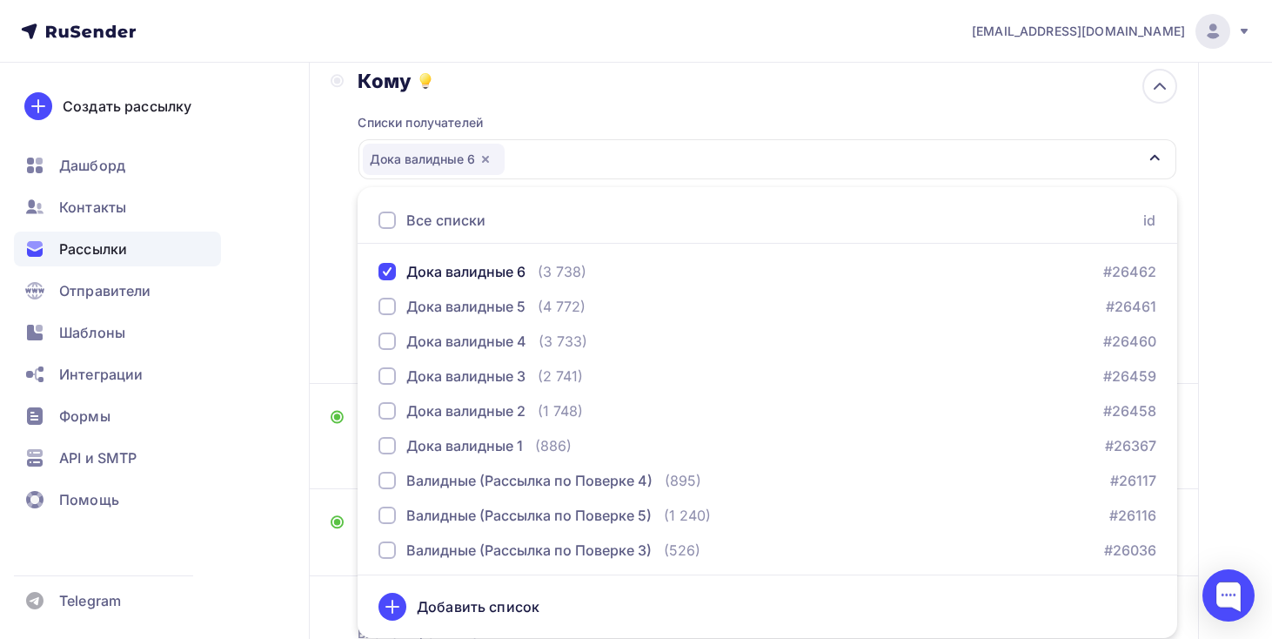
click at [267, 300] on div "Назад Копия Новинки Дока КЗ 2 Копия [GEOGRAPHIC_DATA] КЗ 2 Закончить позже Пере…" at bounding box center [636, 320] width 1272 height 914
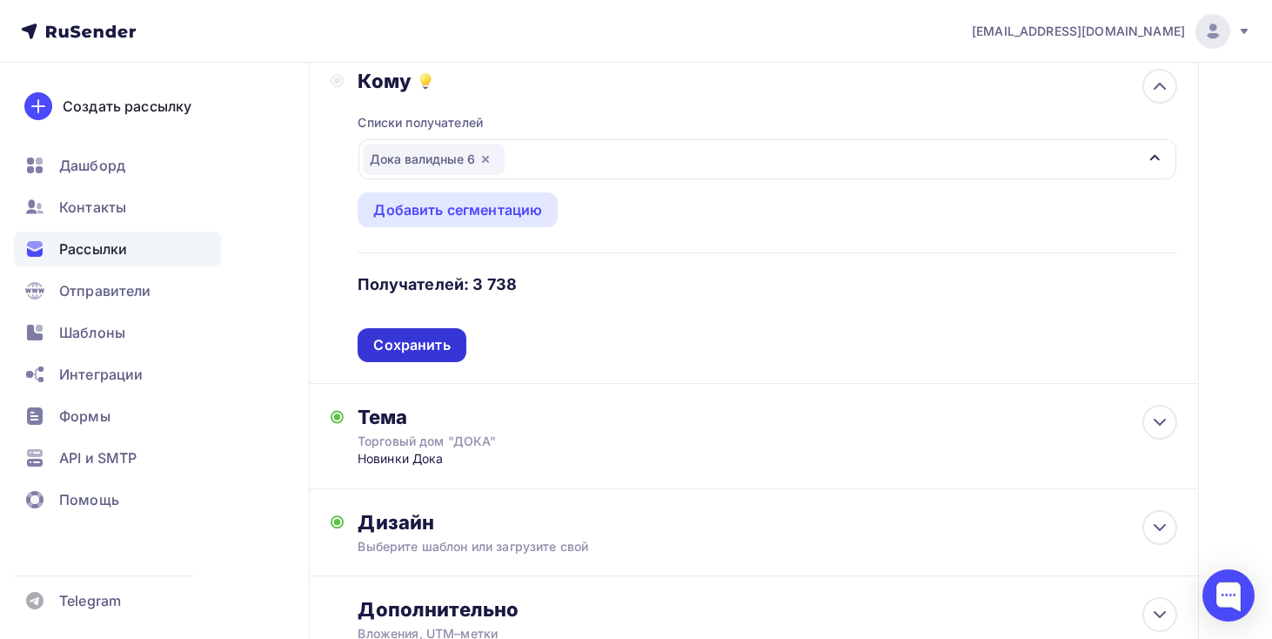
click at [439, 337] on div "Сохранить" at bounding box center [411, 345] width 77 height 20
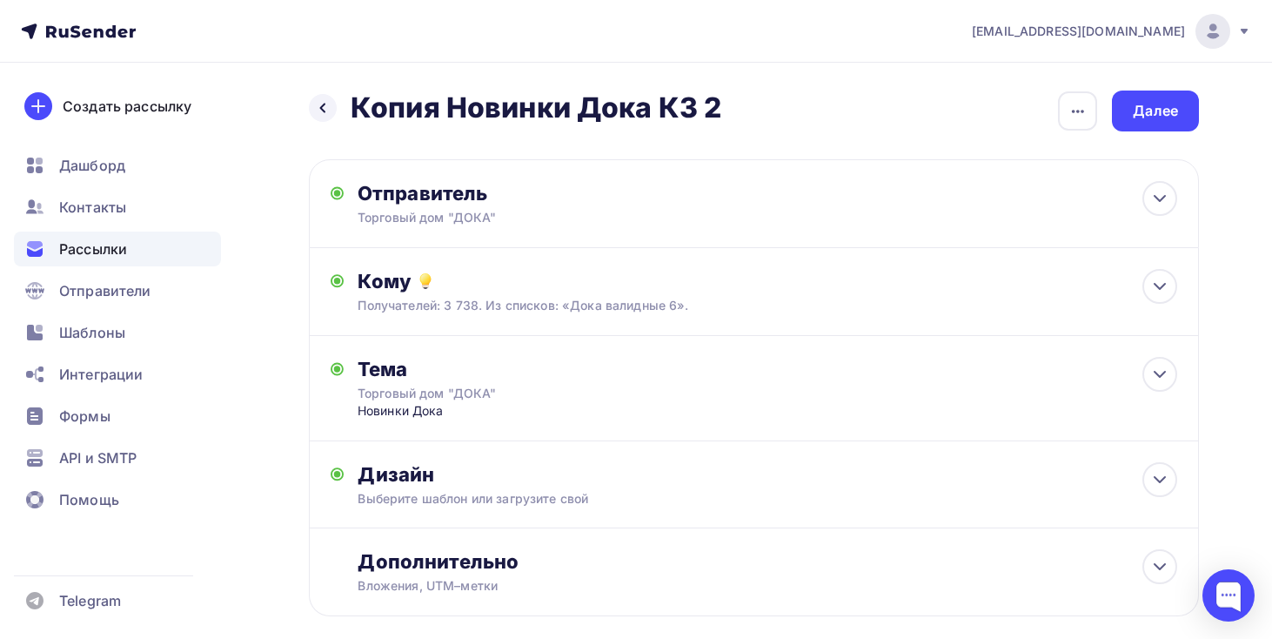
scroll to position [1, 0]
click at [1071, 84] on div "Назад Копия Новинки Дока КЗ 2 Копия [GEOGRAPHIC_DATA] КЗ 2 Закончить позже Пере…" at bounding box center [636, 395] width 1272 height 666
click at [1071, 103] on icon "button" at bounding box center [1078, 110] width 21 height 21
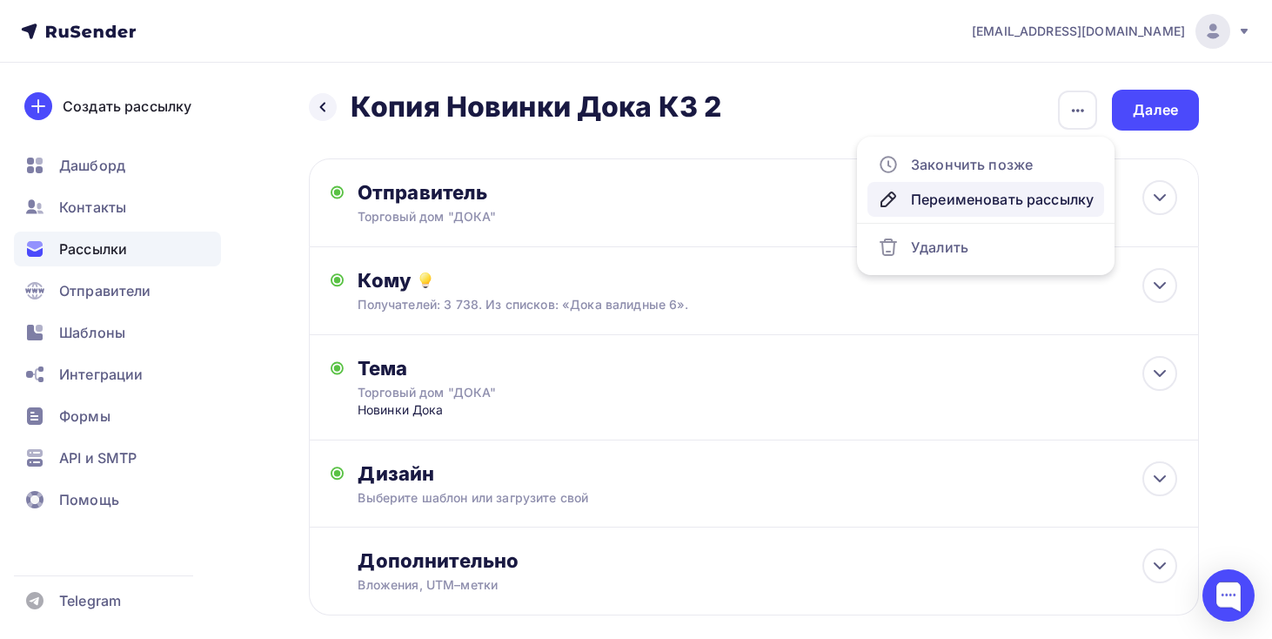
click at [1026, 195] on div "Переименовать рассылку" at bounding box center [986, 199] width 216 height 21
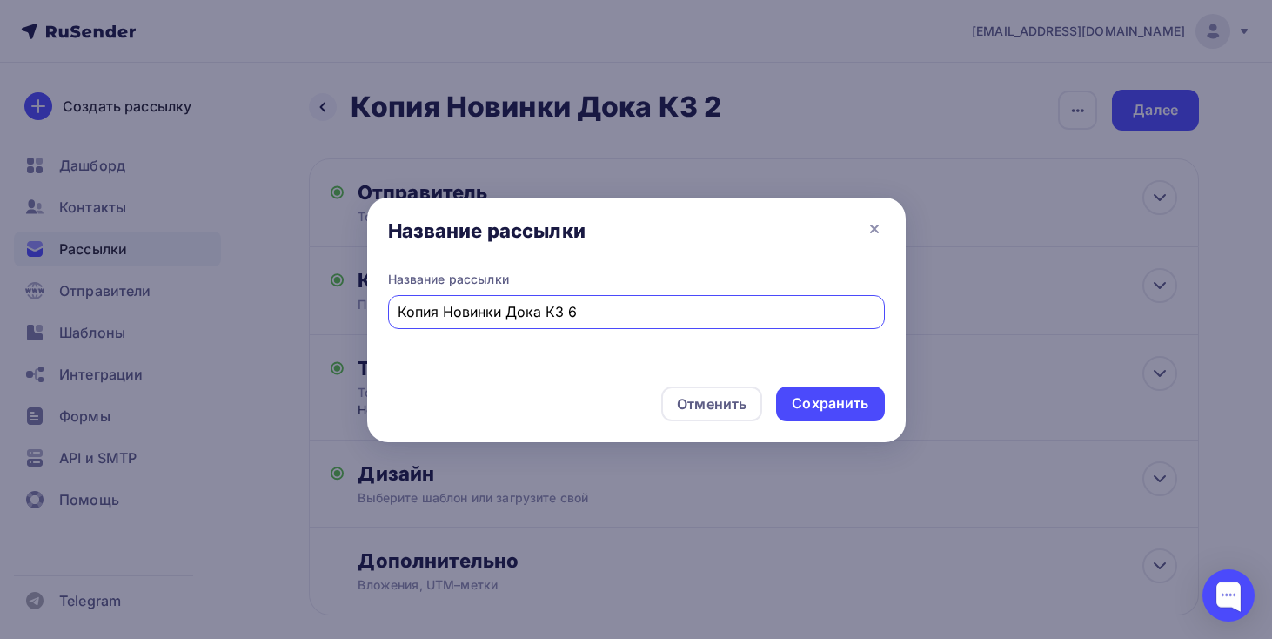
drag, startPoint x: 447, startPoint y: 313, endPoint x: 383, endPoint y: 313, distance: 64.4
click at [385, 313] on div "Название рассылки Копия Новинки Дока КЗ 6" at bounding box center [636, 322] width 539 height 102
type input "Новинки Дока КЗ 6"
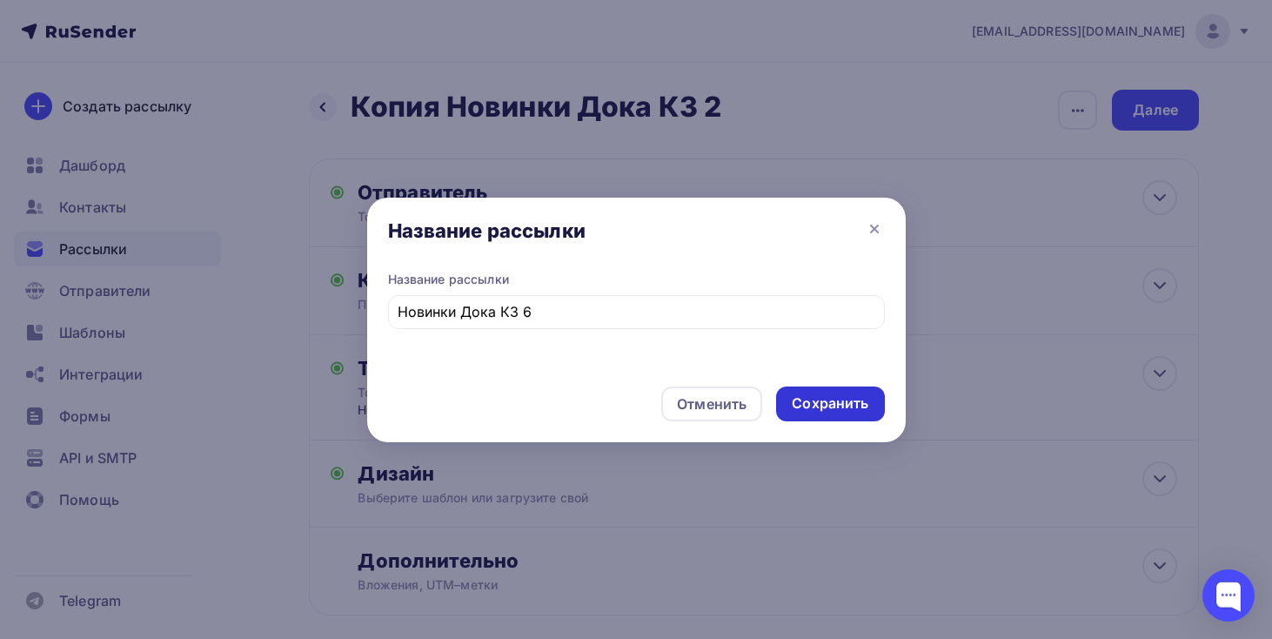
click at [826, 399] on div "Сохранить" at bounding box center [830, 403] width 77 height 20
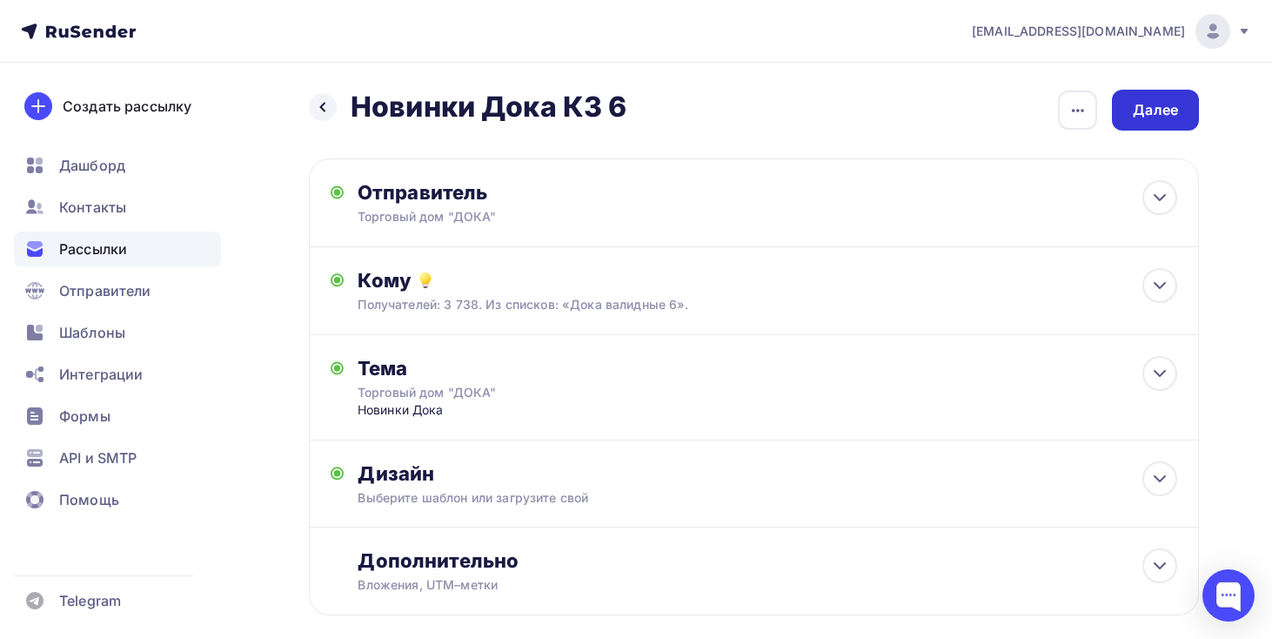
click at [1141, 102] on div "Далее" at bounding box center [1155, 110] width 45 height 20
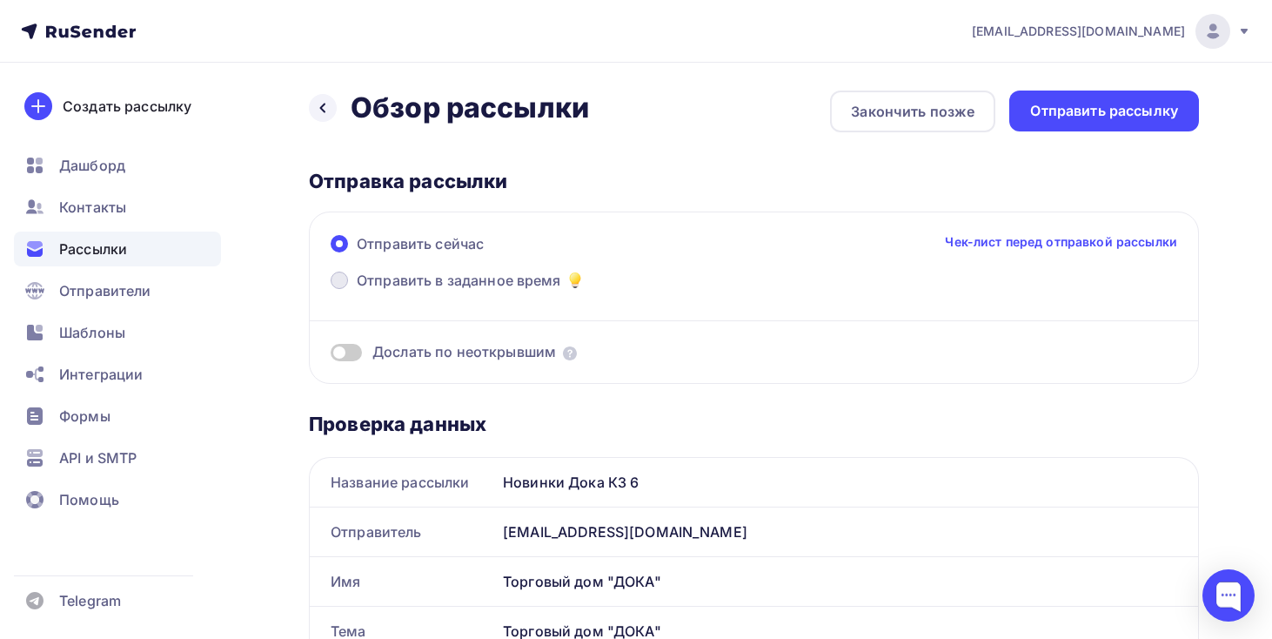
click at [535, 290] on span "Отправить в заданное время" at bounding box center [459, 280] width 204 height 21
click at [357, 291] on input "Отправить в заданное время" at bounding box center [357, 291] width 0 height 0
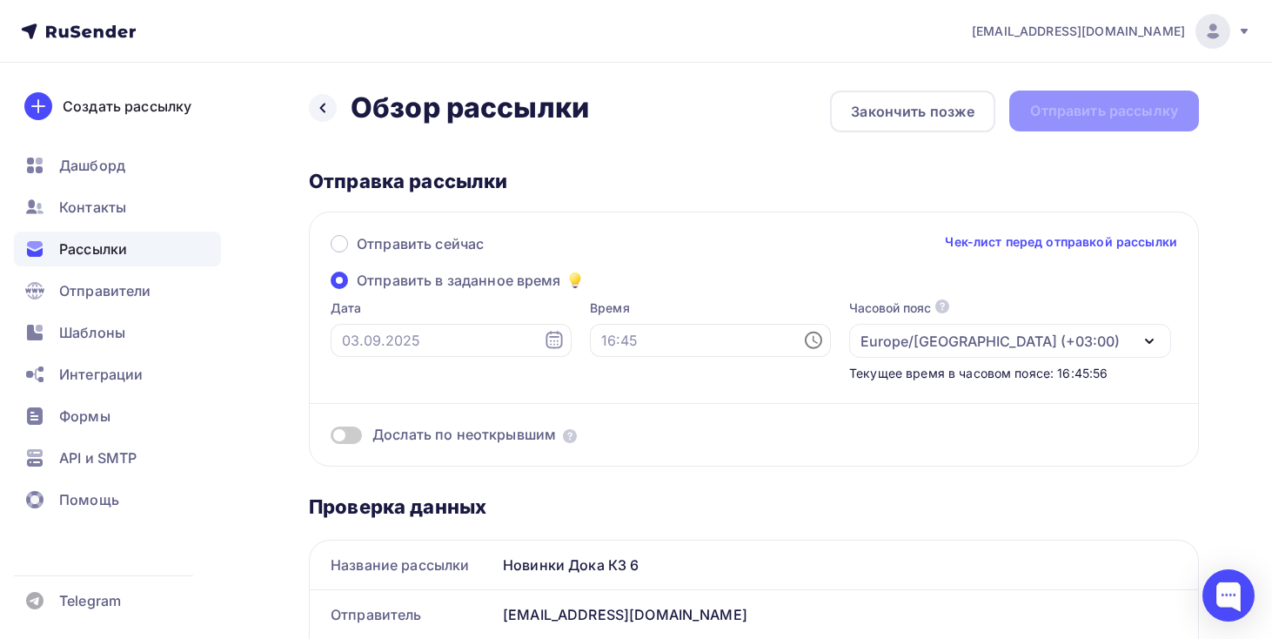
click at [544, 349] on icon at bounding box center [554, 340] width 21 height 21
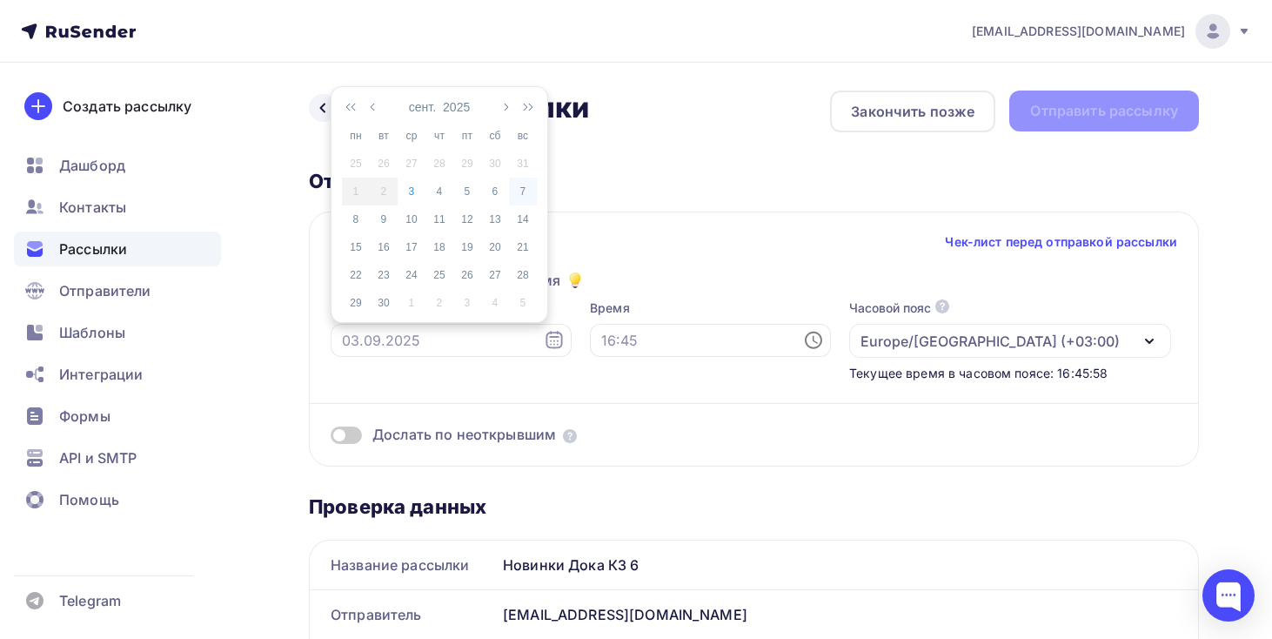
click at [513, 182] on td "7" at bounding box center [523, 192] width 28 height 28
type input "[DATE]"
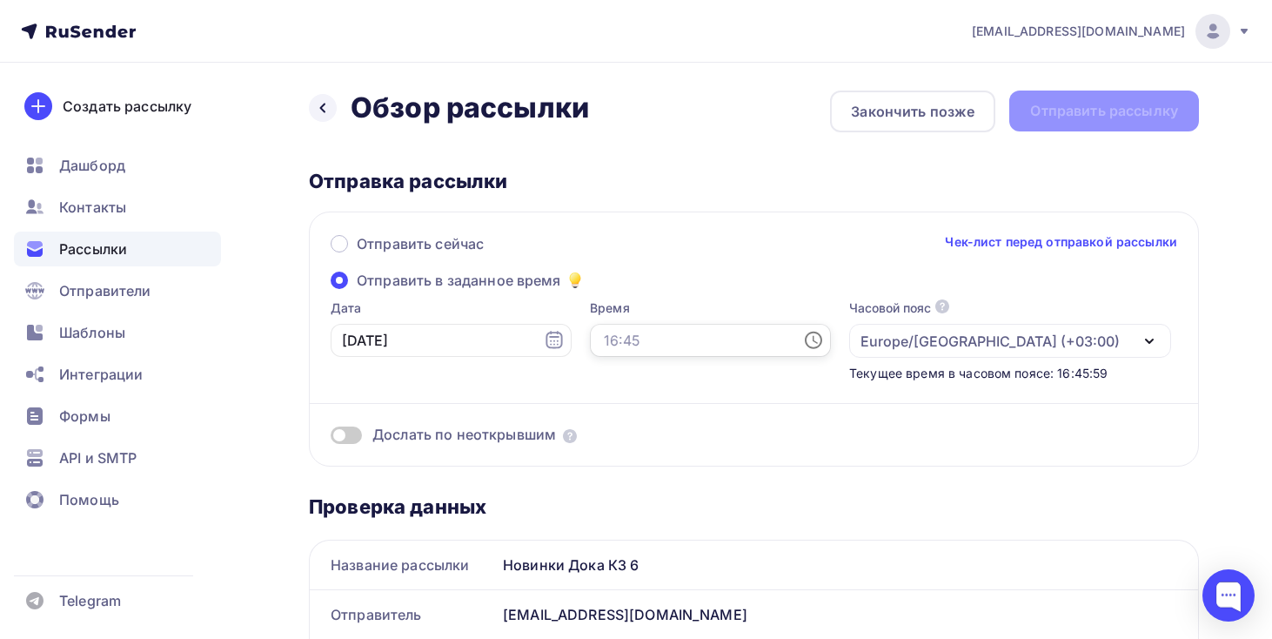
click at [590, 333] on input "text" at bounding box center [710, 340] width 241 height 33
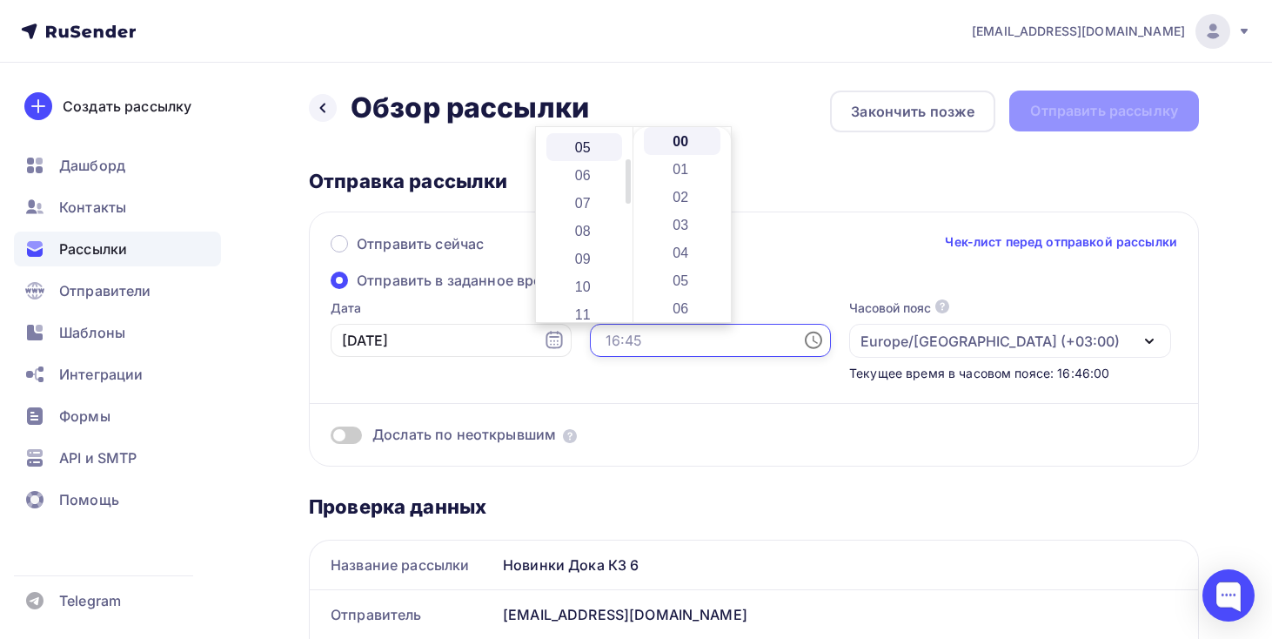
scroll to position [137, 0]
click at [600, 277] on li "10" at bounding box center [584, 283] width 77 height 28
type input "10:00"
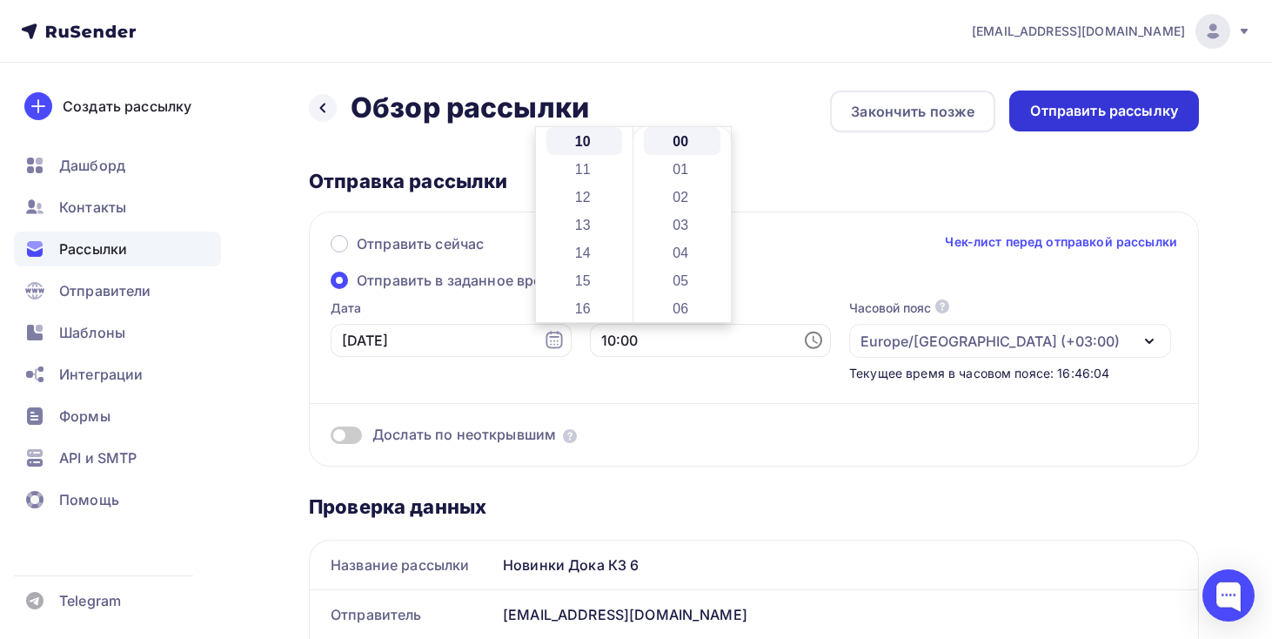
click at [1052, 104] on div "Отправить рассылку" at bounding box center [1104, 111] width 148 height 20
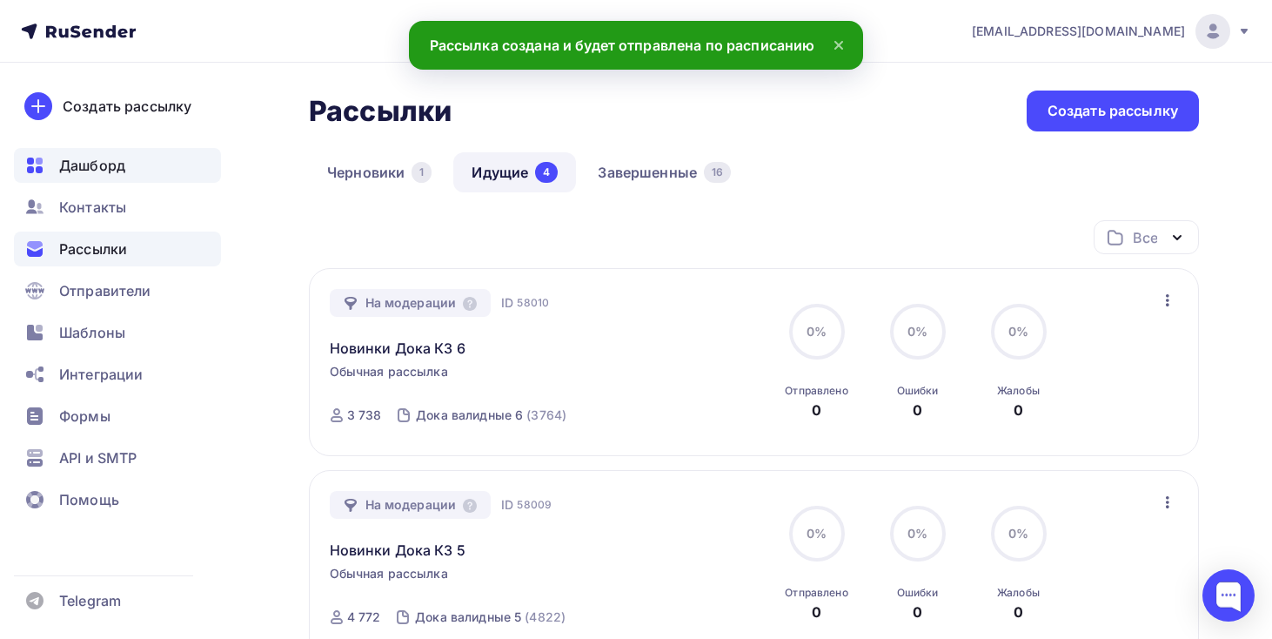
click at [131, 157] on div "Дашборд" at bounding box center [117, 165] width 207 height 35
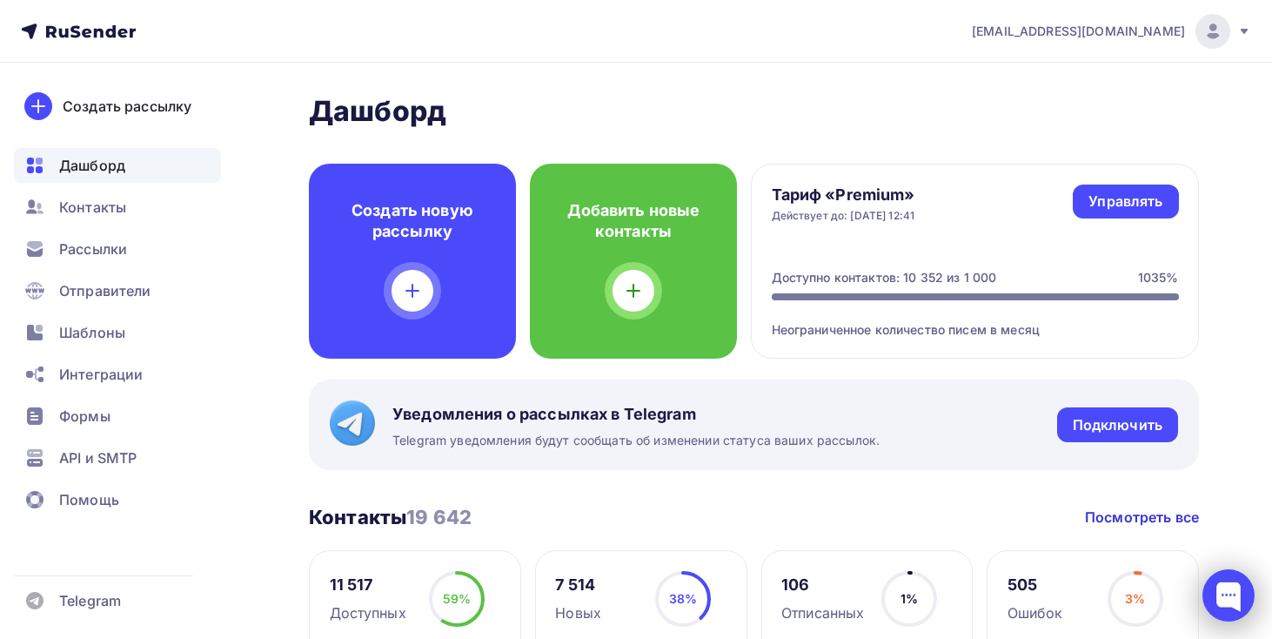
click at [1220, 606] on div at bounding box center [1229, 595] width 52 height 52
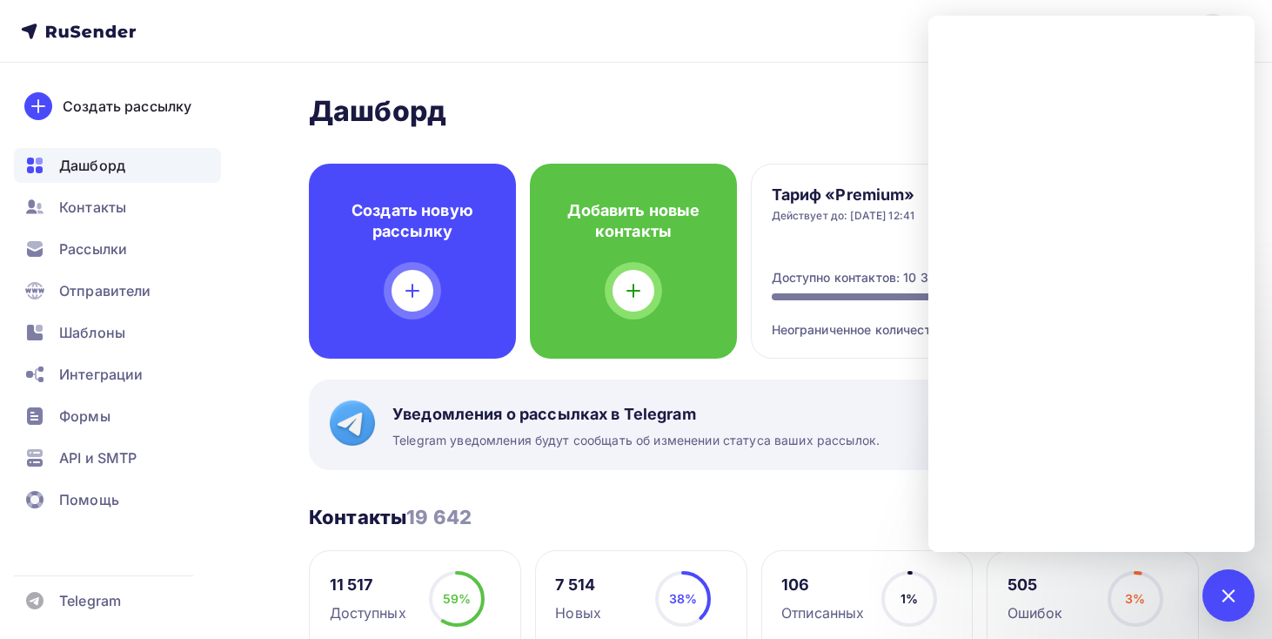
click at [847, 127] on h2 "Дашборд" at bounding box center [754, 111] width 890 height 35
click at [829, 100] on h2 "Дашборд" at bounding box center [754, 111] width 890 height 35
